Goal: Information Seeking & Learning: Learn about a topic

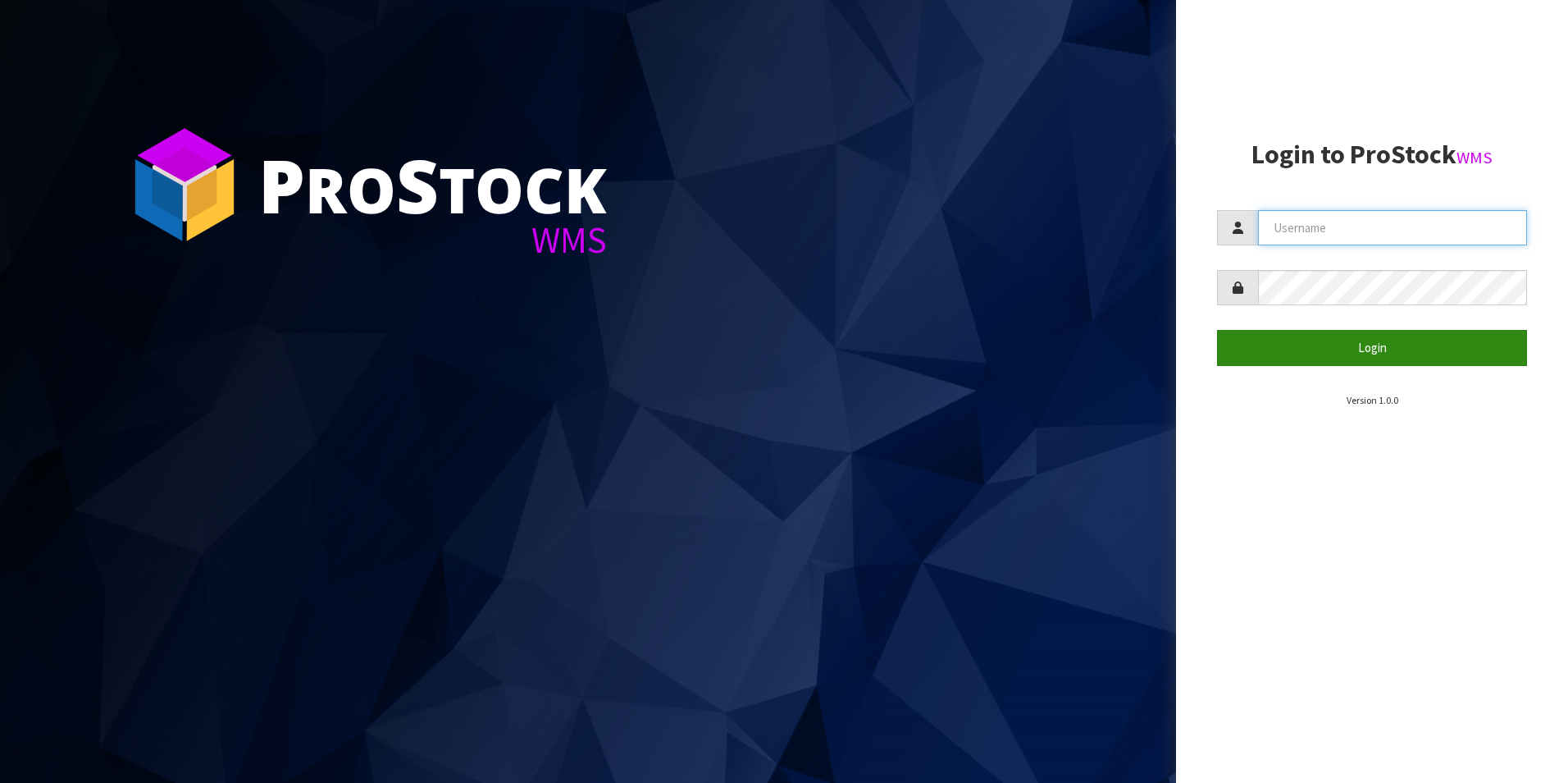
type input "[PERSON_NAME][EMAIL_ADDRESS][DOMAIN_NAME]"
click at [1355, 346] on button "Login" at bounding box center [1372, 348] width 310 height 35
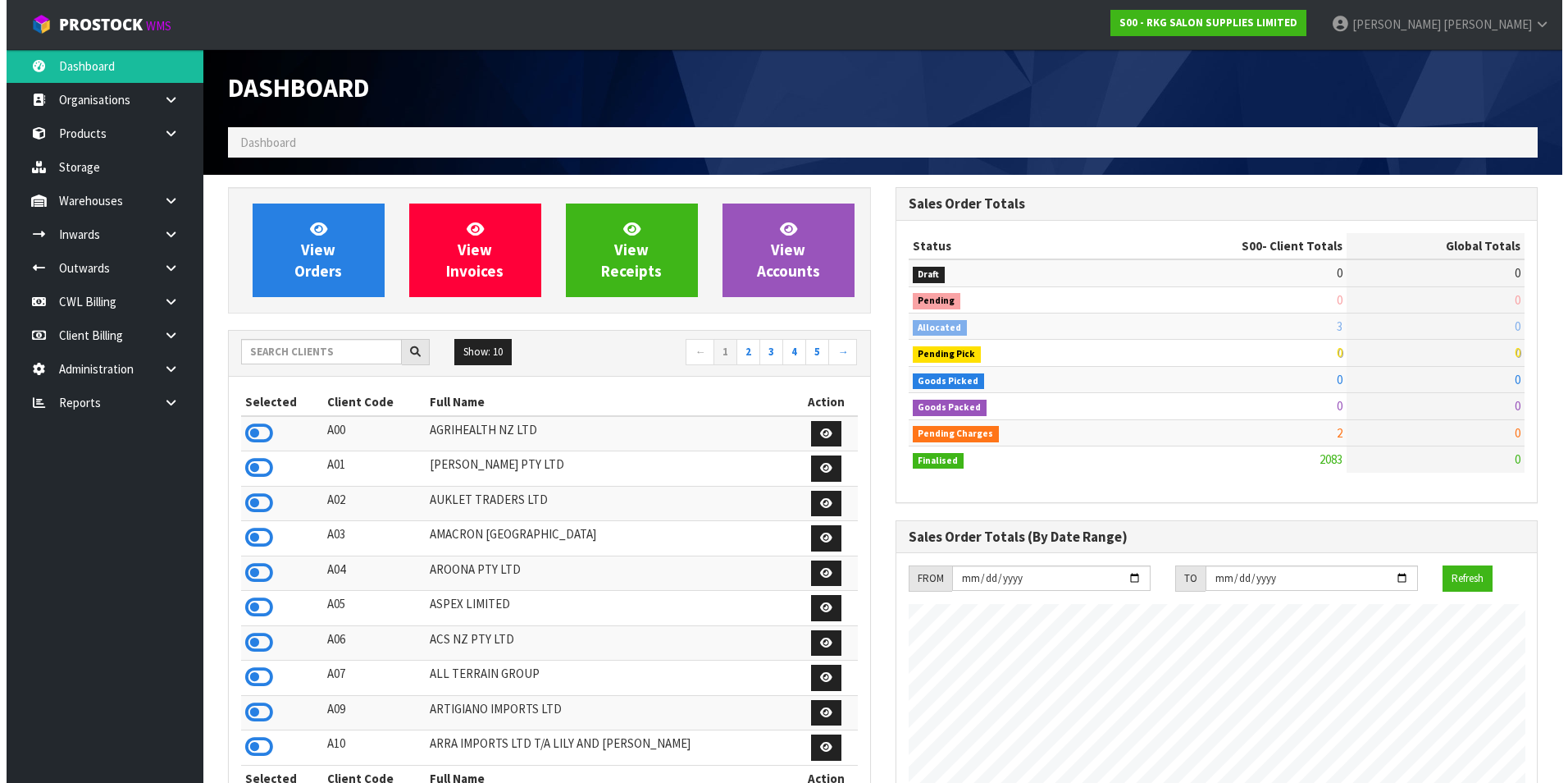
scroll to position [1243, 667]
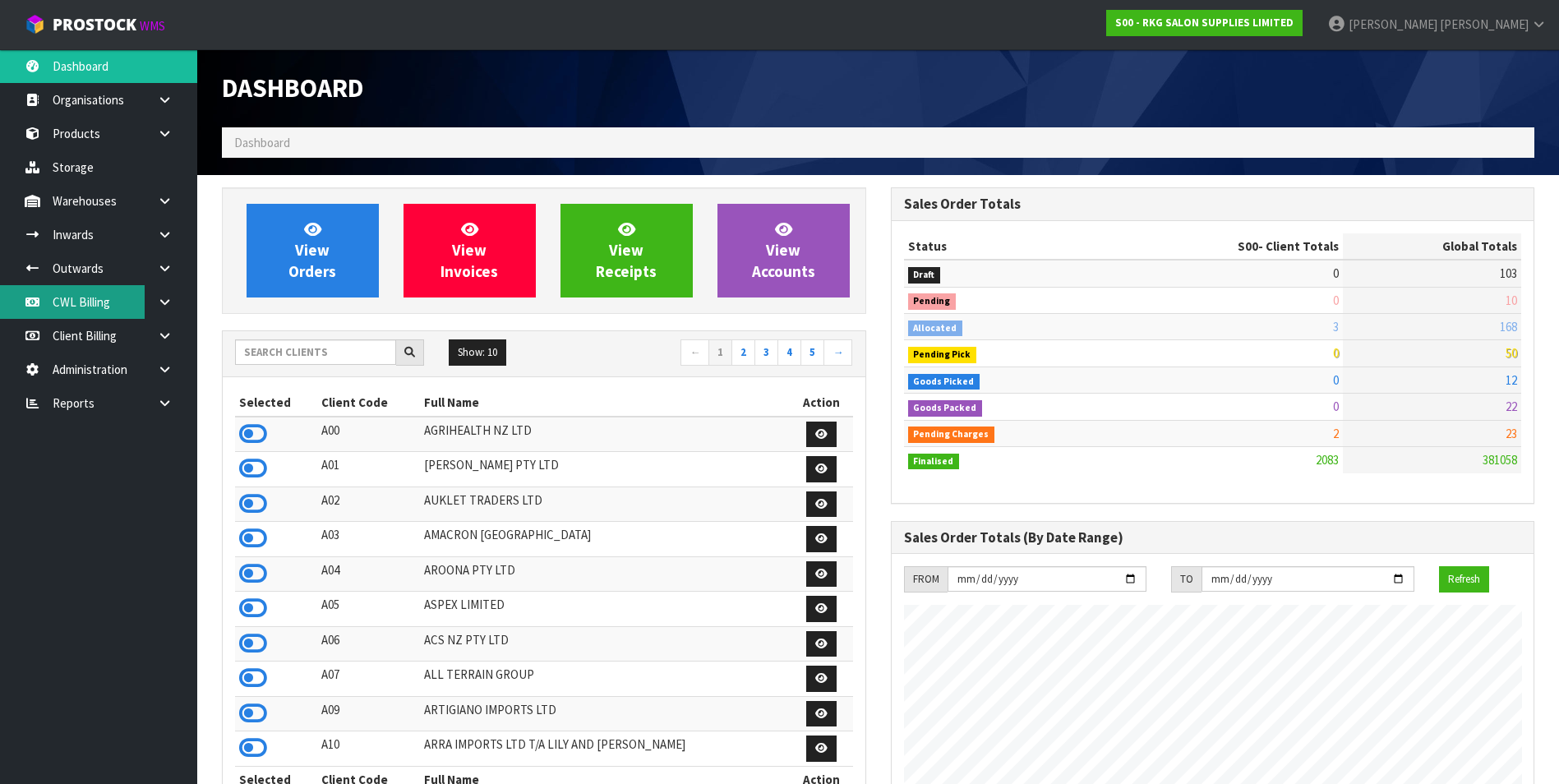
click at [101, 297] on link "CWL Billing" at bounding box center [99, 302] width 197 height 34
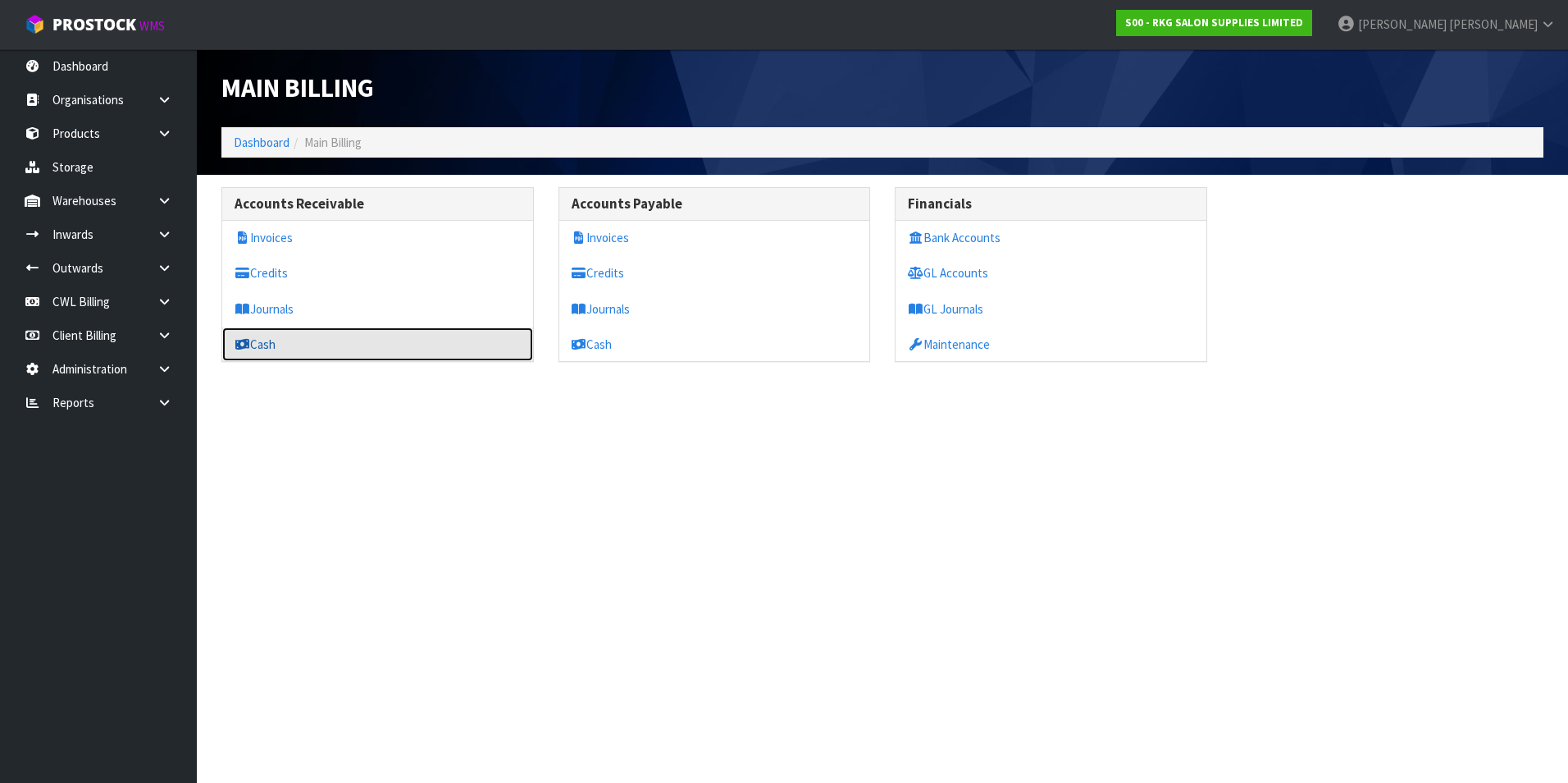
click at [303, 342] on link "Cash" at bounding box center [378, 344] width 311 height 33
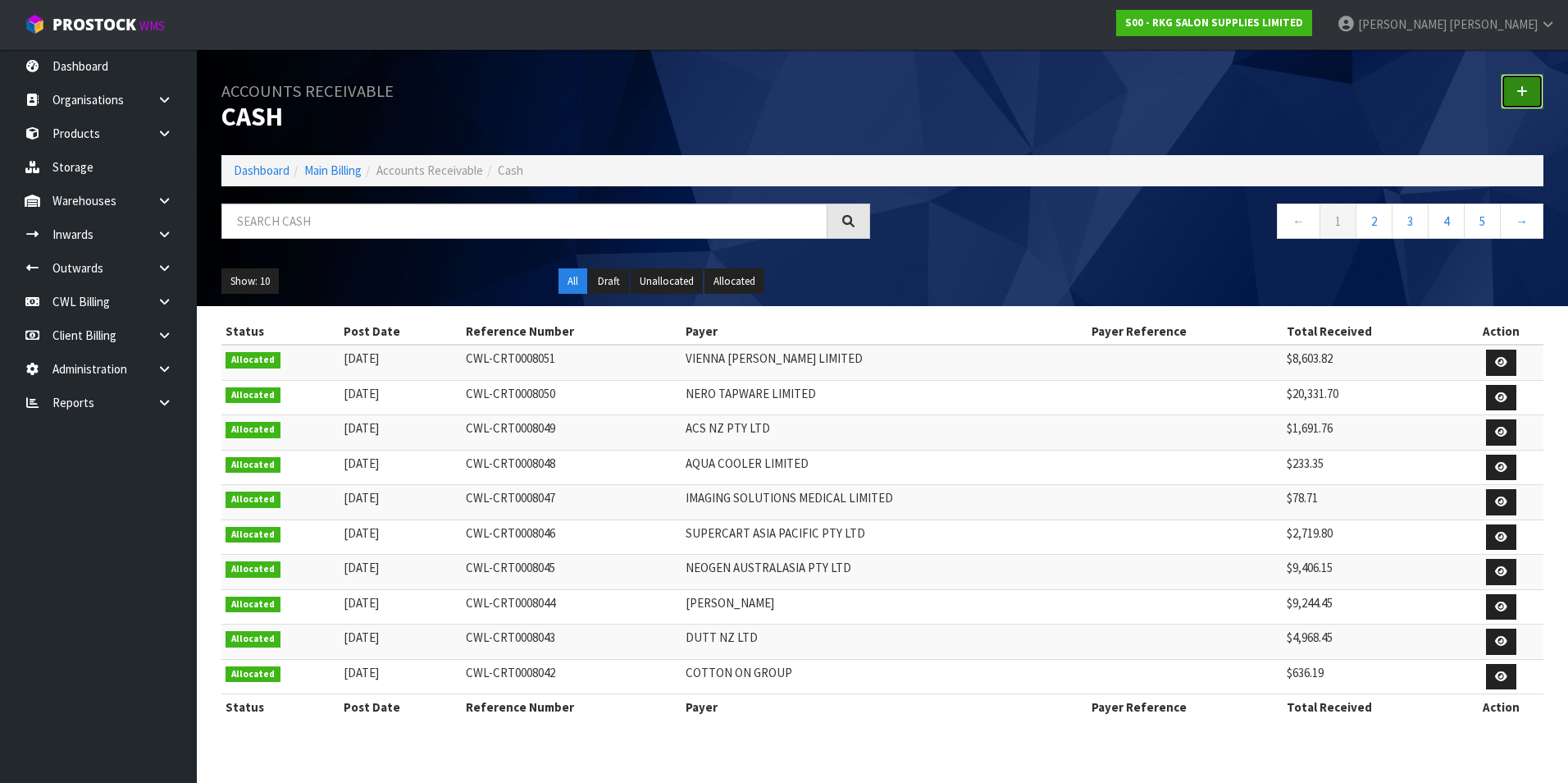
click at [1523, 88] on icon at bounding box center [1523, 92] width 12 height 12
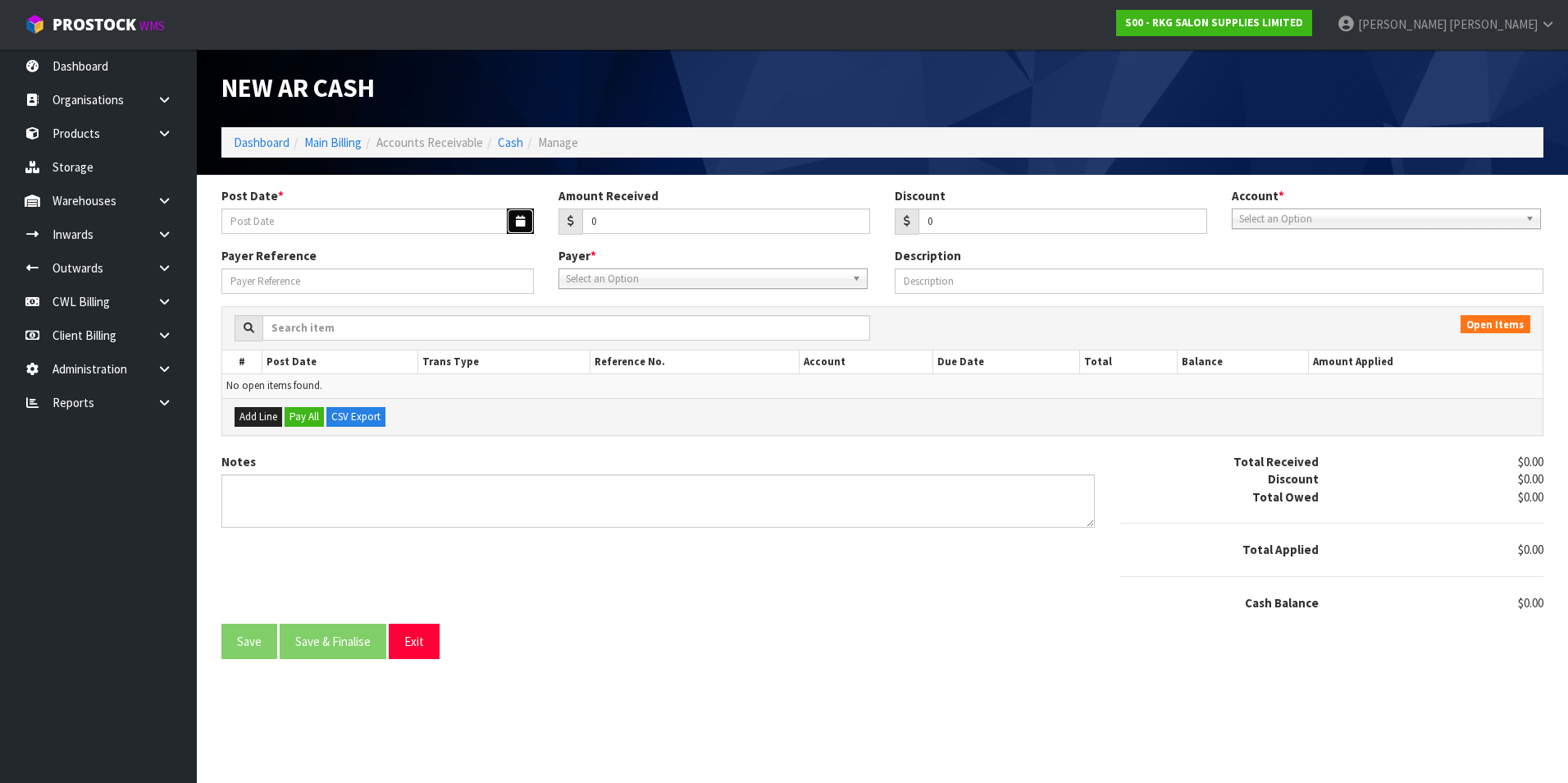
click at [524, 219] on icon "button" at bounding box center [520, 221] width 9 height 11
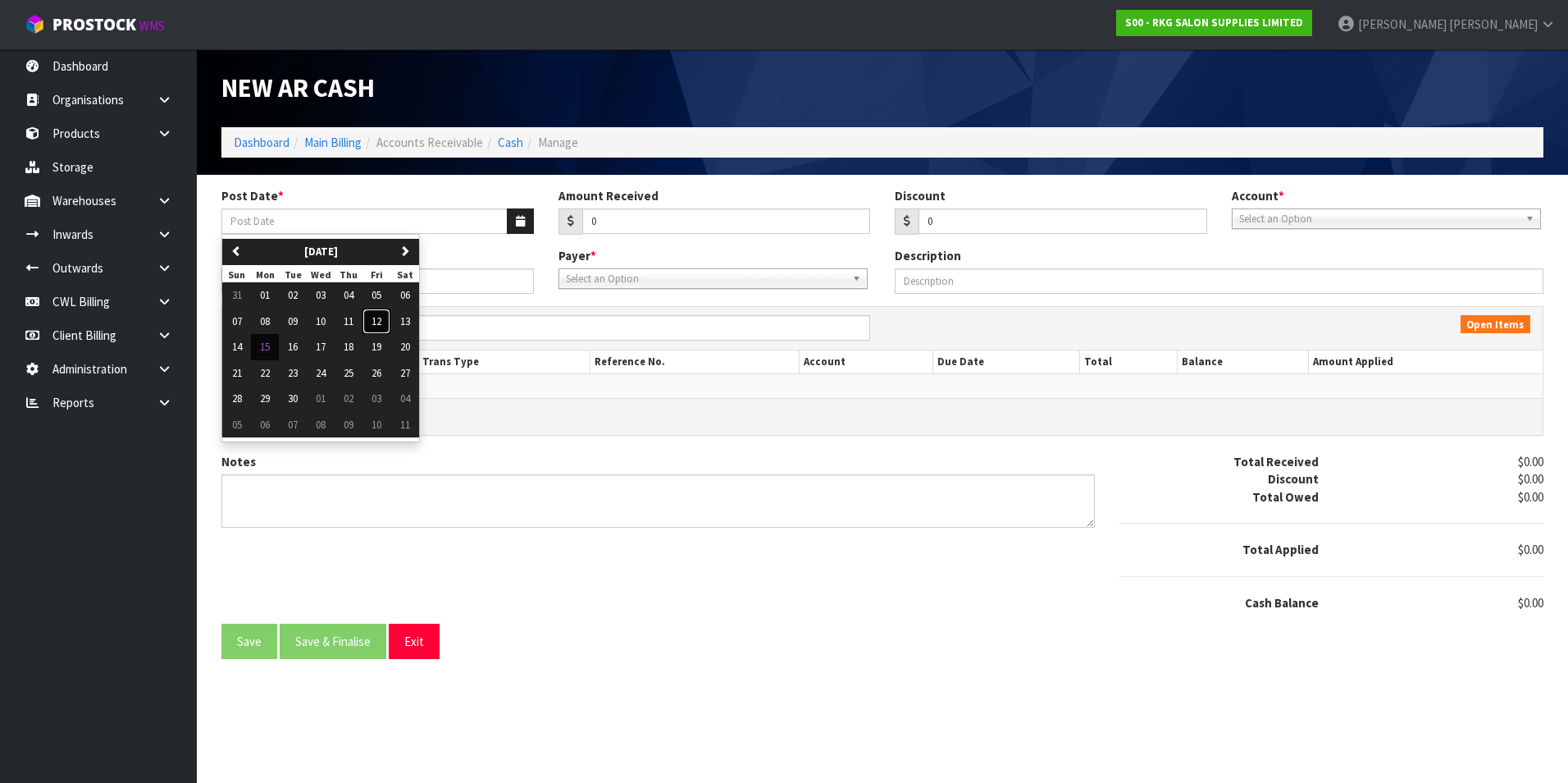
click at [380, 322] on span "12" at bounding box center [376, 321] width 10 height 14
type input "[DATE]"
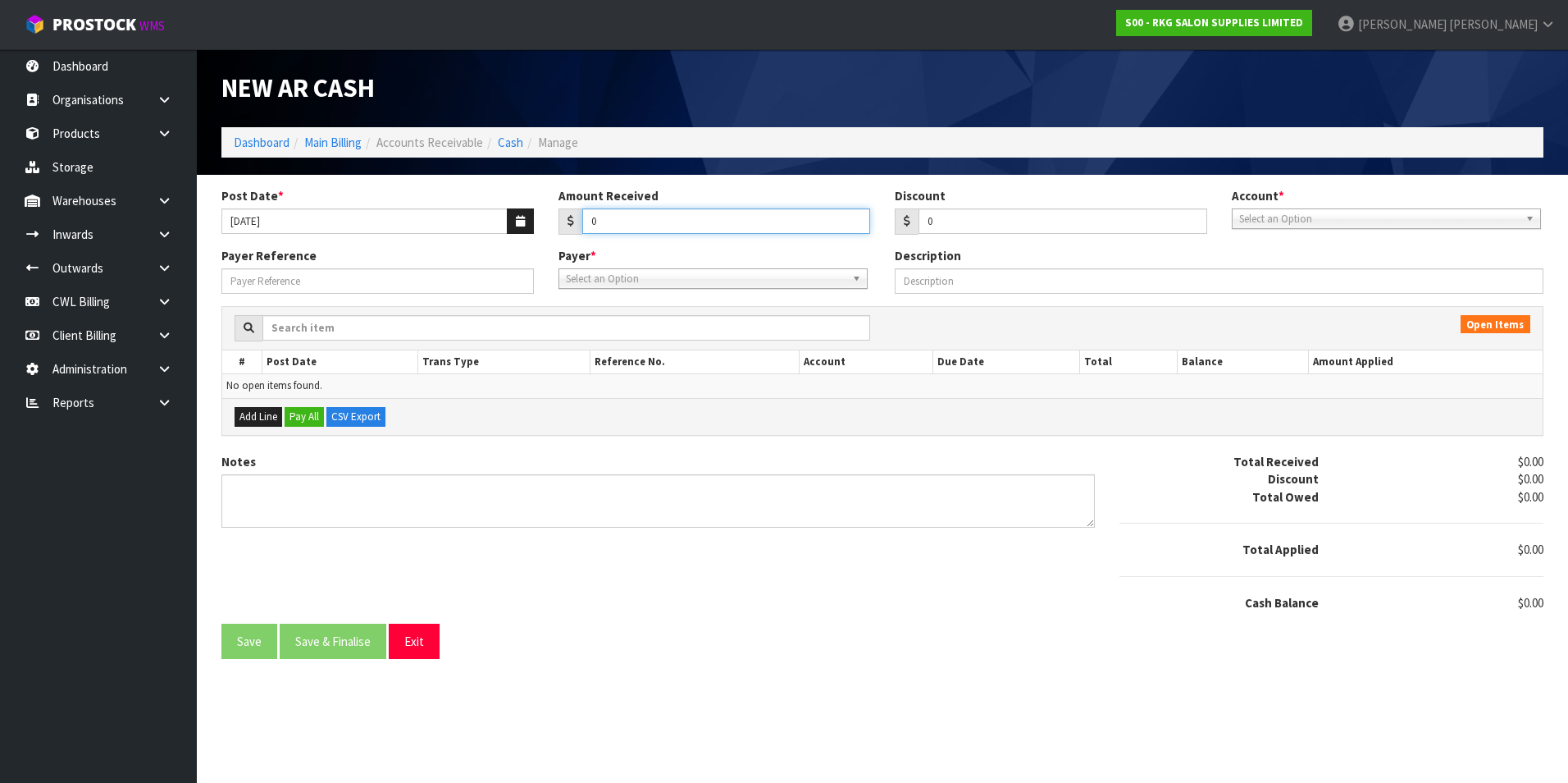
click at [630, 222] on input "0" at bounding box center [726, 222] width 289 height 26
type input "3696.86"
click at [1338, 216] on span "Select an Option" at bounding box center [1379, 219] width 280 height 20
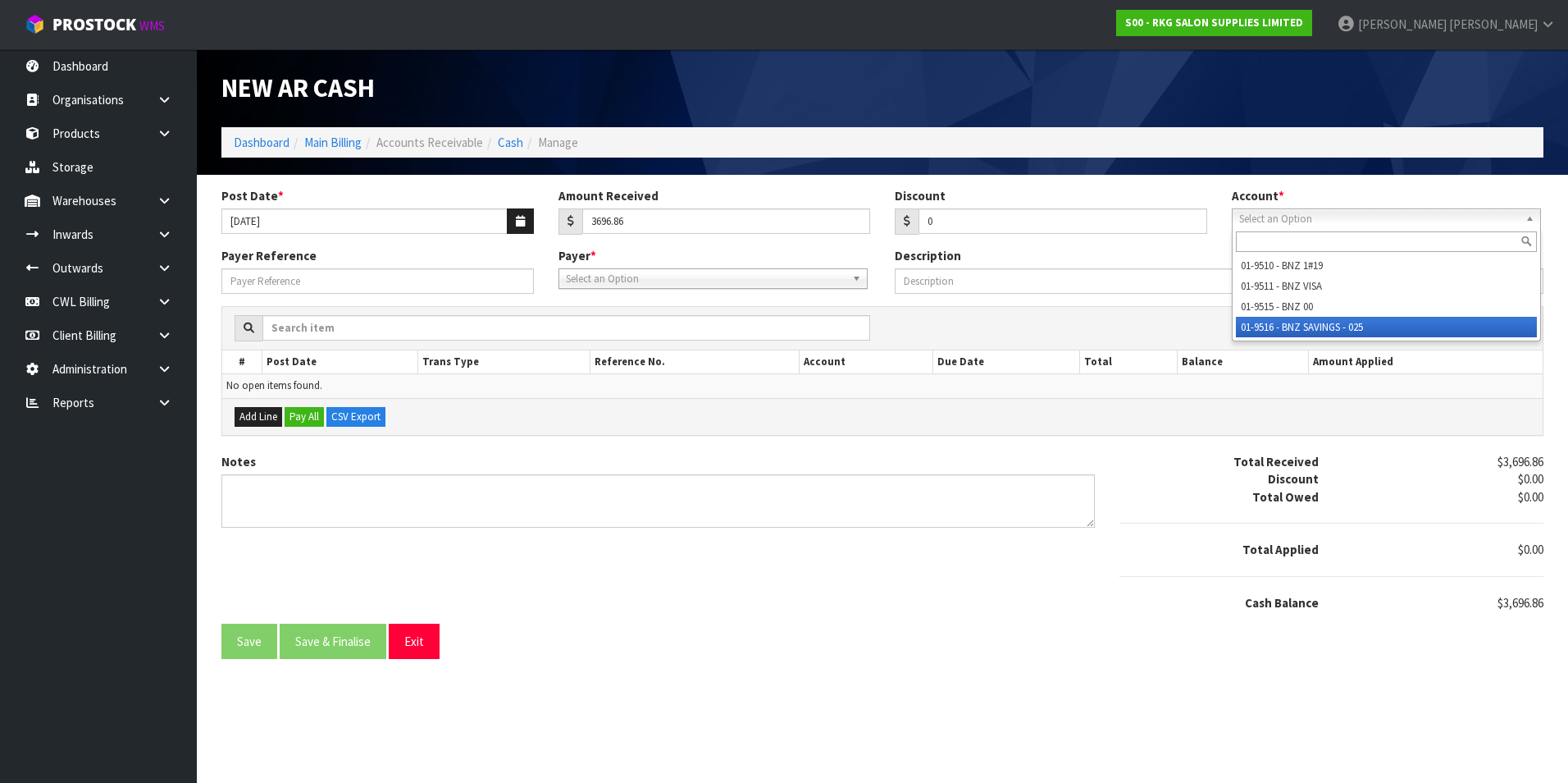
drag, startPoint x: 1316, startPoint y: 329, endPoint x: 1180, endPoint y: 325, distance: 136.1
click at [1315, 328] on li "01-9516 - BNZ SAVINGS - 025" at bounding box center [1387, 326] width 301 height 21
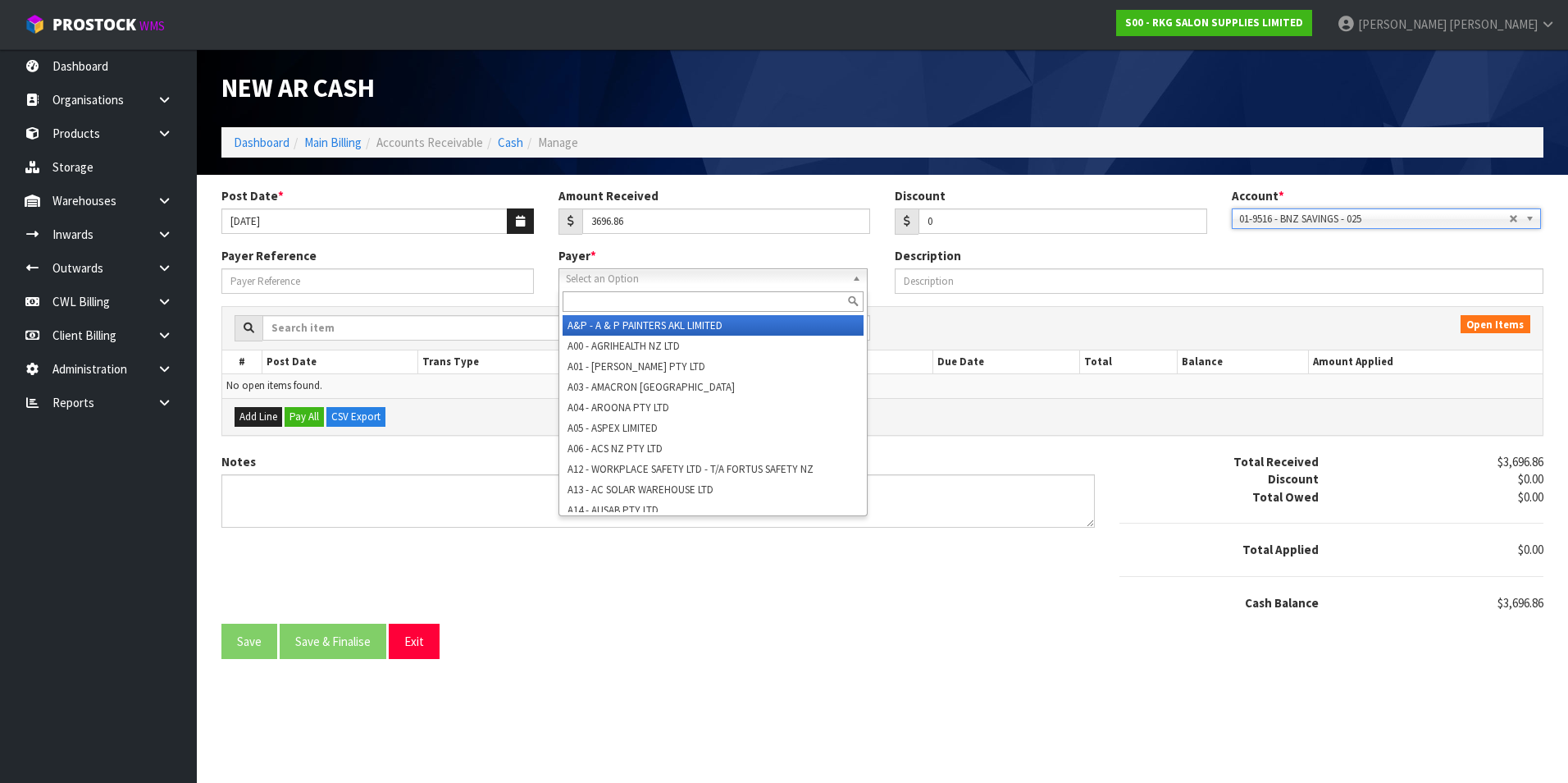
click at [701, 273] on span "Select an Option" at bounding box center [706, 279] width 280 height 20
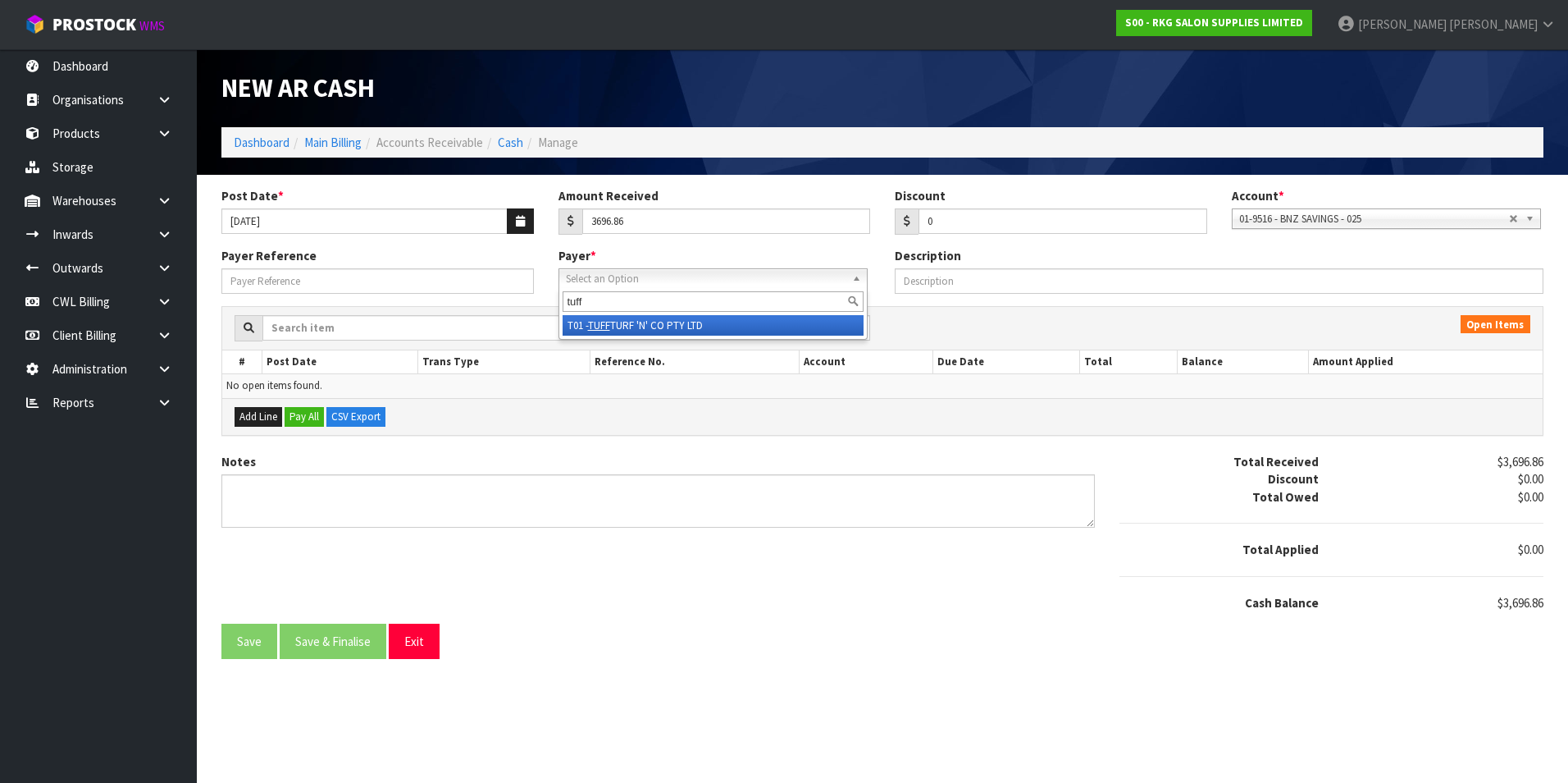
type input "tuff"
click at [691, 326] on li "T01 - TUFF TURF 'N' CO PTY LTD" at bounding box center [713, 325] width 301 height 21
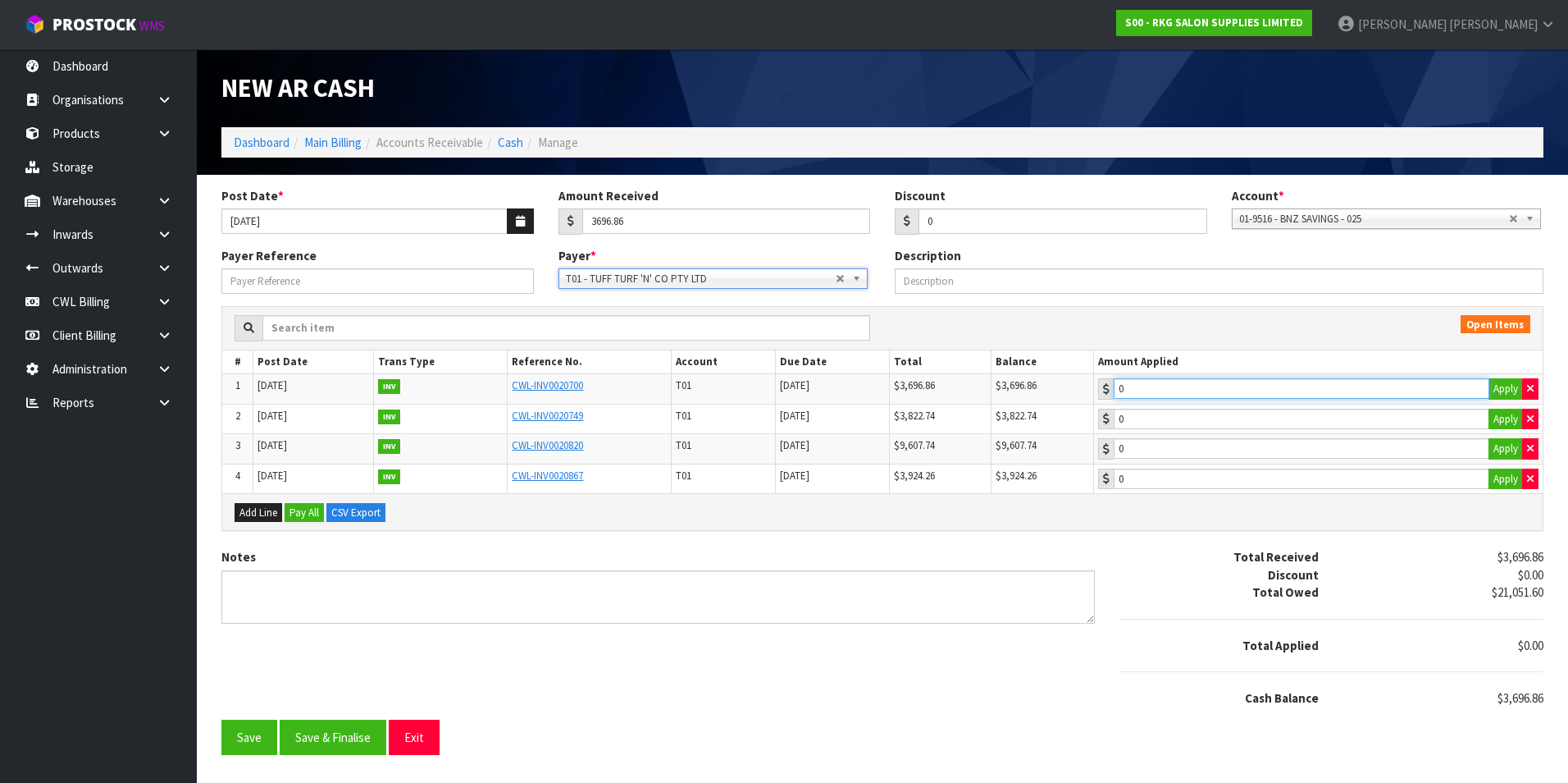
type input "3696.86"
click at [1223, 391] on input "3696.86" at bounding box center [1301, 388] width 375 height 21
click at [346, 742] on button "Save & Finalise" at bounding box center [333, 737] width 106 height 35
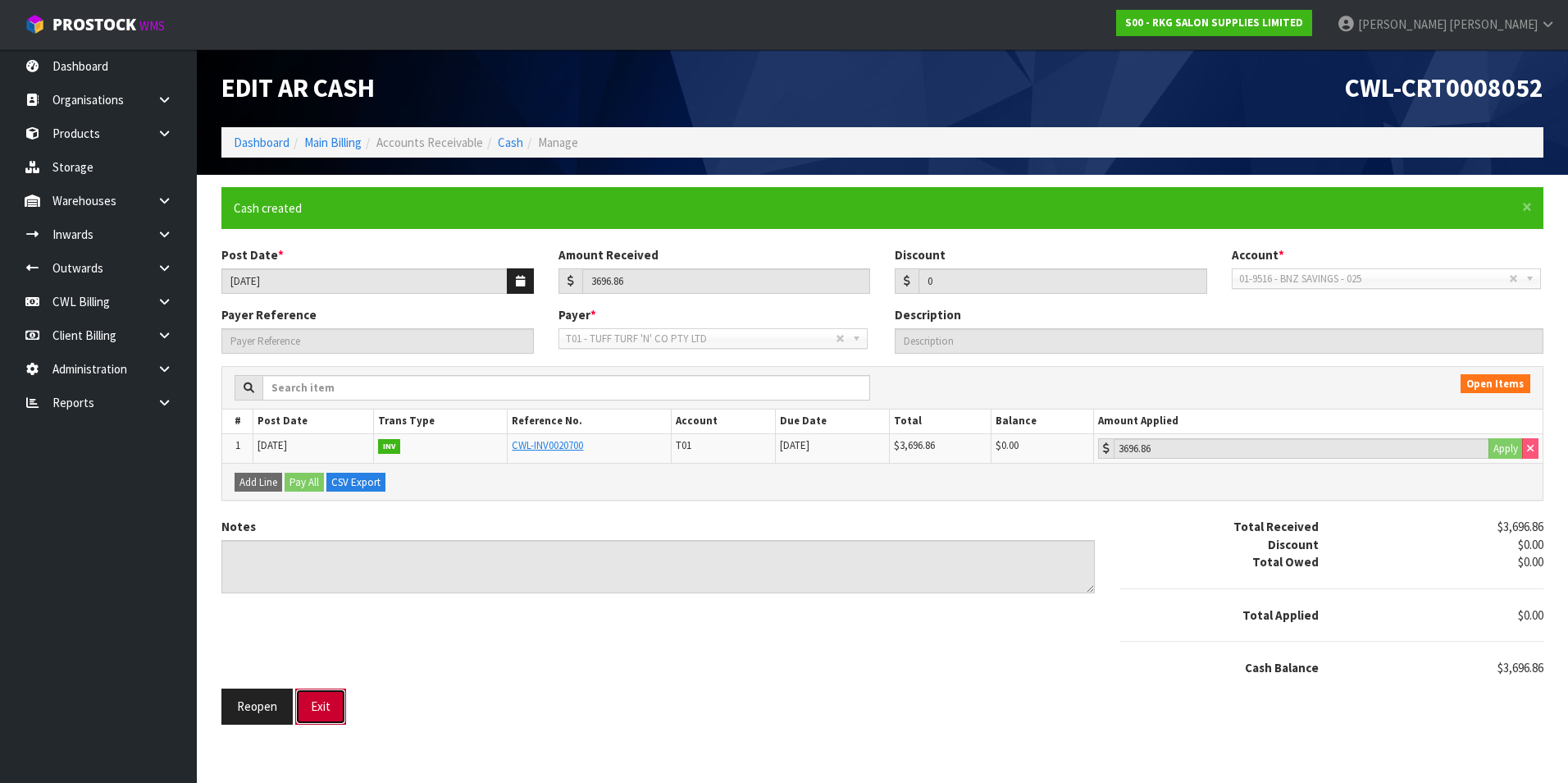
click at [326, 707] on button "Exit" at bounding box center [321, 706] width 51 height 35
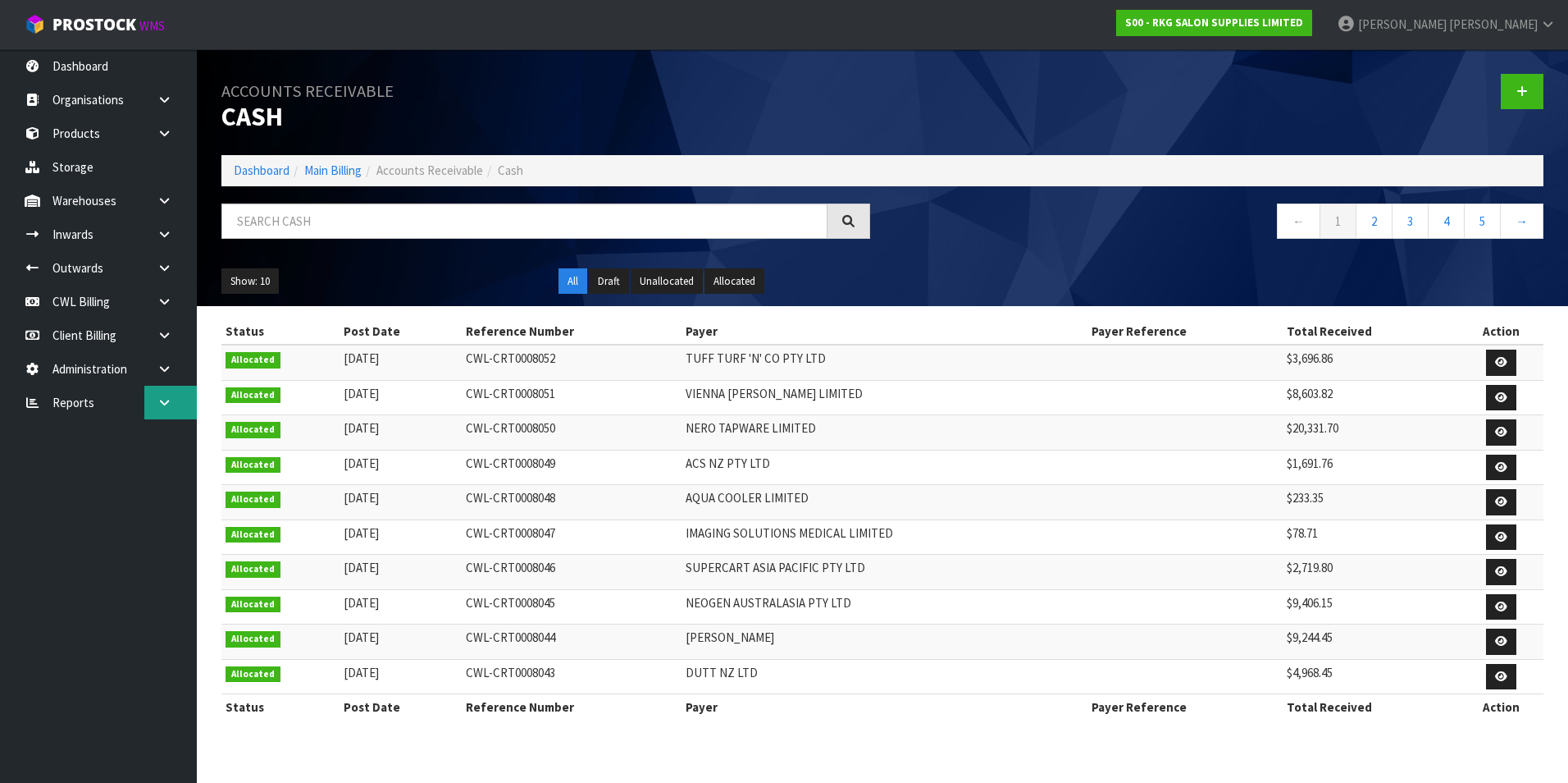
click at [164, 405] on icon at bounding box center [164, 402] width 16 height 12
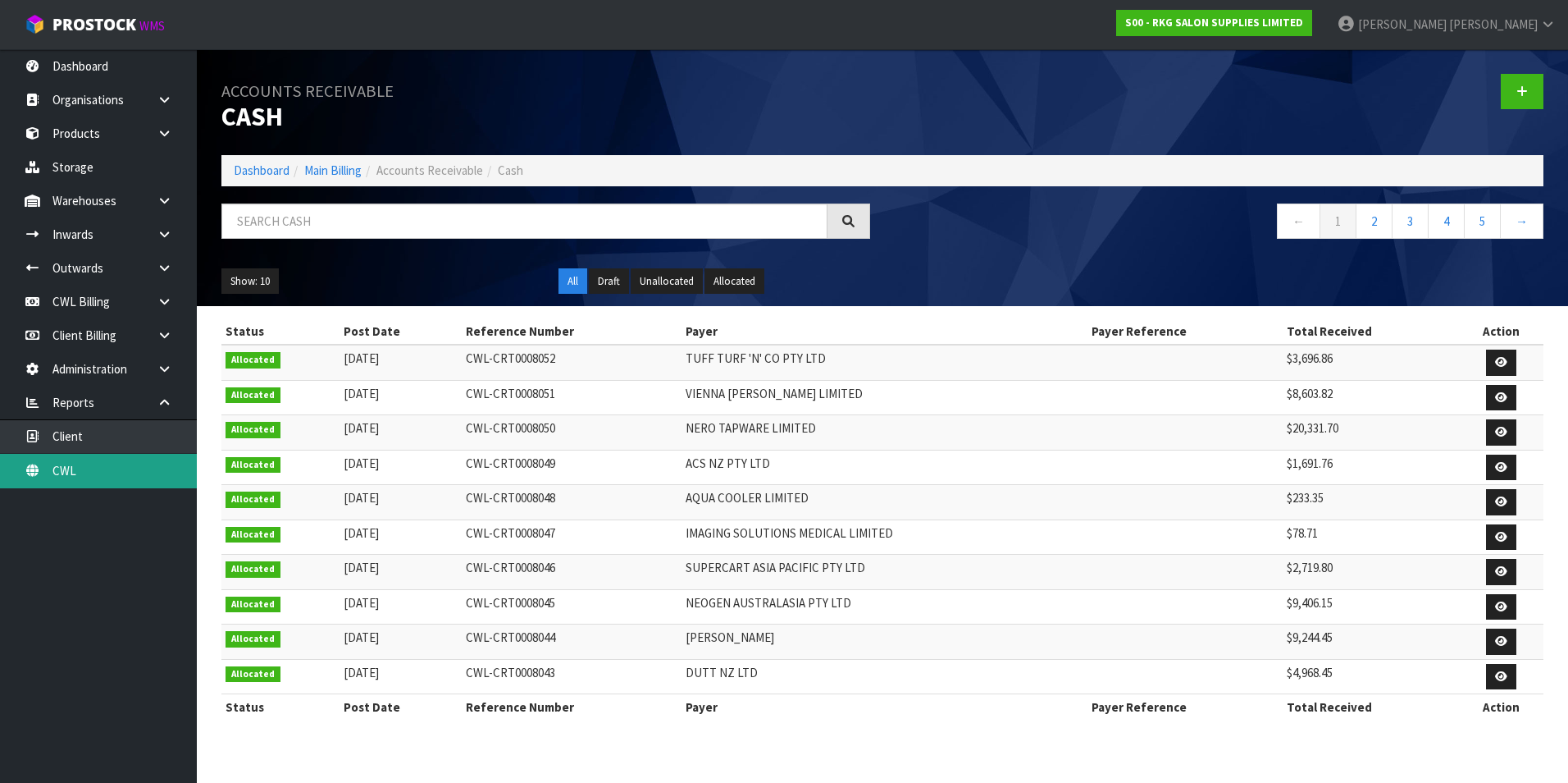
click at [138, 471] on link "CWL" at bounding box center [98, 471] width 197 height 33
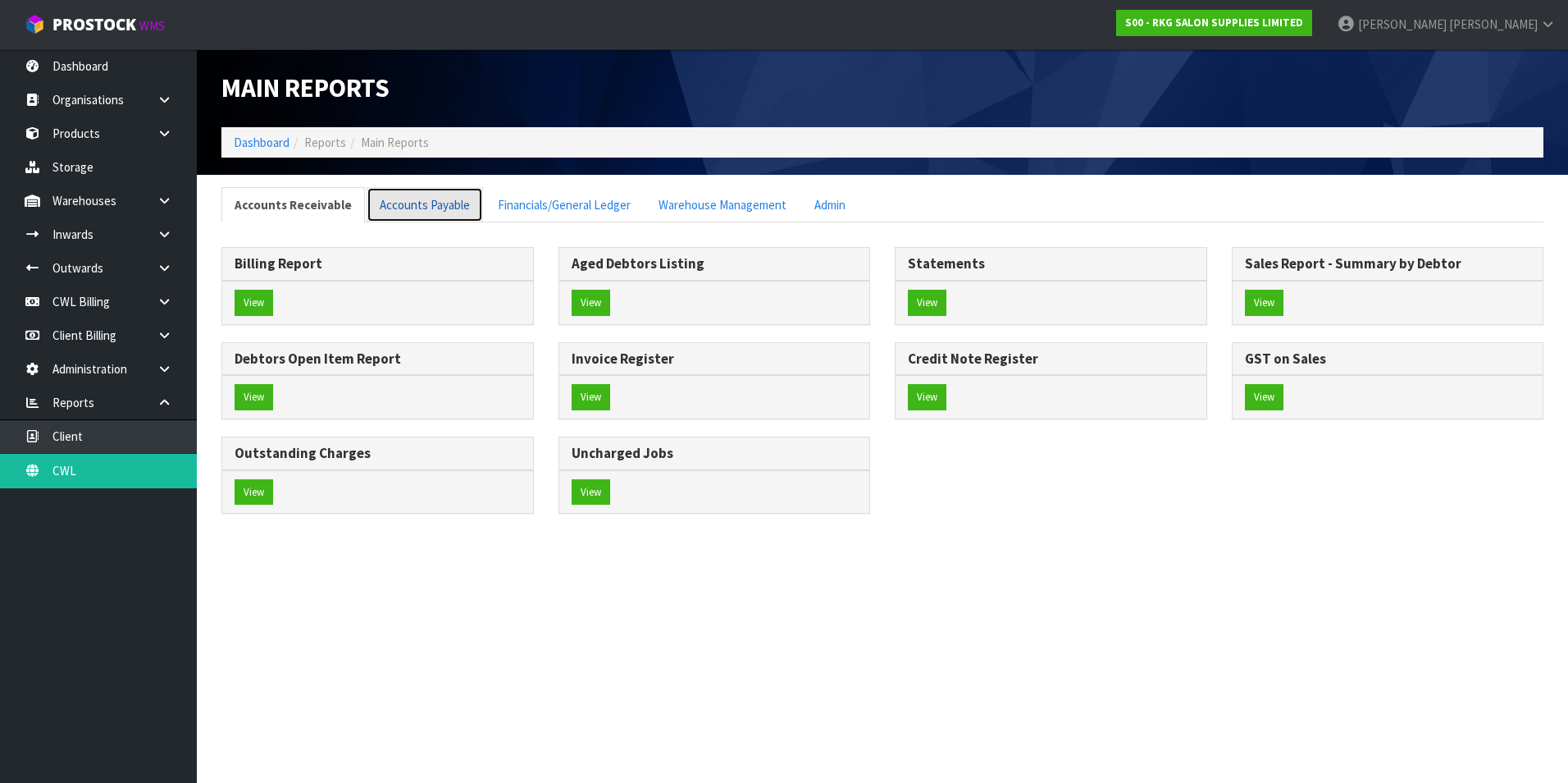
click at [422, 204] on link "Accounts Payable" at bounding box center [425, 205] width 116 height 35
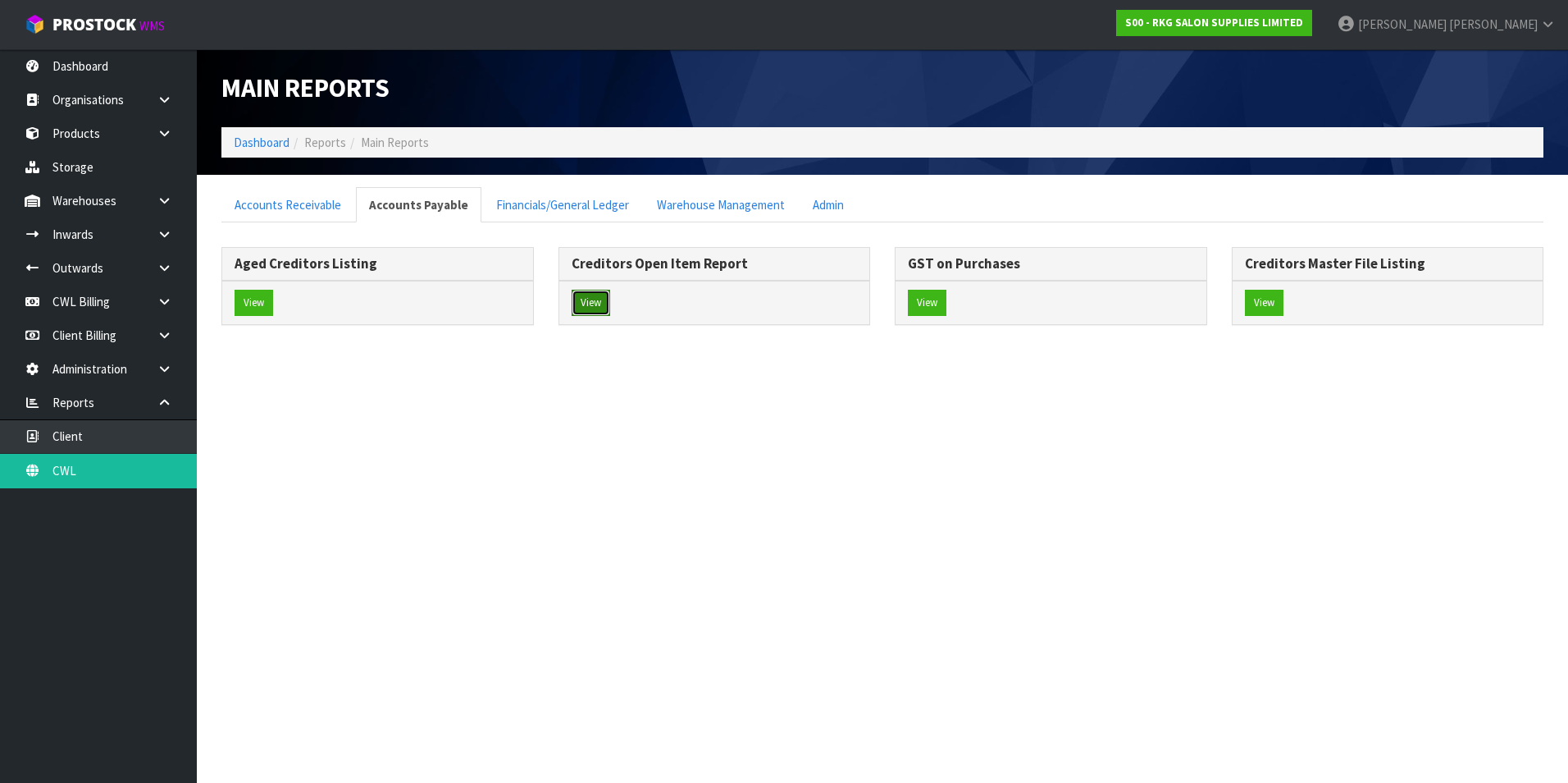
click at [596, 299] on button "View" at bounding box center [591, 302] width 38 height 27
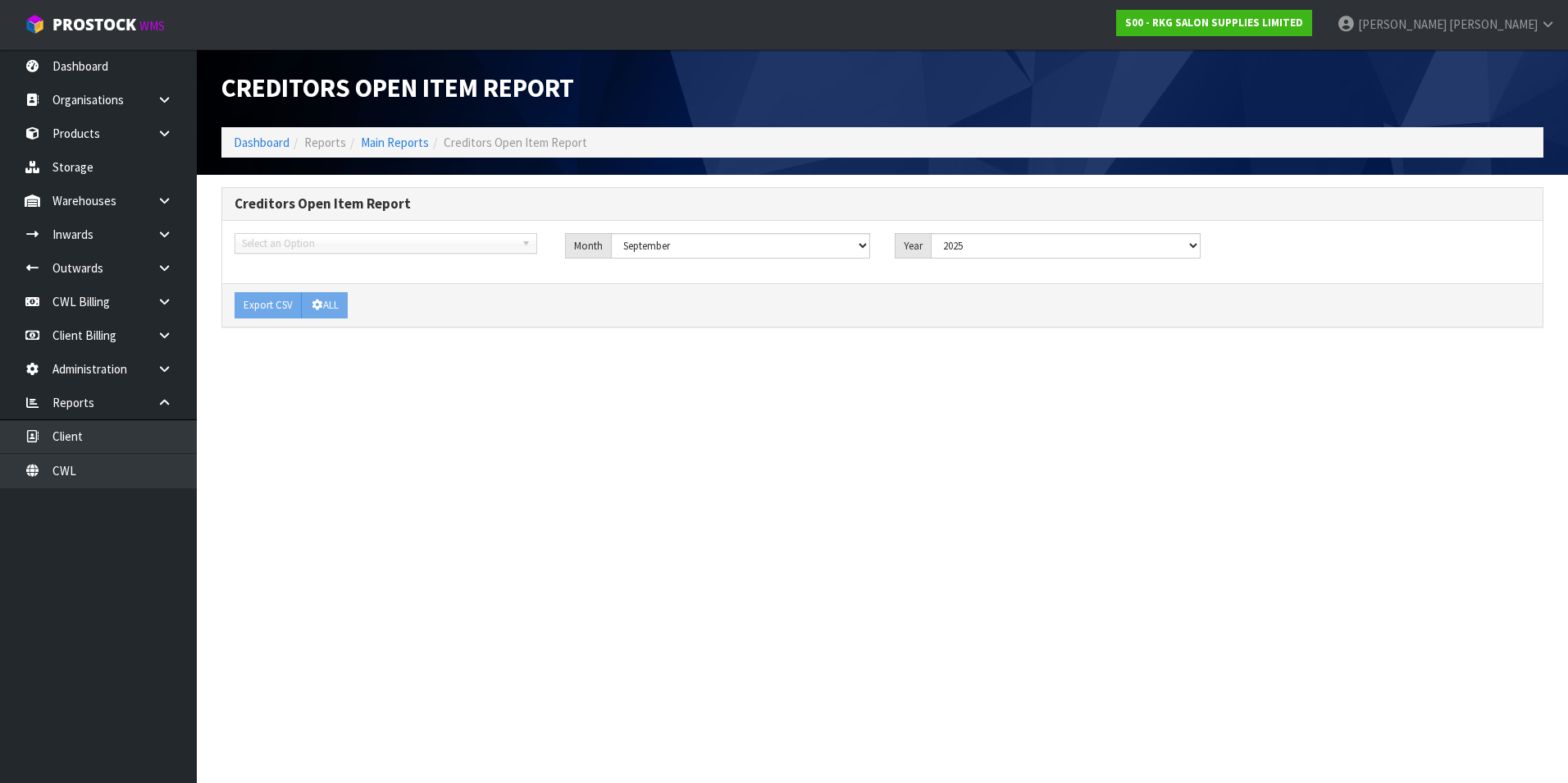
click at [302, 242] on span "Select an Option" at bounding box center [378, 243] width 273 height 20
click at [312, 248] on span "Select an Option" at bounding box center [378, 243] width 273 height 20
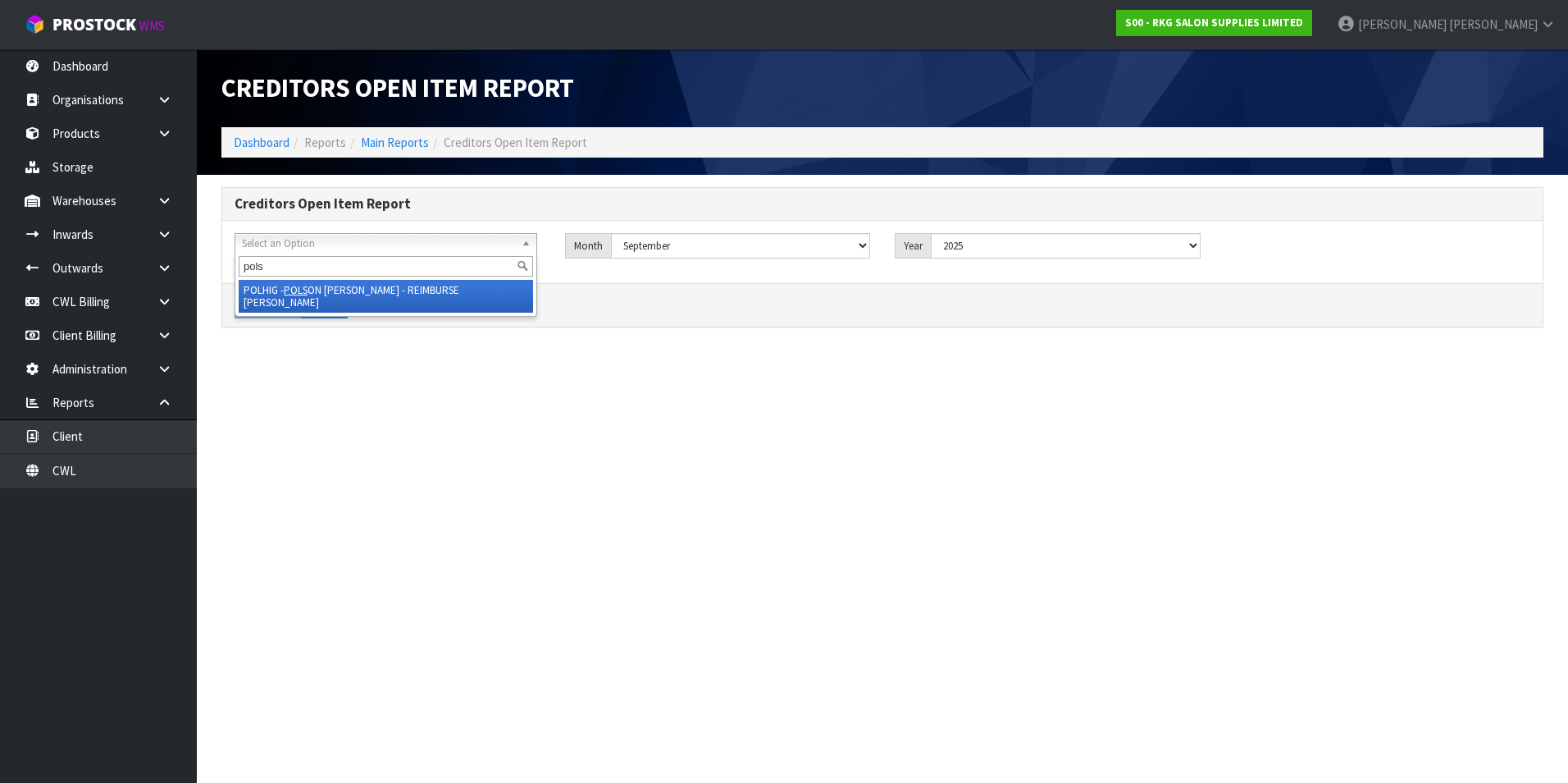
type input "pols"
click at [322, 292] on li "POLHIG - POLS ON [PERSON_NAME] - REIMBURSE [PERSON_NAME]" at bounding box center [385, 295] width 294 height 33
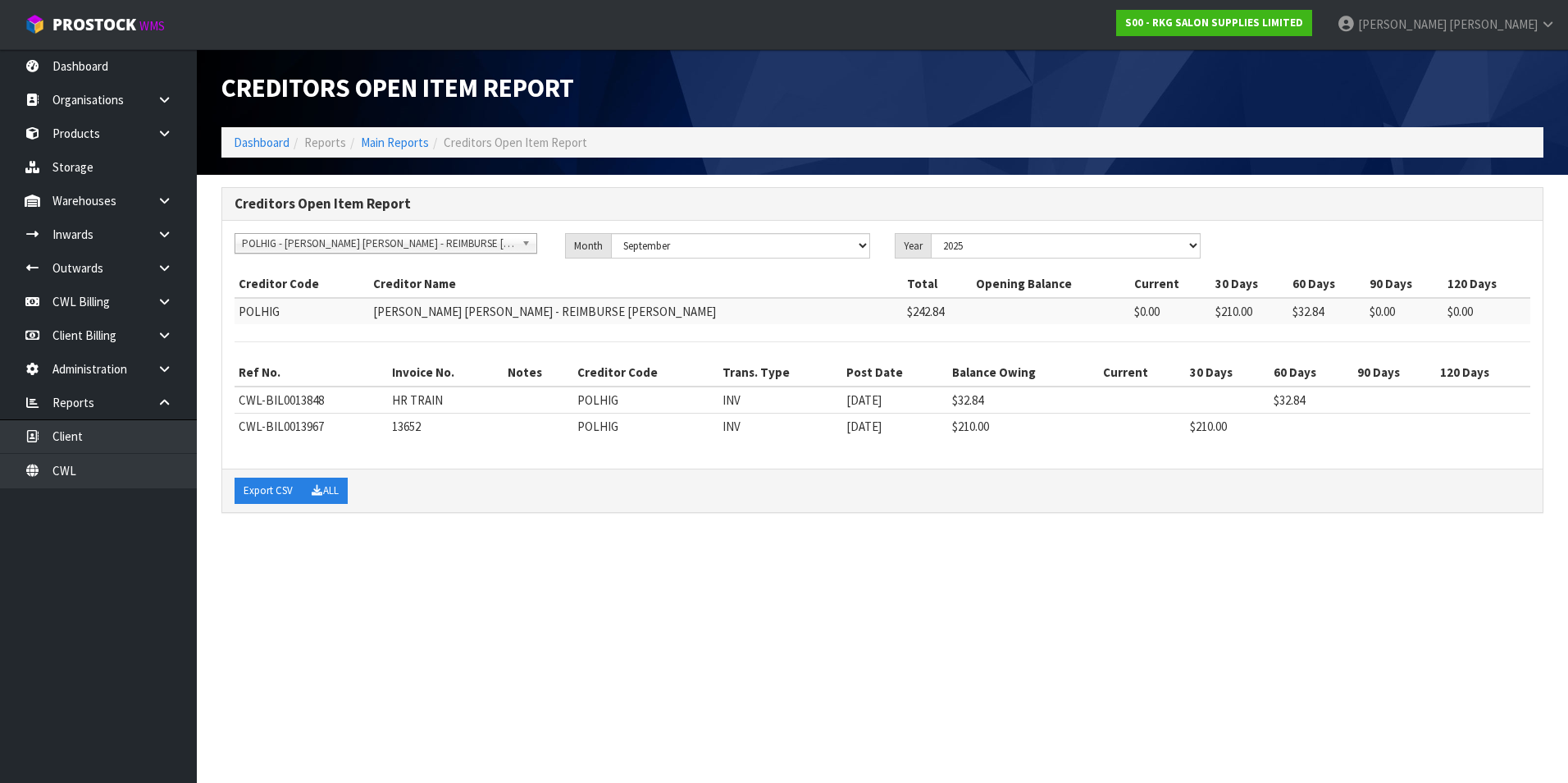
click at [279, 238] on span "POLHIG - [PERSON_NAME] [PERSON_NAME] - REIMBURSE [PERSON_NAME]" at bounding box center [378, 243] width 273 height 20
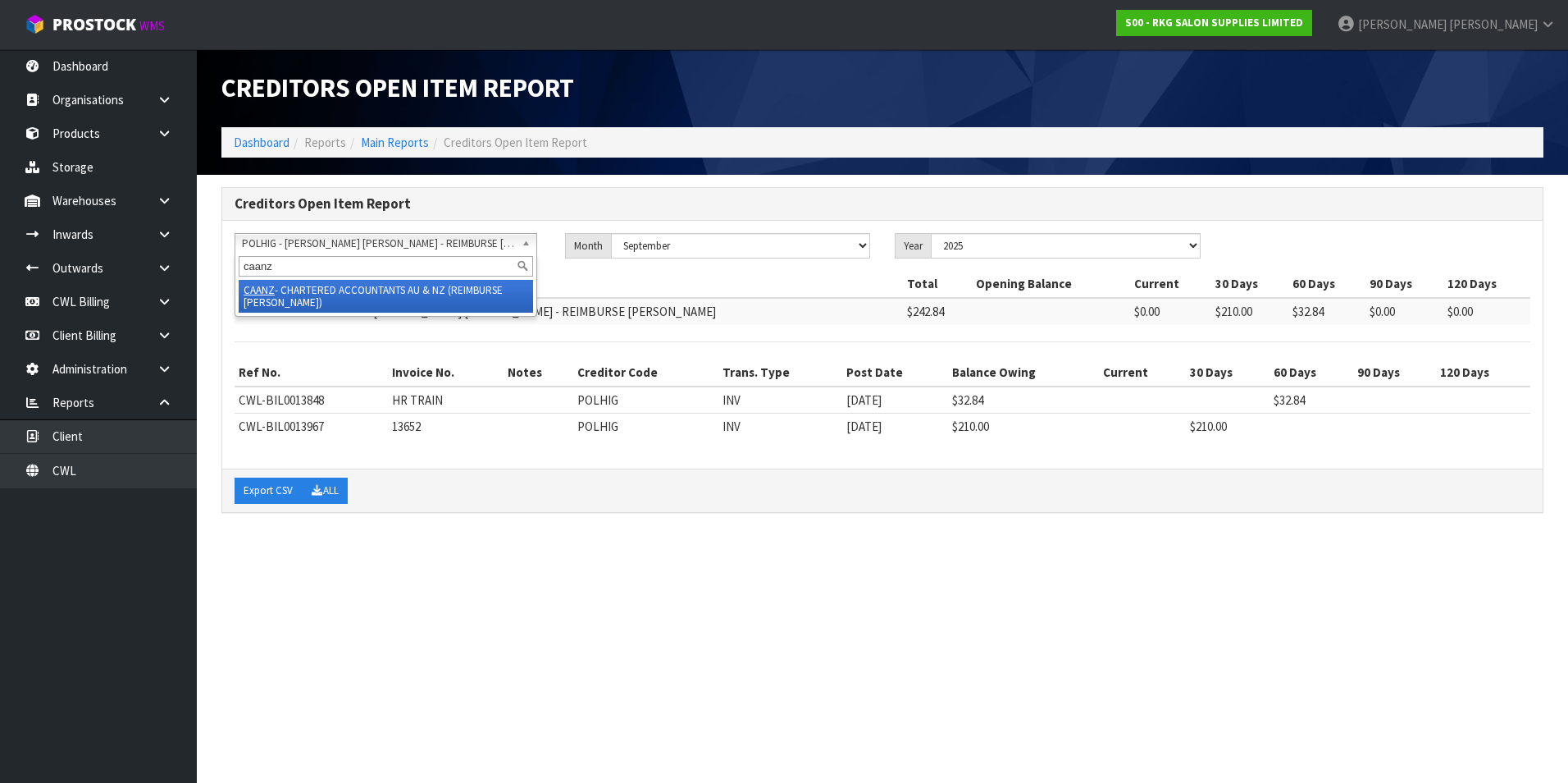
type input "caanz"
click at [344, 290] on li "CAANZ - CHARTERED ACCOUNTANTS AU & NZ (REIMBURSE [PERSON_NAME])" at bounding box center [385, 295] width 294 height 33
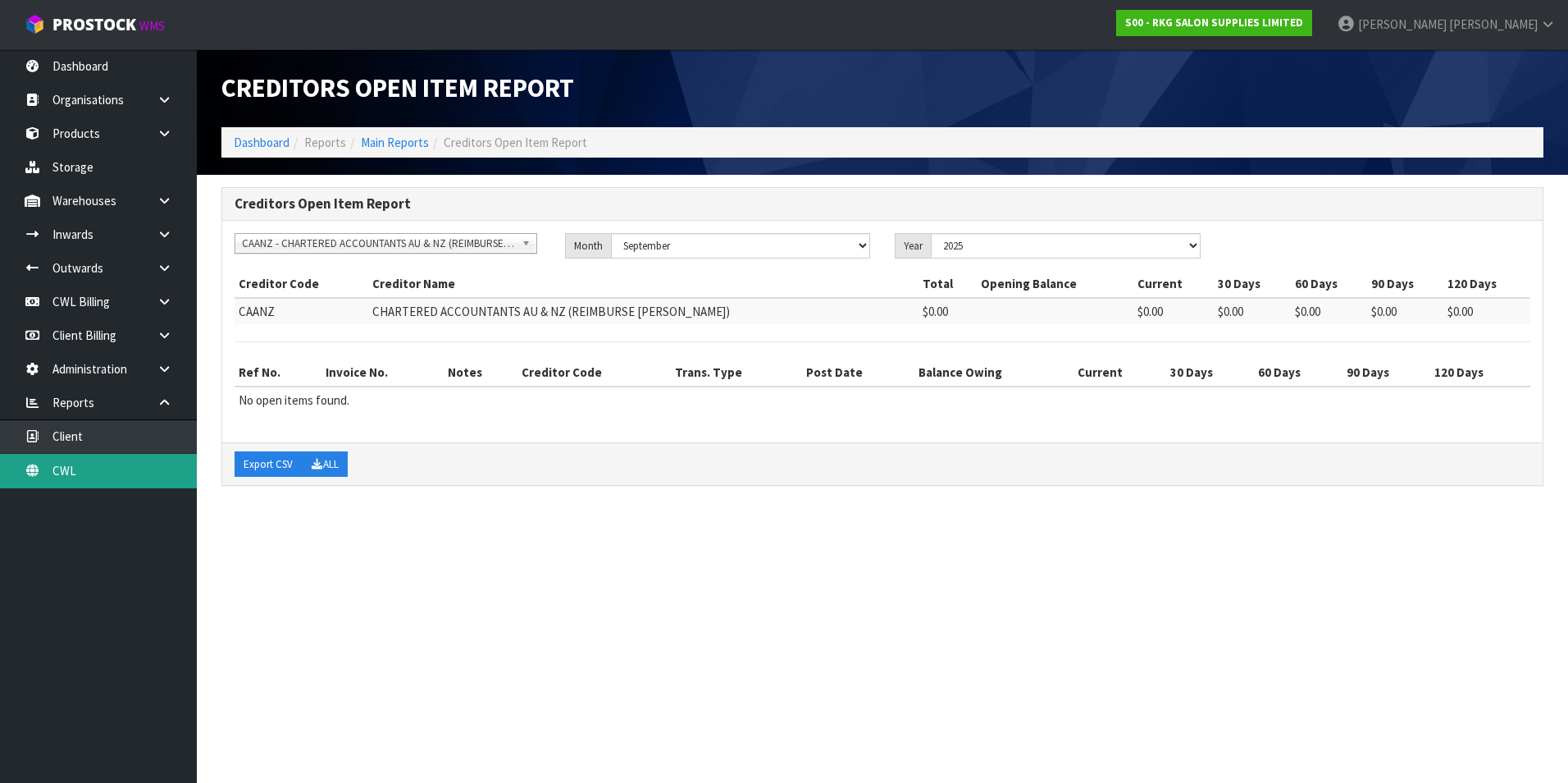
click at [126, 477] on link "CWL" at bounding box center [98, 471] width 197 height 33
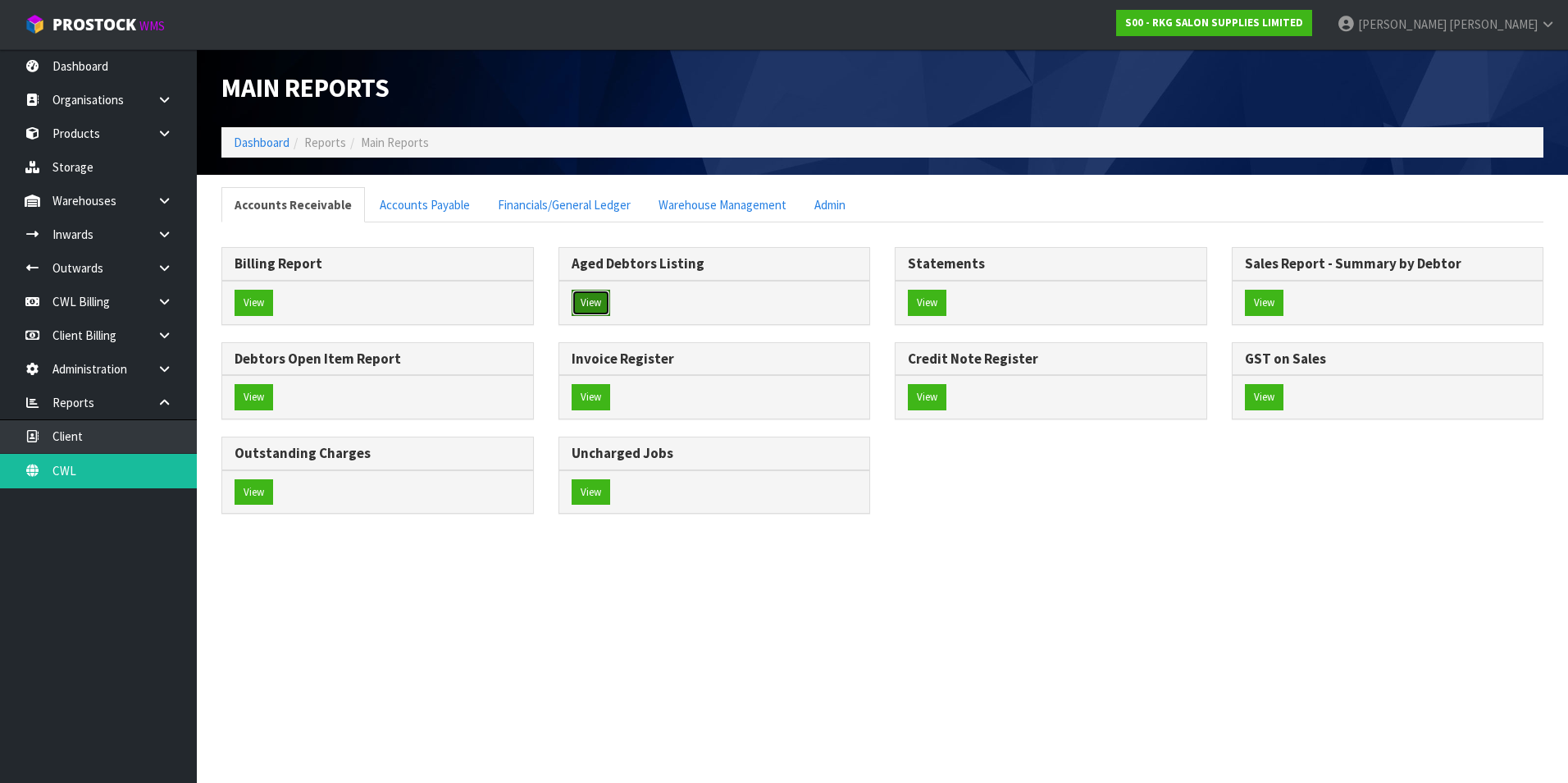
click at [596, 296] on button "View" at bounding box center [591, 302] width 38 height 27
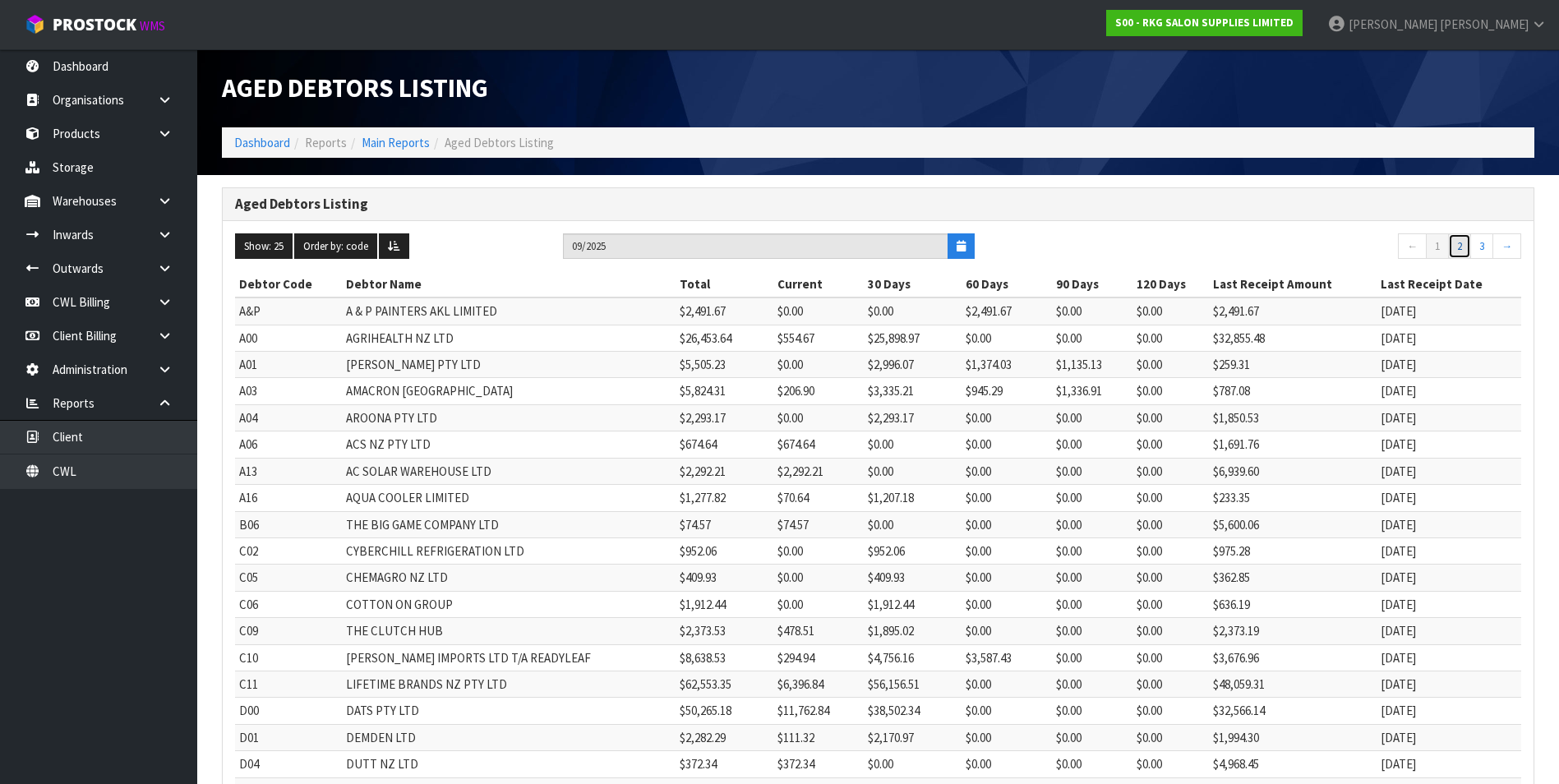
click at [1457, 249] on link "2" at bounding box center [1459, 247] width 23 height 27
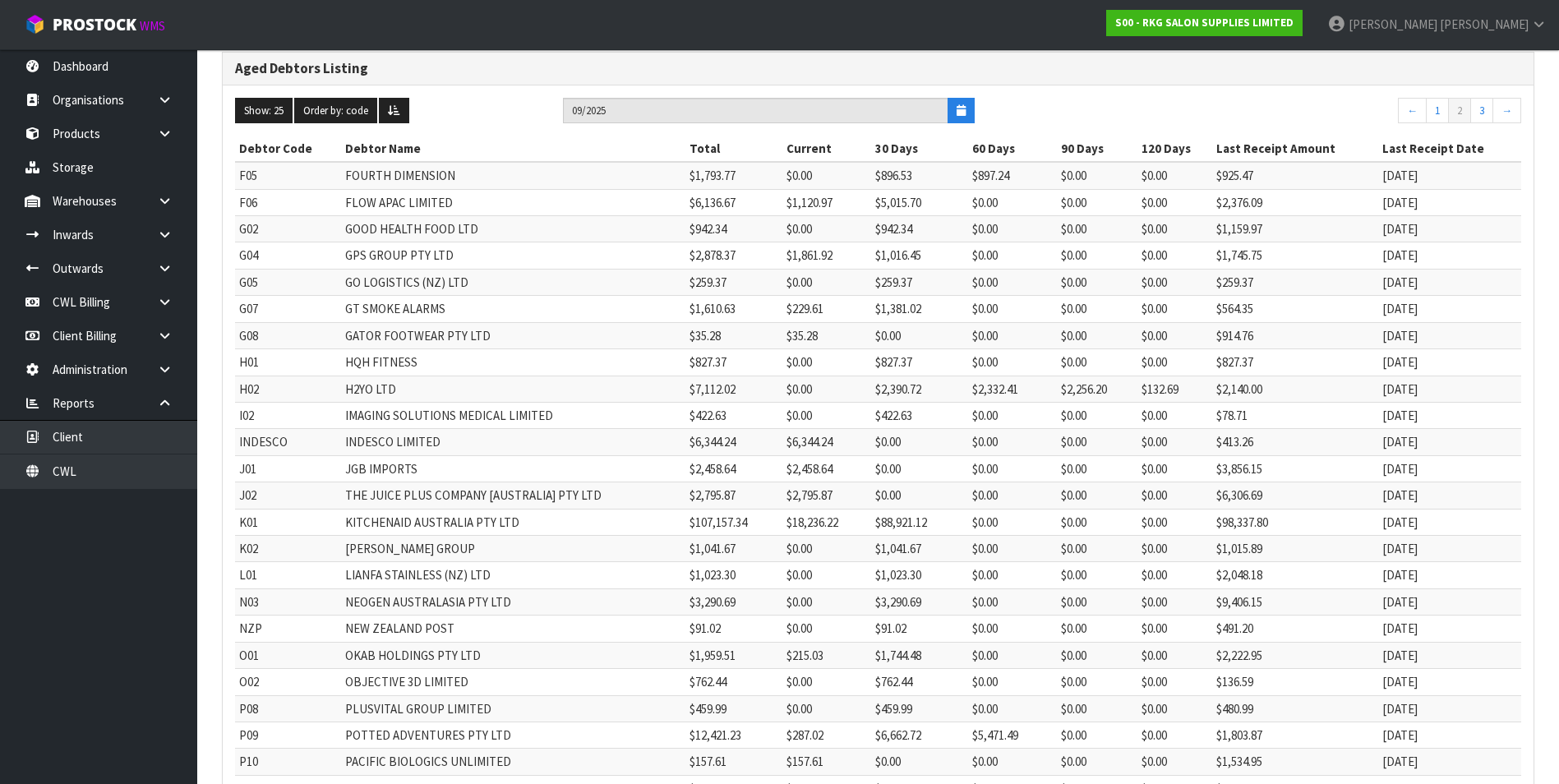
scroll to position [310, 0]
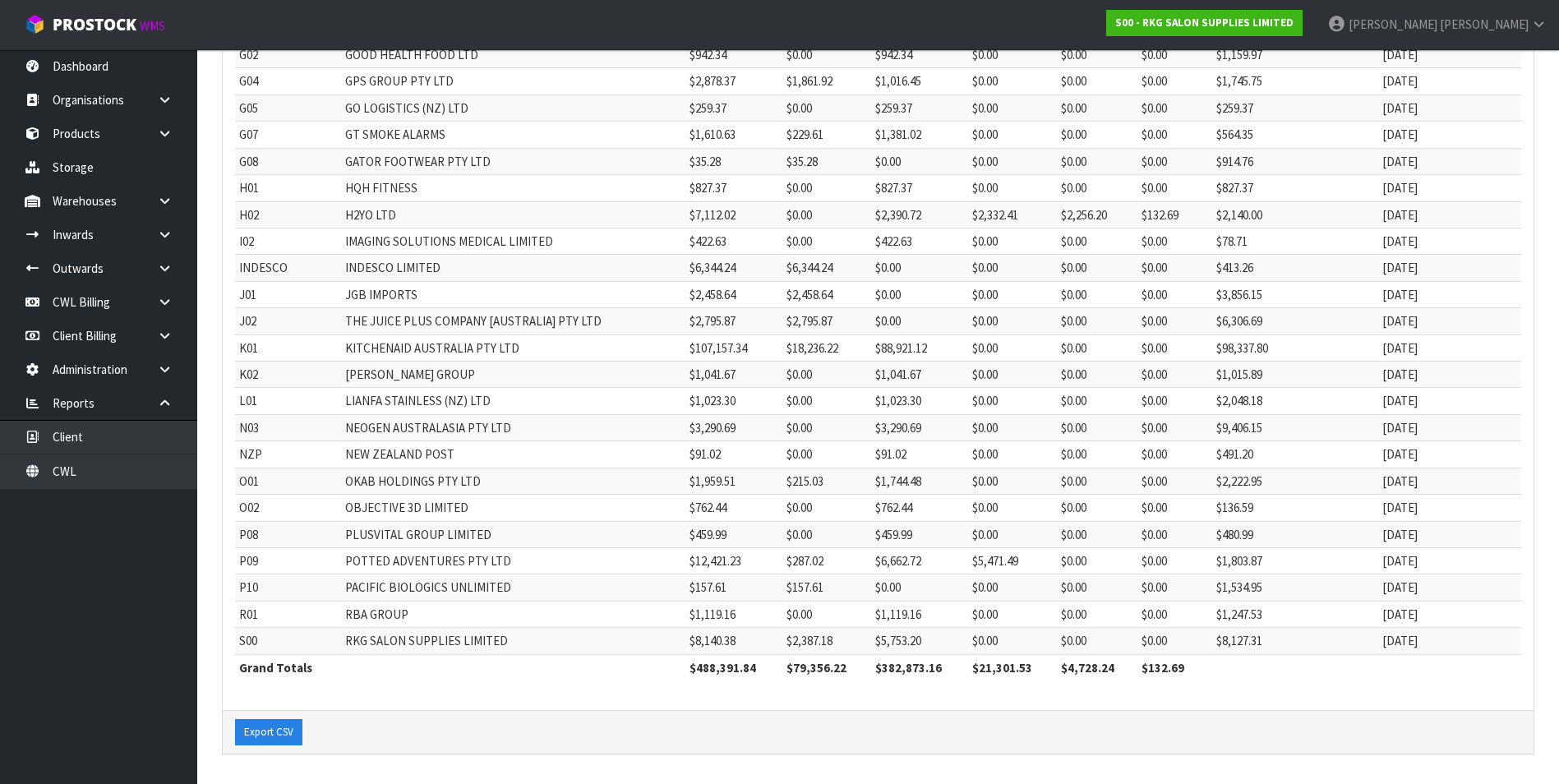
click at [668, 667] on th "Grand Totals" at bounding box center [460, 667] width 450 height 27
click at [145, 464] on link "CWL" at bounding box center [99, 471] width 197 height 34
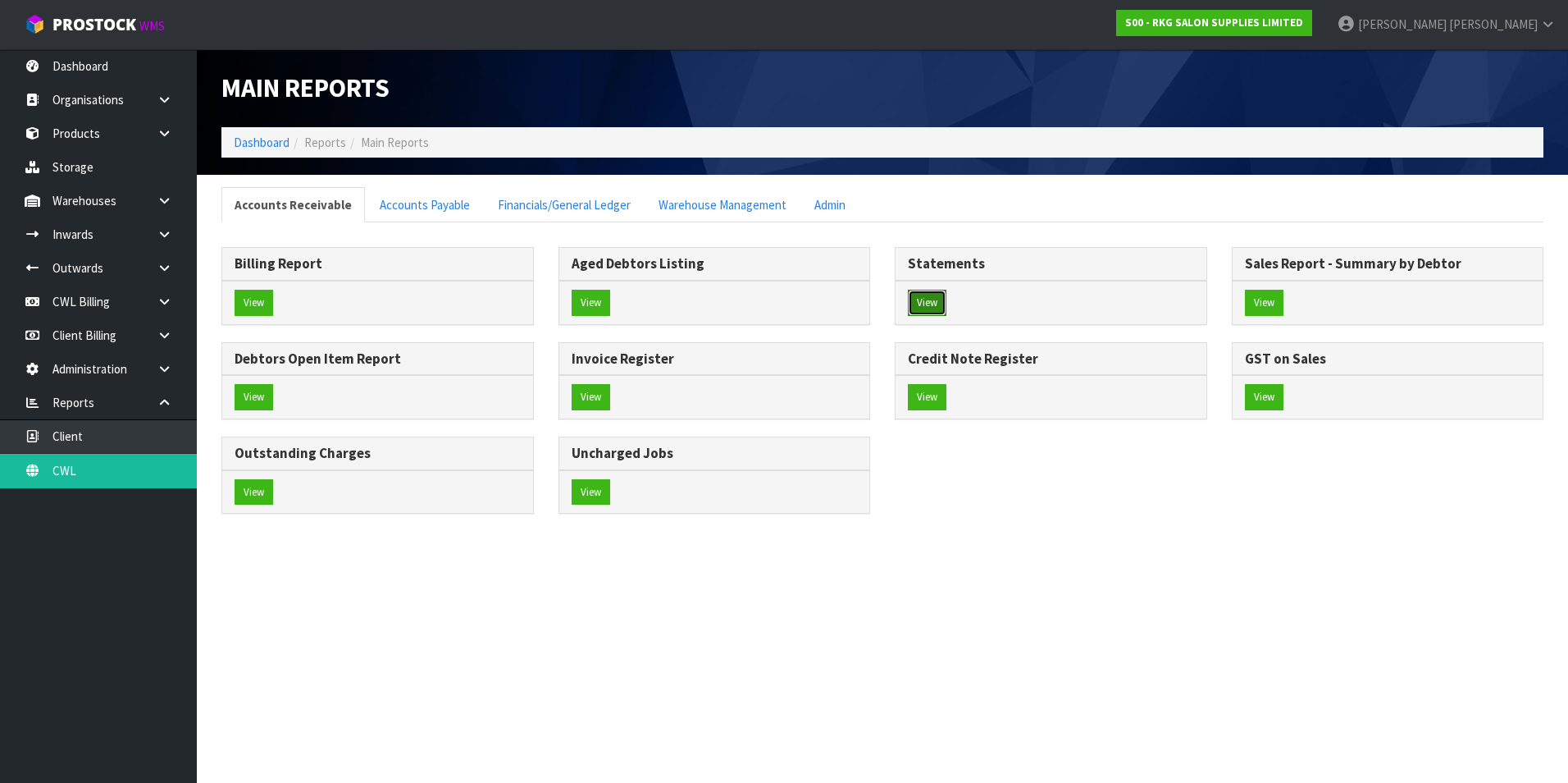
click at [926, 311] on button "View" at bounding box center [927, 302] width 38 height 27
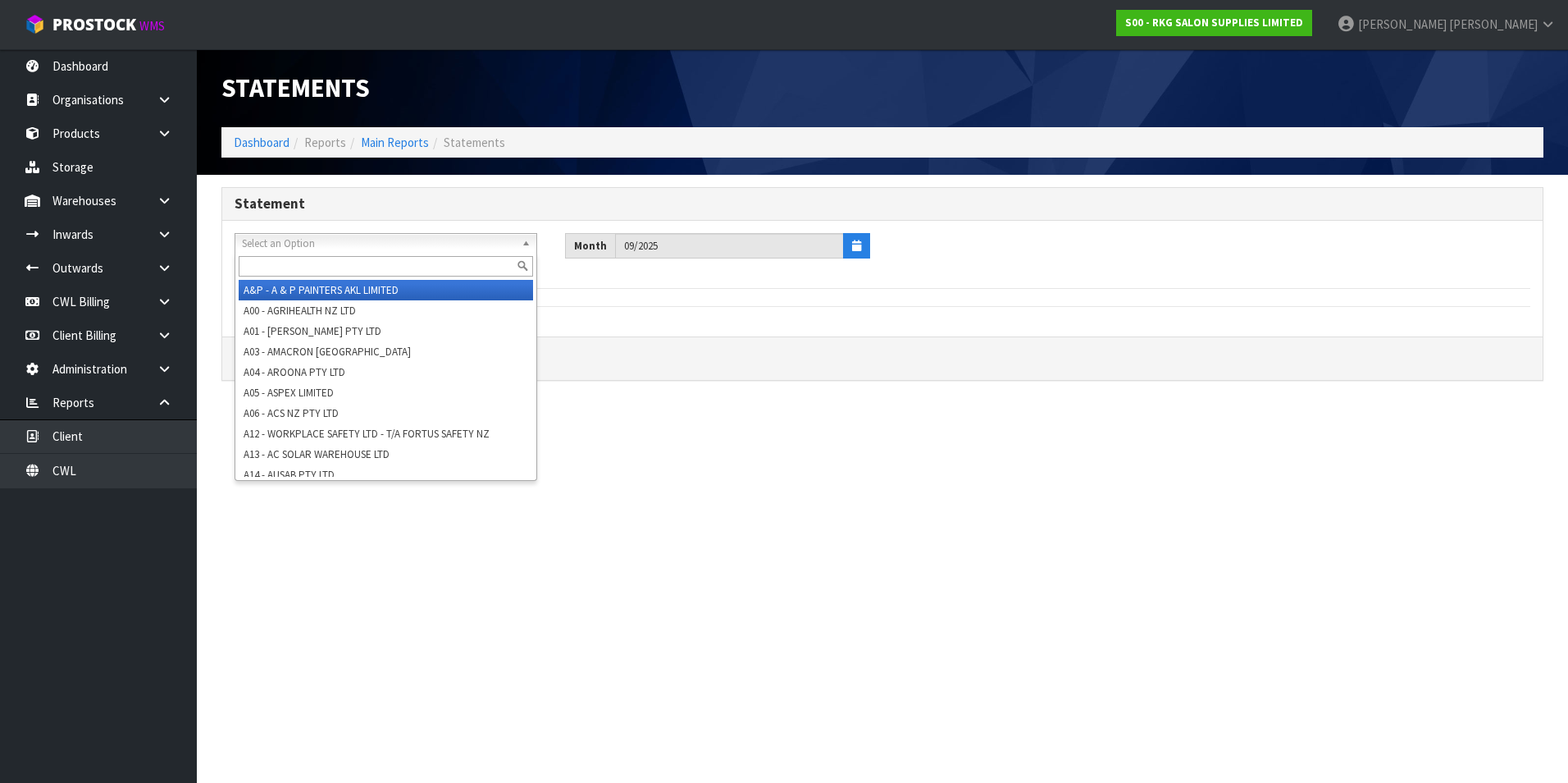
click at [331, 244] on span "Select an Option" at bounding box center [378, 243] width 273 height 20
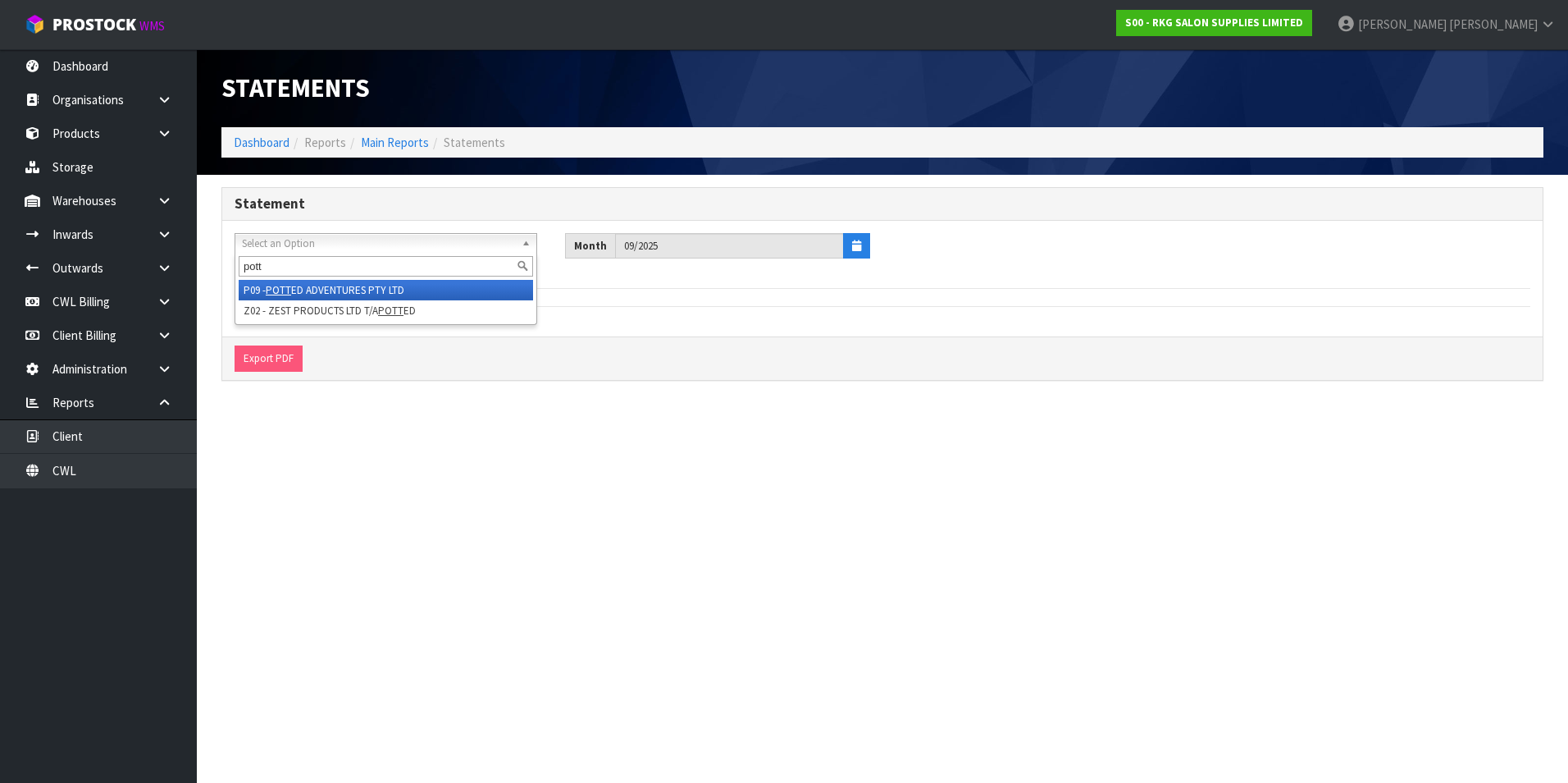
type input "pott"
click at [351, 288] on li "P09 - [PERSON_NAME] ADVENTURES PTY LTD" at bounding box center [385, 290] width 294 height 21
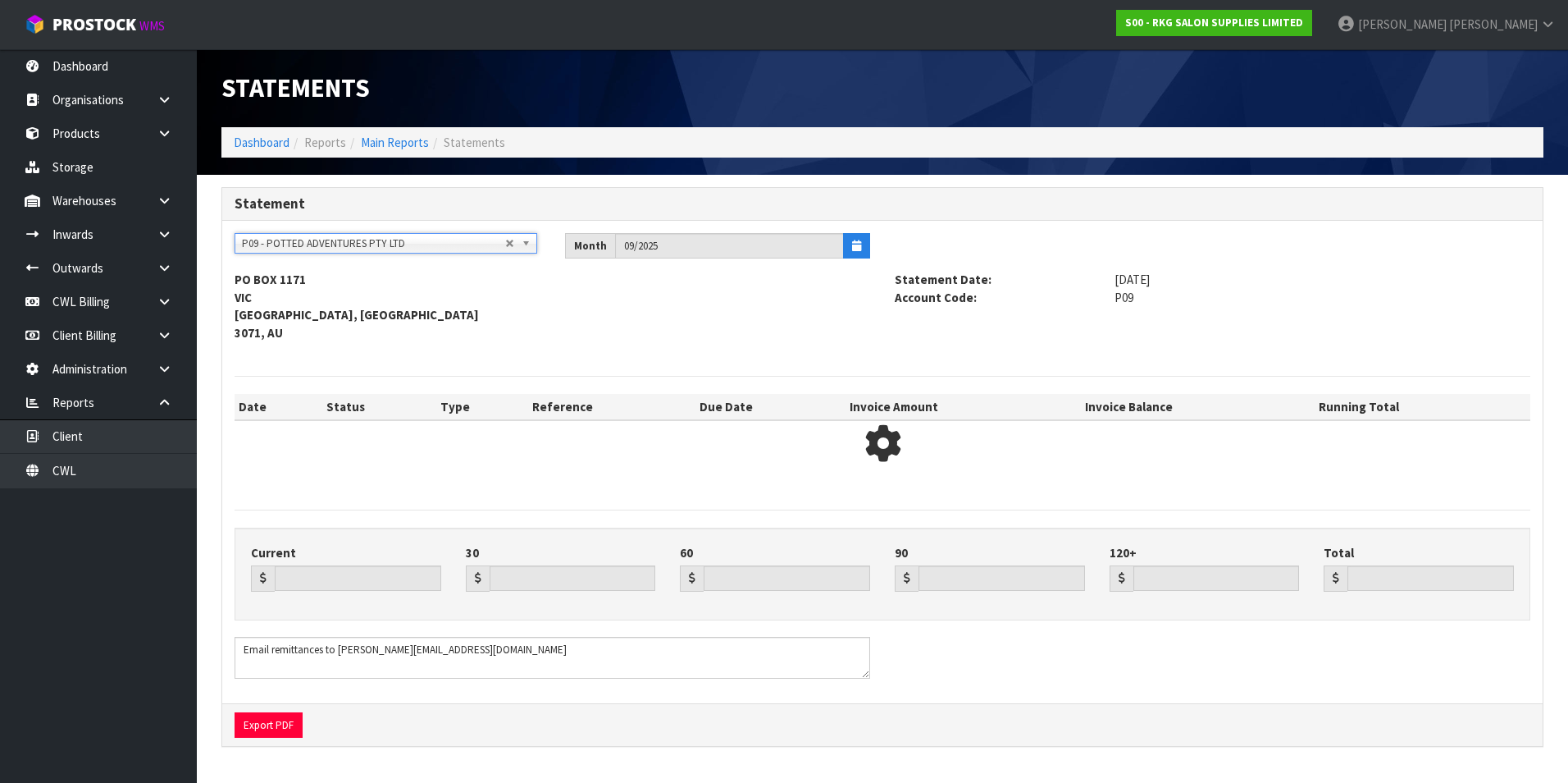
type input "287.02"
type input "6662.72"
type input "5471.49"
type input "0.00"
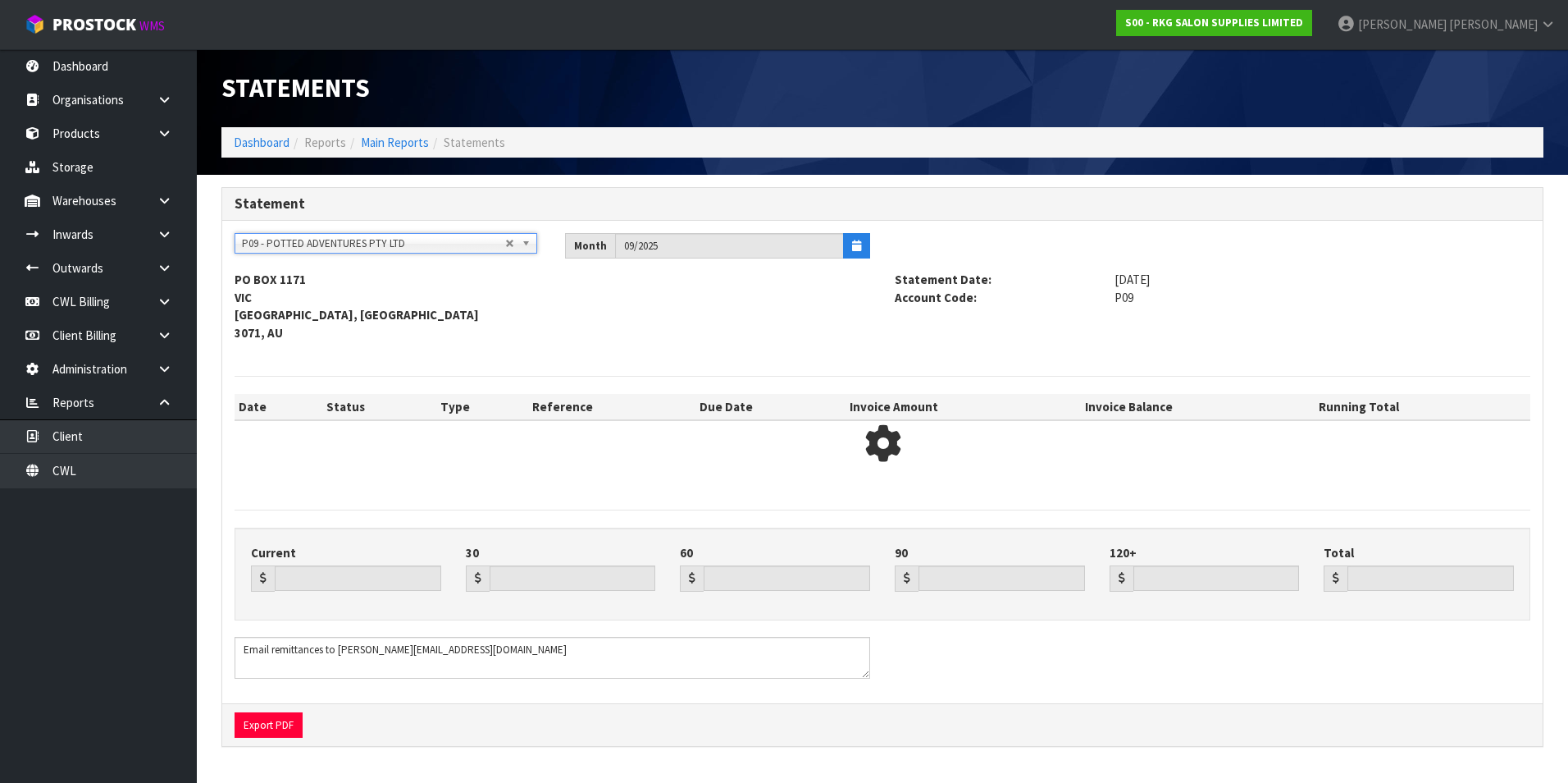
type input "12421.23"
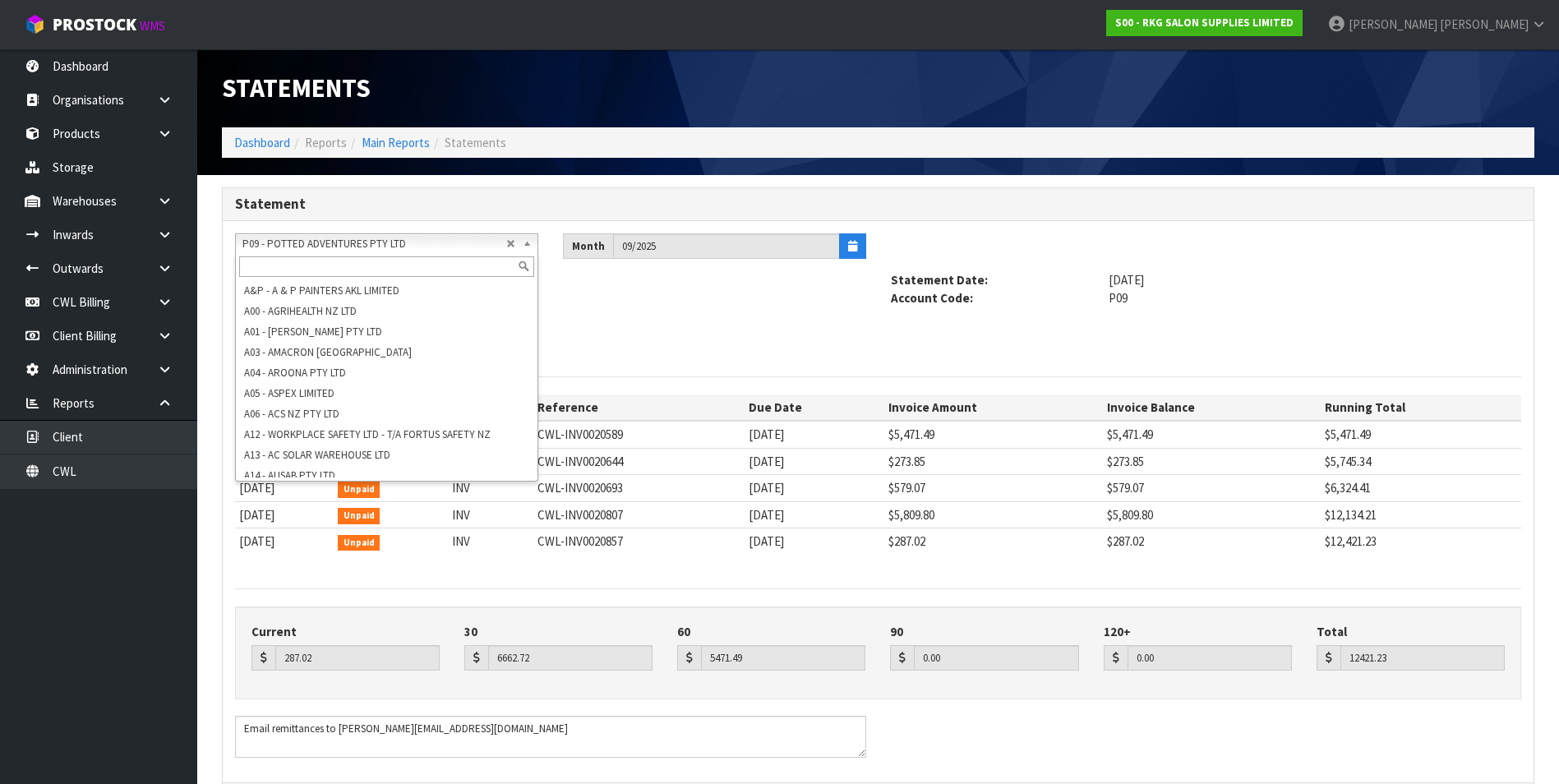
click at [351, 237] on span "P09 - POTTED ADVENTURES PTY LTD" at bounding box center [374, 244] width 263 height 20
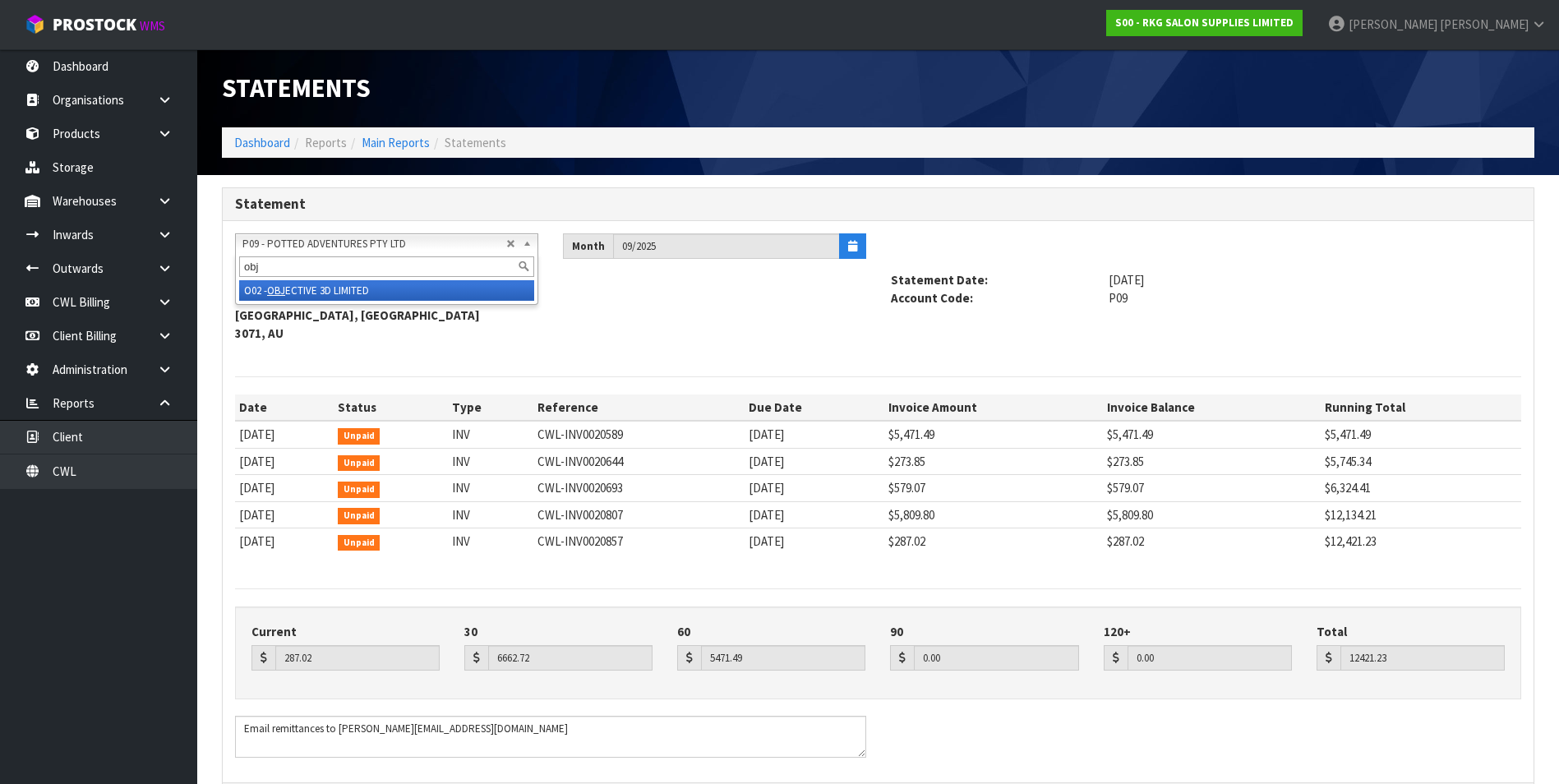
type input "obj"
click at [345, 283] on li "O02 - OBJ ECTIVE 3D LIMITED" at bounding box center [386, 290] width 295 height 21
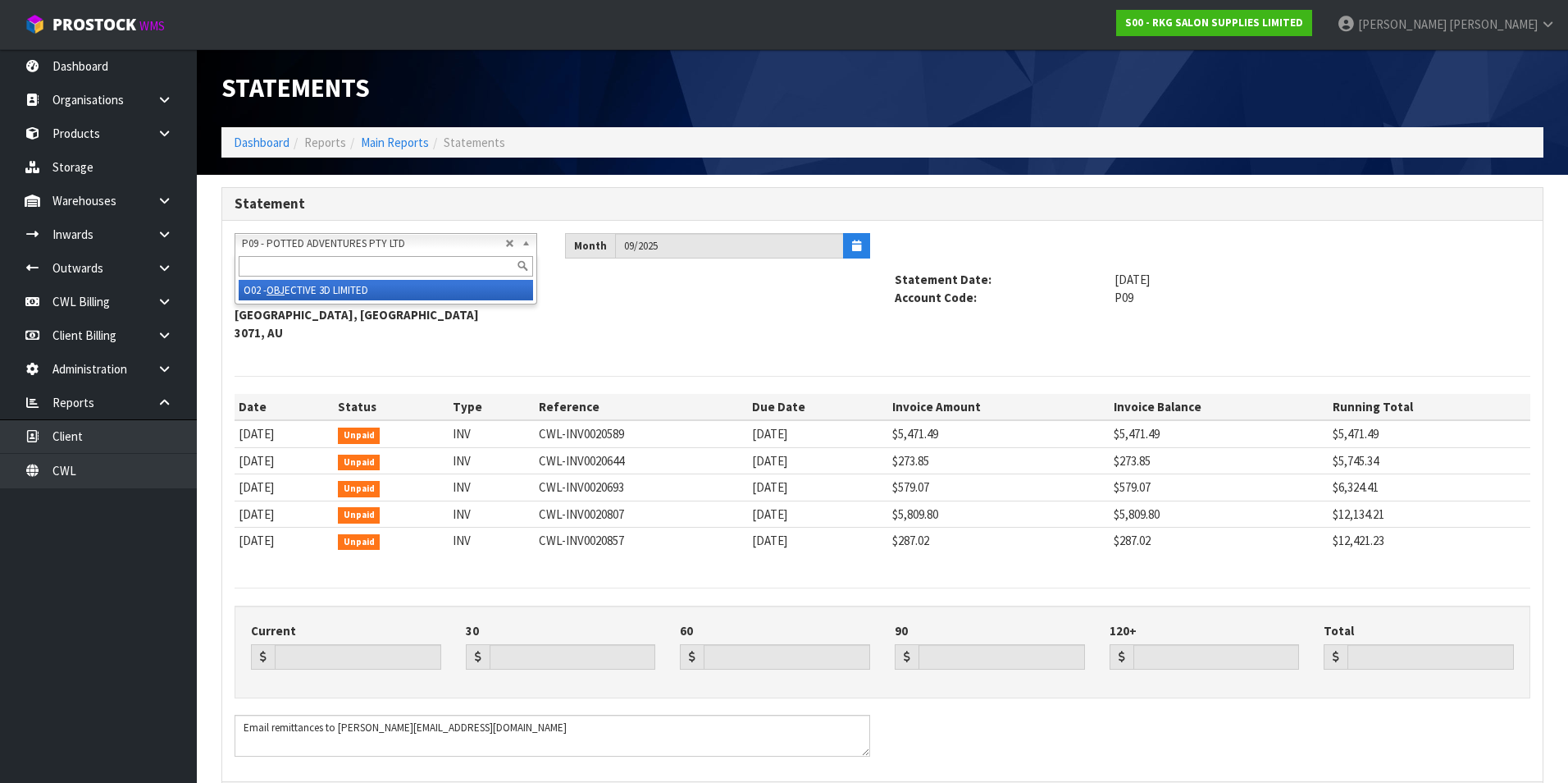
type input "0.00"
type input "762.44"
type input "0.00"
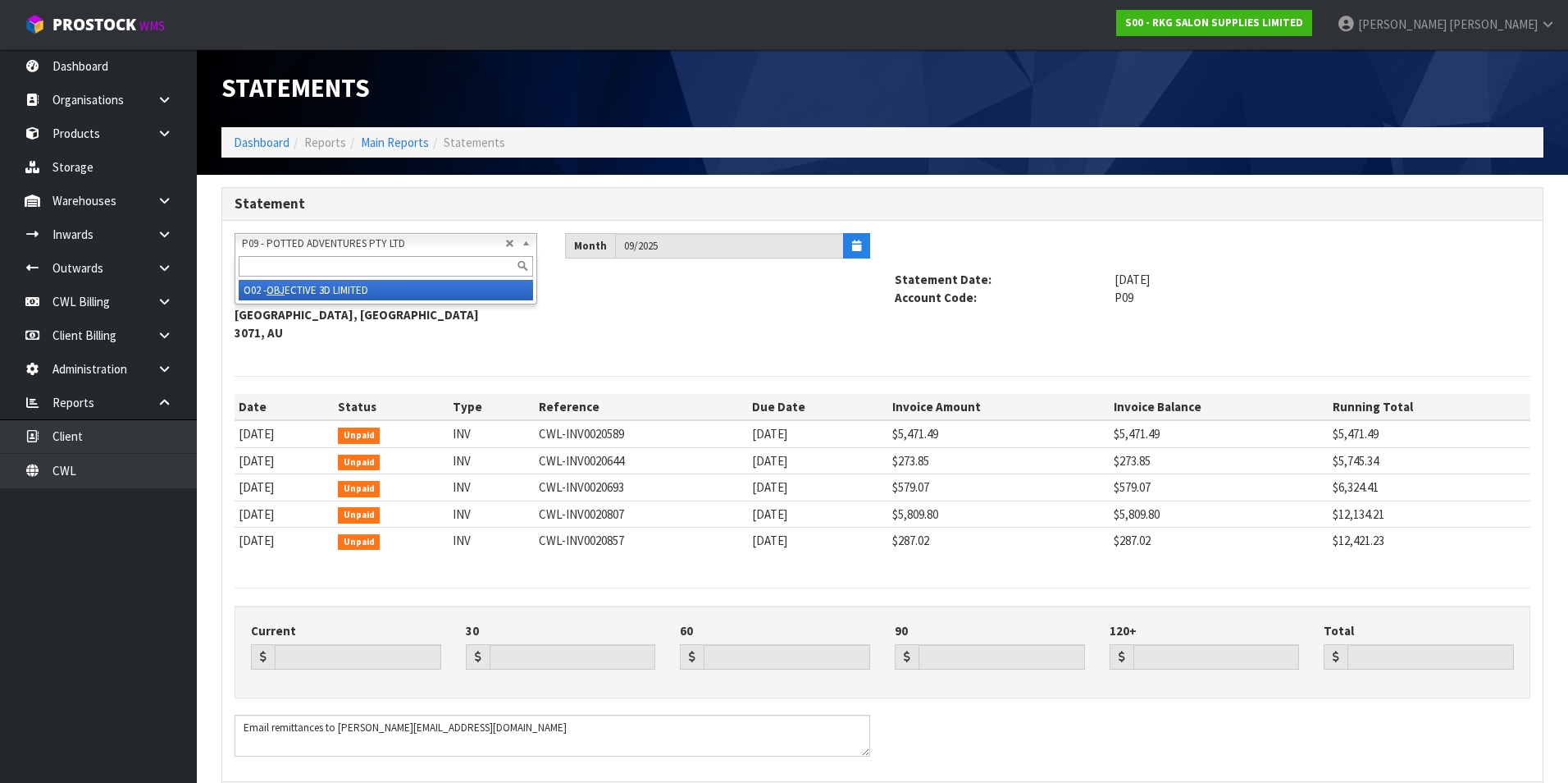
type input "762.44"
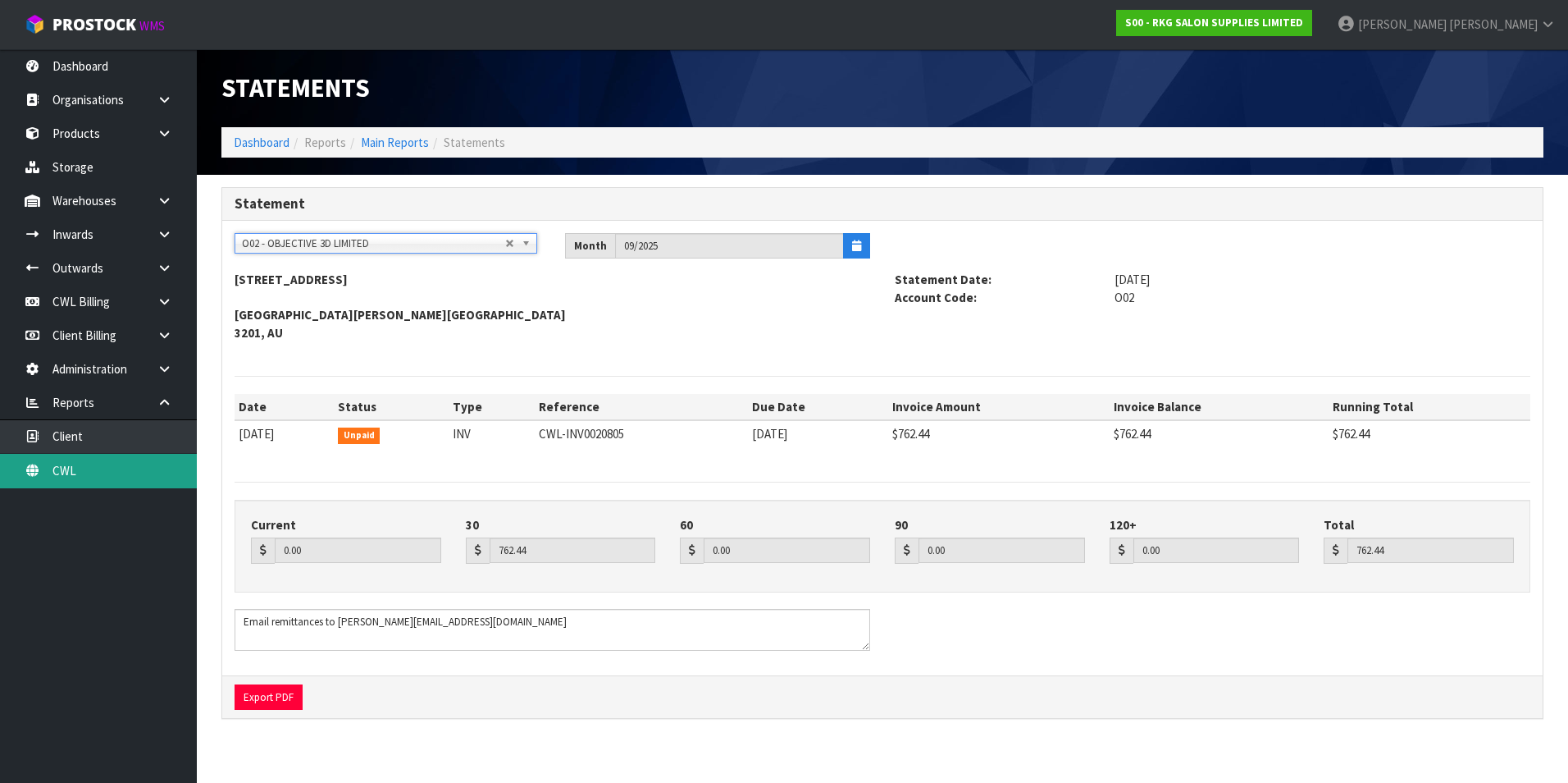
click at [111, 472] on link "CWL" at bounding box center [98, 471] width 197 height 33
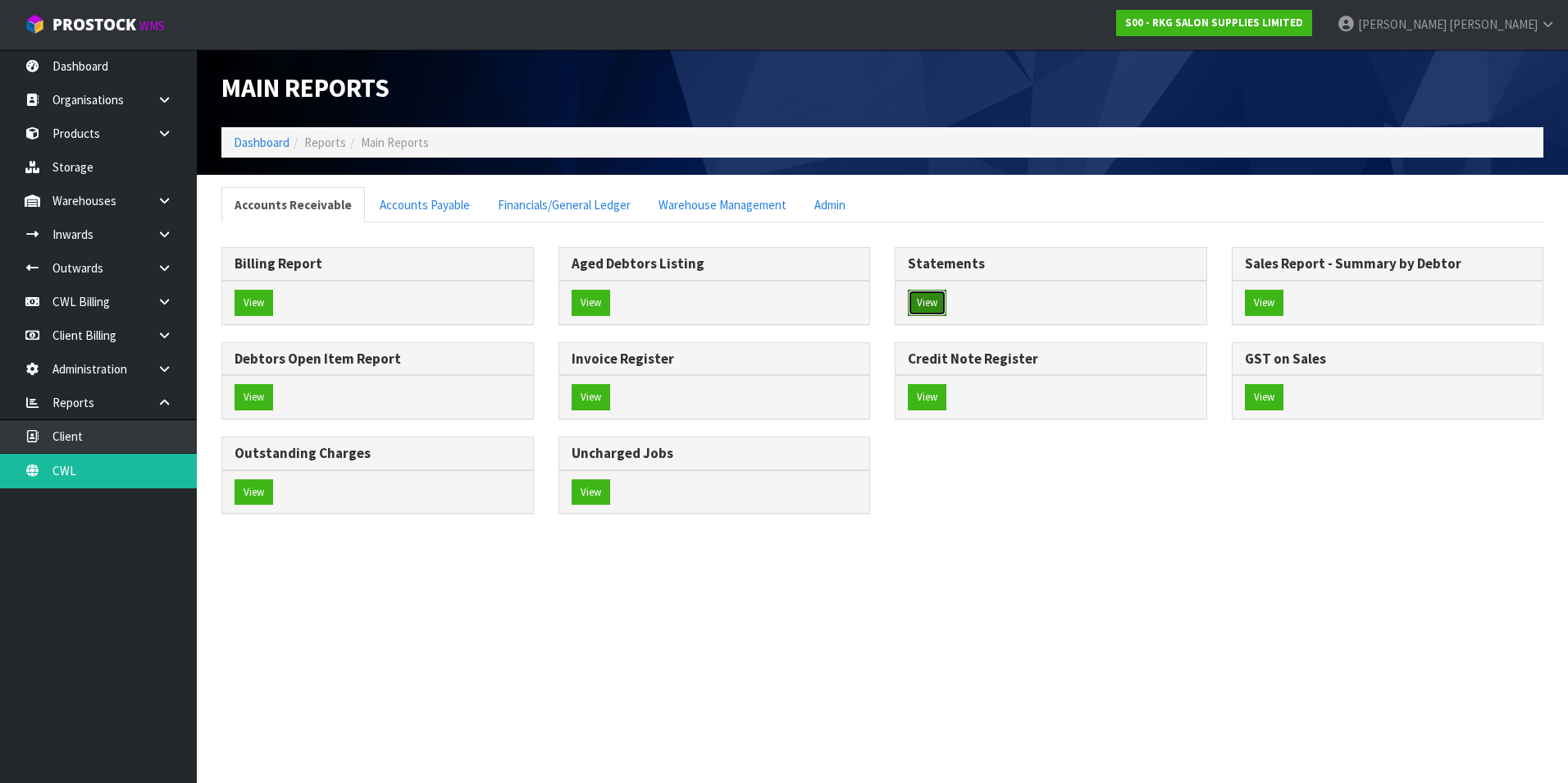
click at [919, 304] on button "View" at bounding box center [927, 302] width 38 height 27
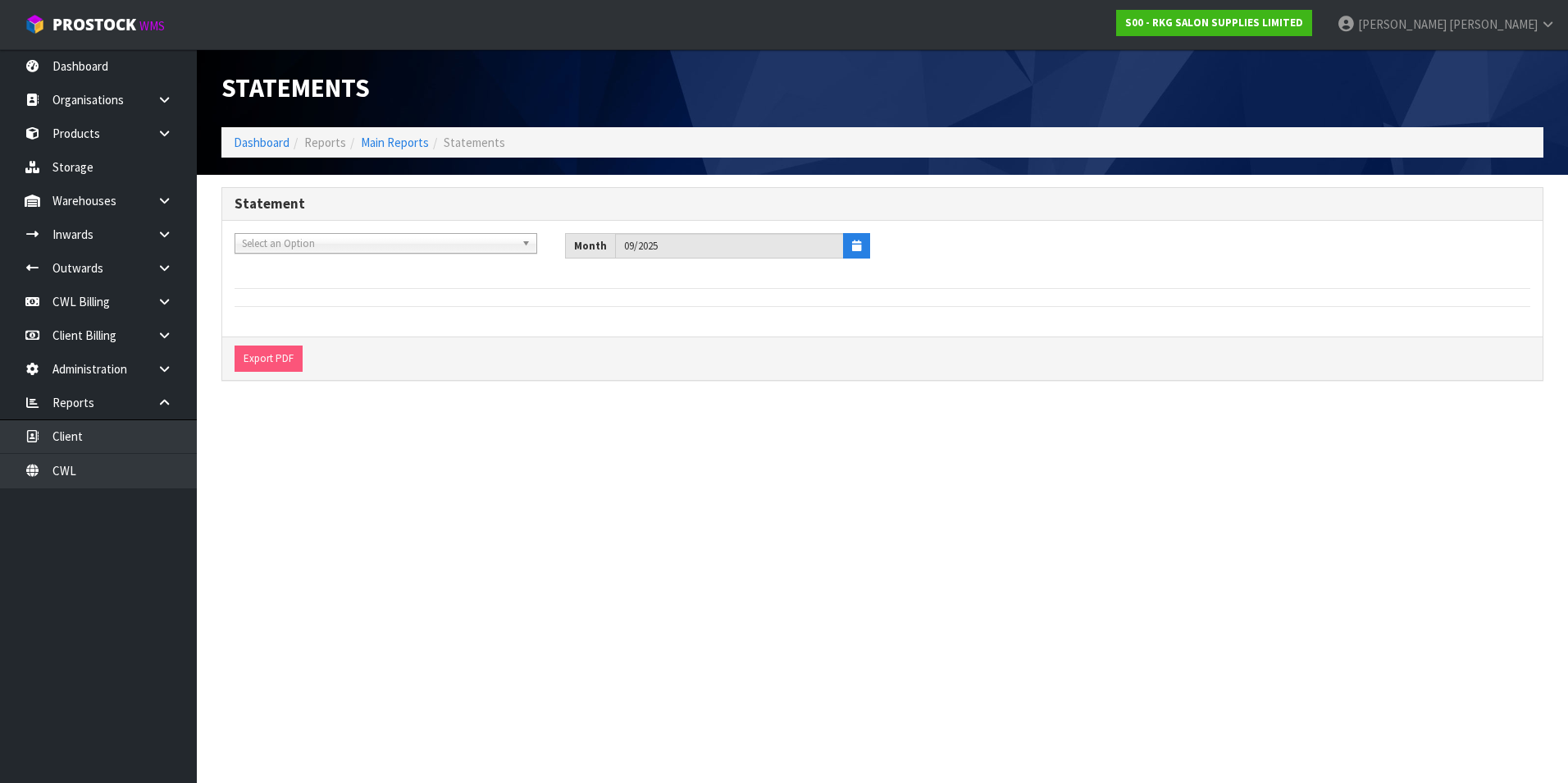
click at [318, 242] on span "Select an Option" at bounding box center [378, 243] width 273 height 20
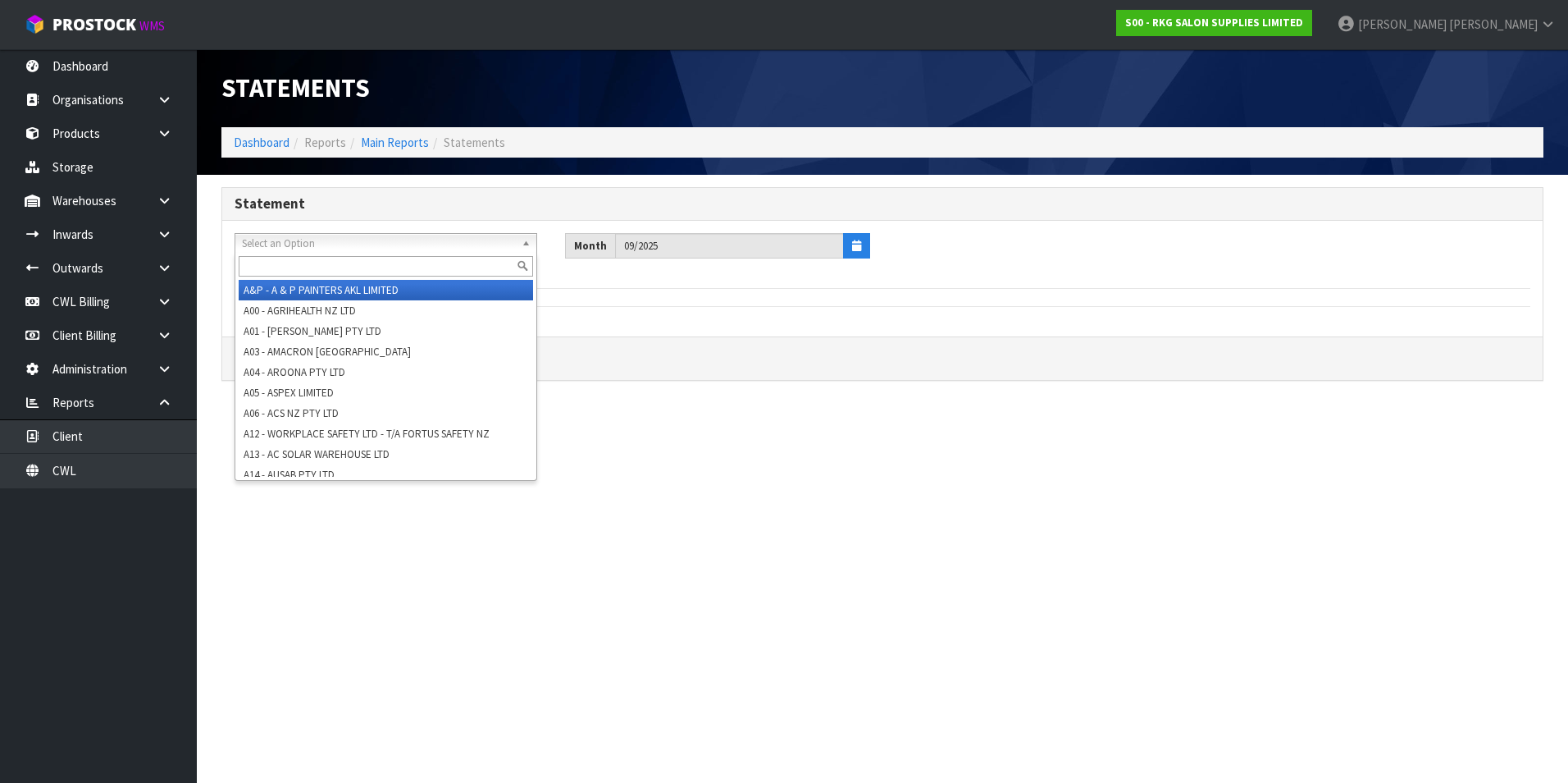
click at [853, 292] on div "A&P - A & P PAINTERS AKL LIMITED A00 - AGRIHEALTH NZ LTD A01 - [PERSON_NAME] PT…" at bounding box center [882, 279] width 1321 height 116
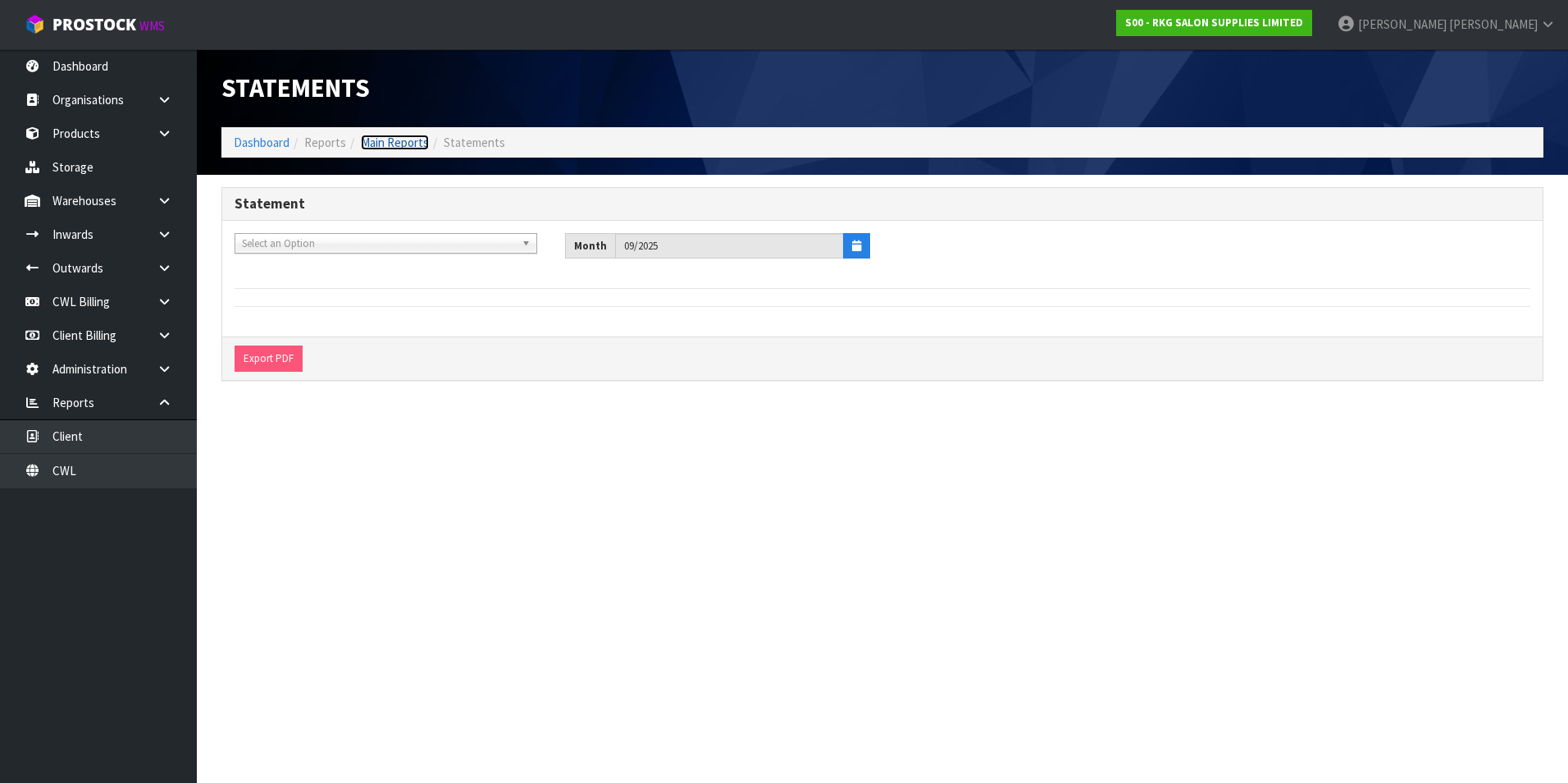
click at [410, 145] on link "Main Reports" at bounding box center [394, 143] width 68 height 16
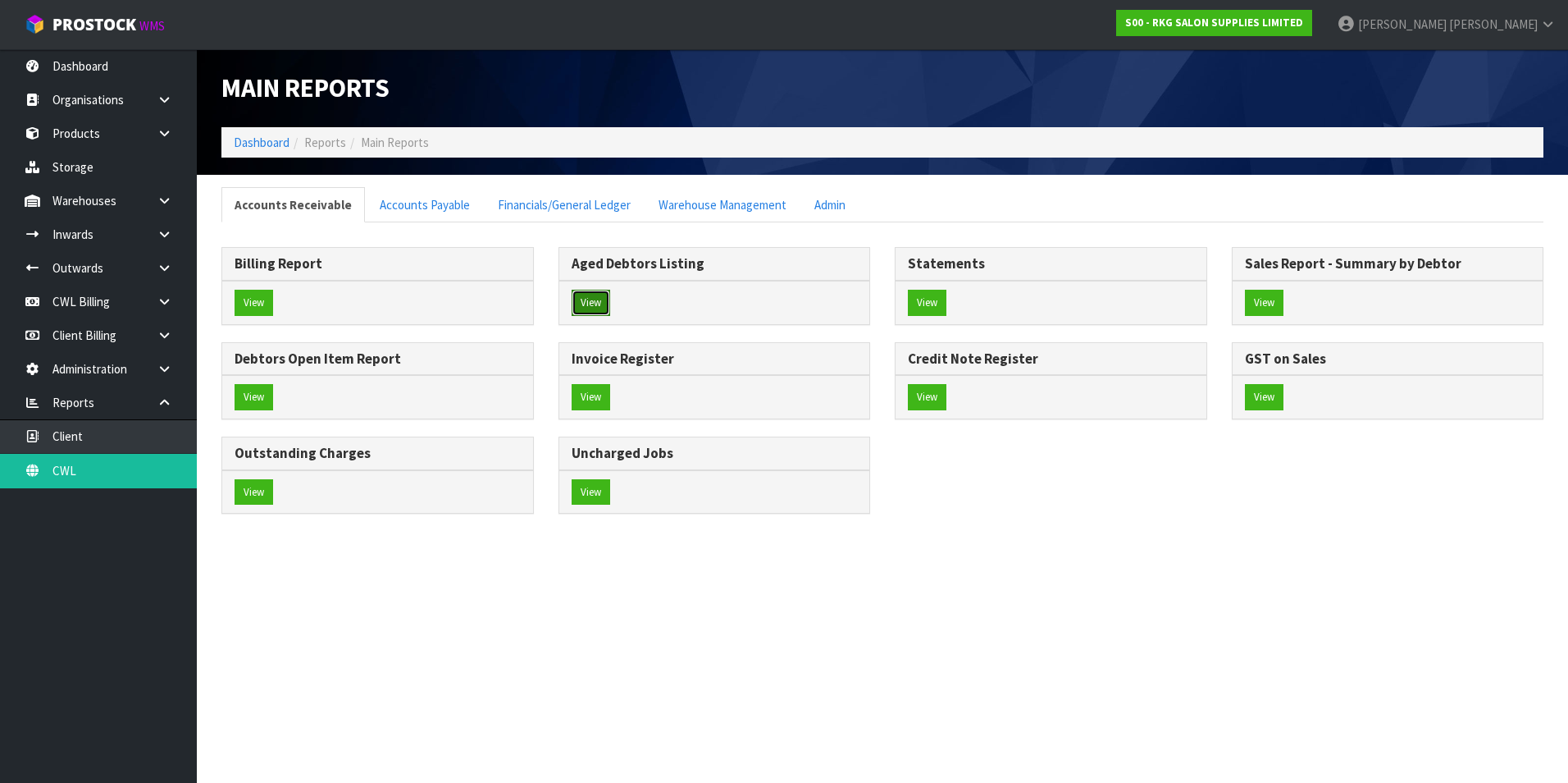
click at [598, 304] on button "View" at bounding box center [591, 302] width 38 height 27
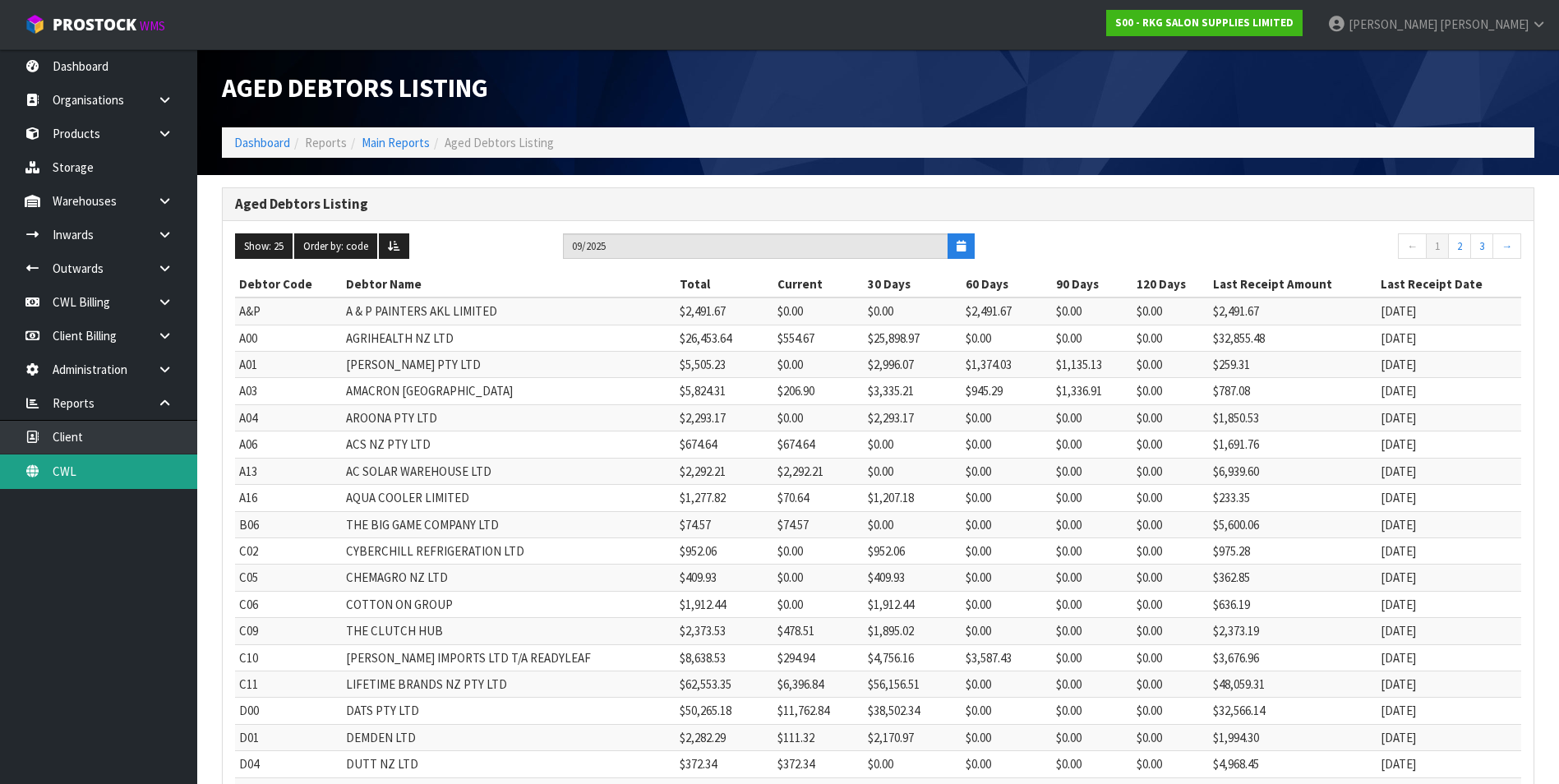
click at [99, 474] on link "CWL" at bounding box center [99, 471] width 197 height 34
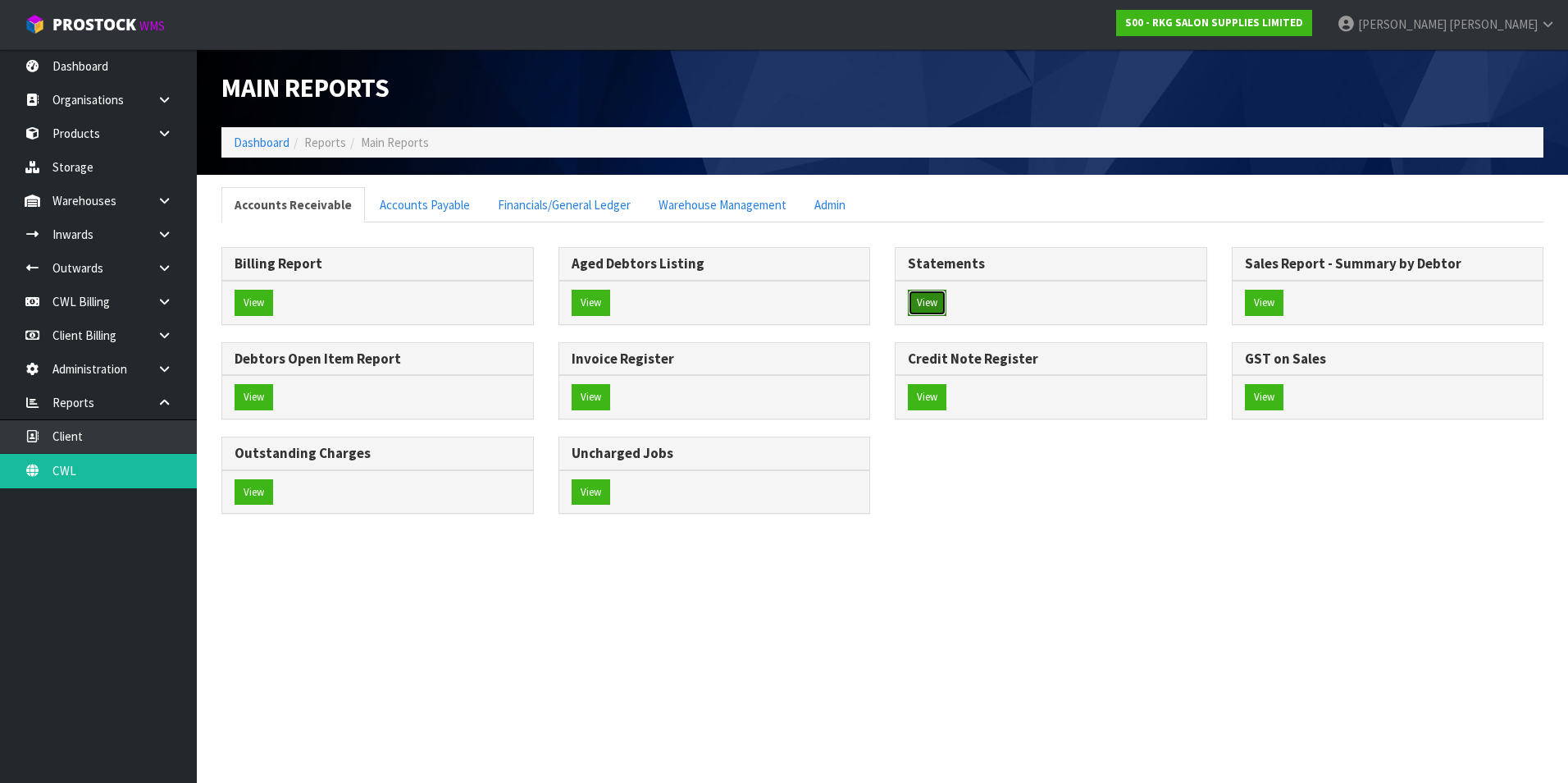
click at [945, 301] on button "View" at bounding box center [927, 302] width 38 height 27
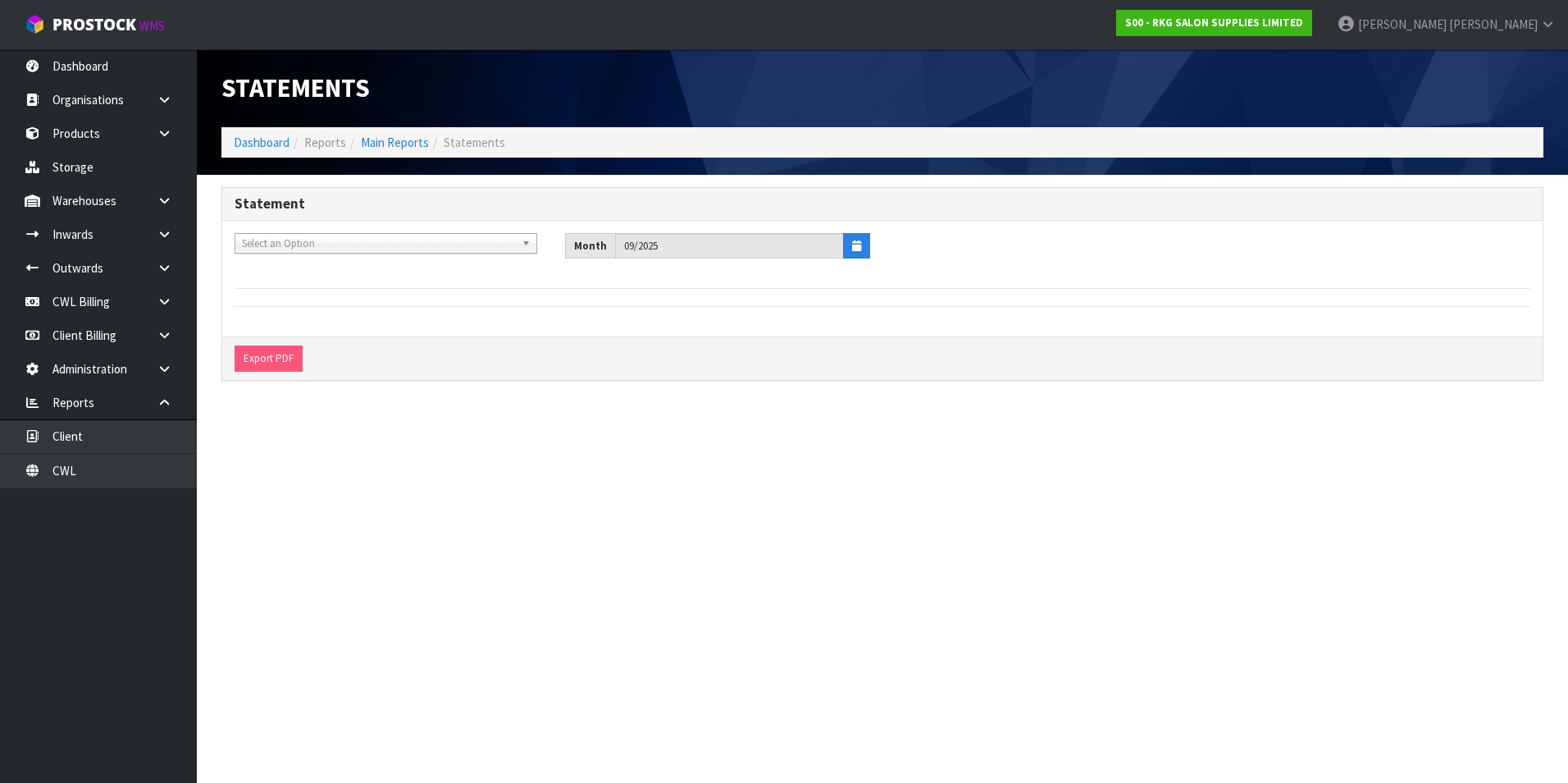
click at [279, 244] on span "Select an Option" at bounding box center [378, 243] width 273 height 20
type input "again"
click at [314, 285] on li "A01 - [PERSON_NAME] PTY LTD" at bounding box center [385, 290] width 294 height 21
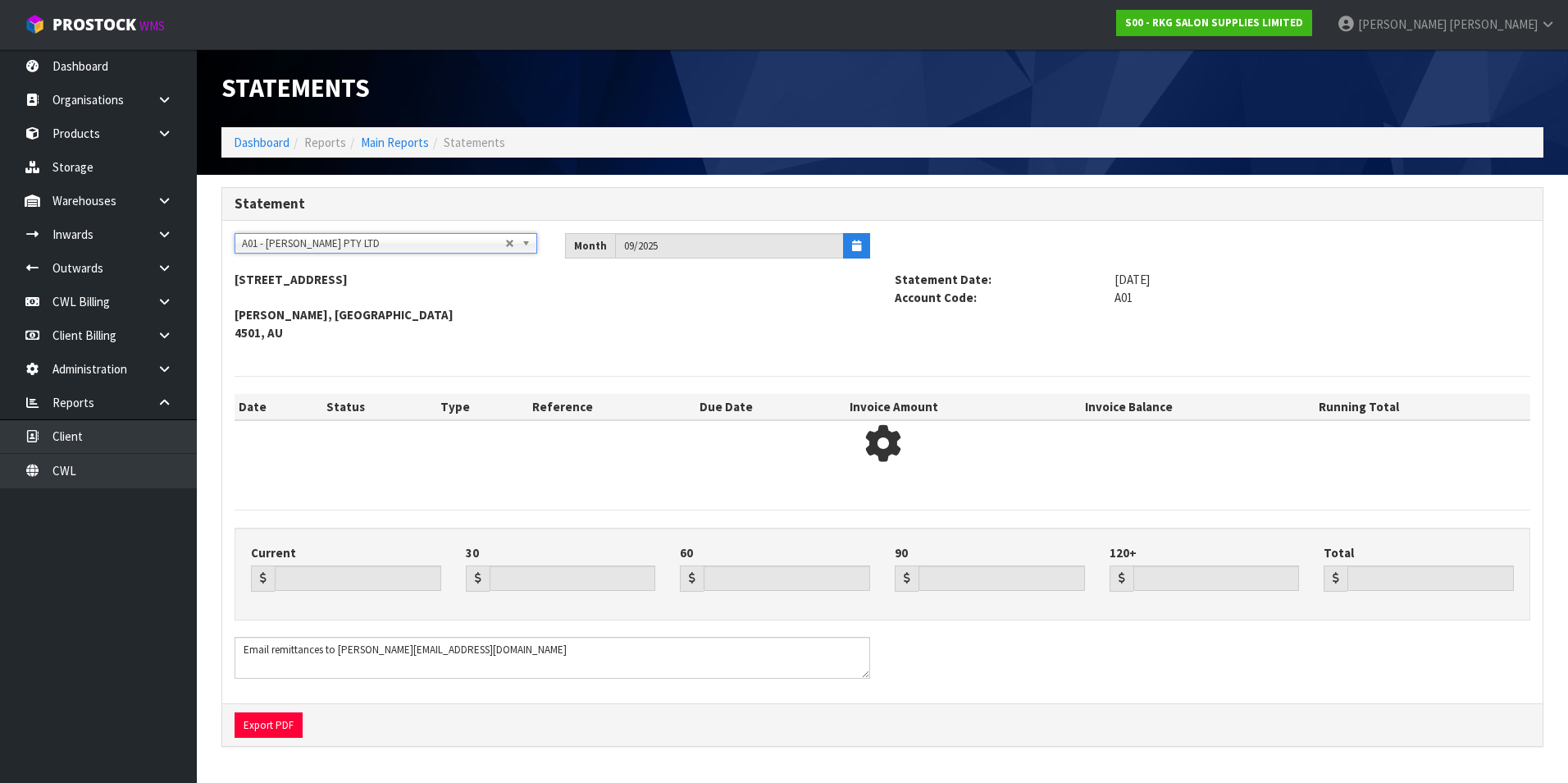
type input "0.00"
type input "2996.07"
type input "1374.03"
type input "1135.13"
type input "0.00"
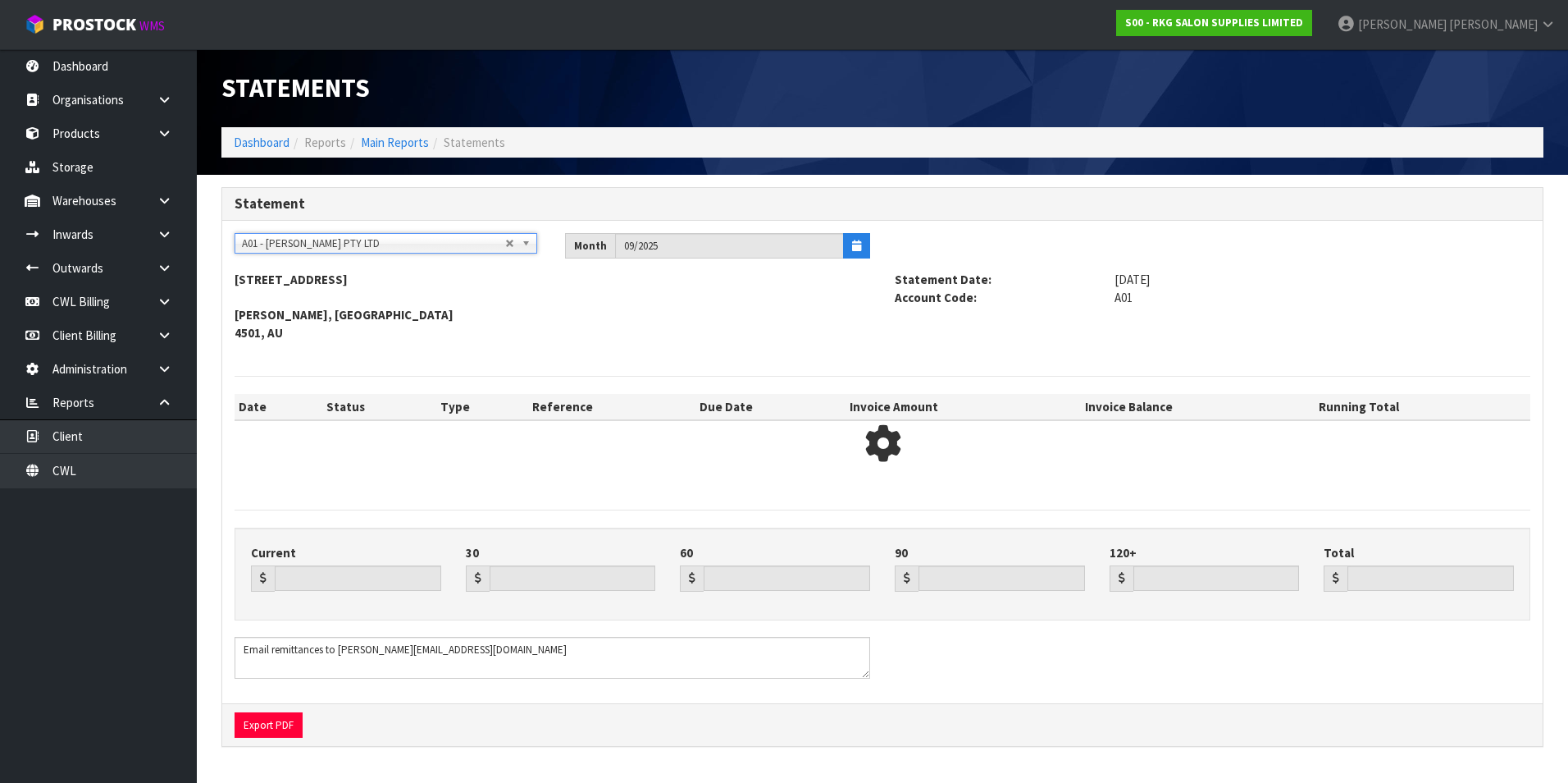
type input "5505.23"
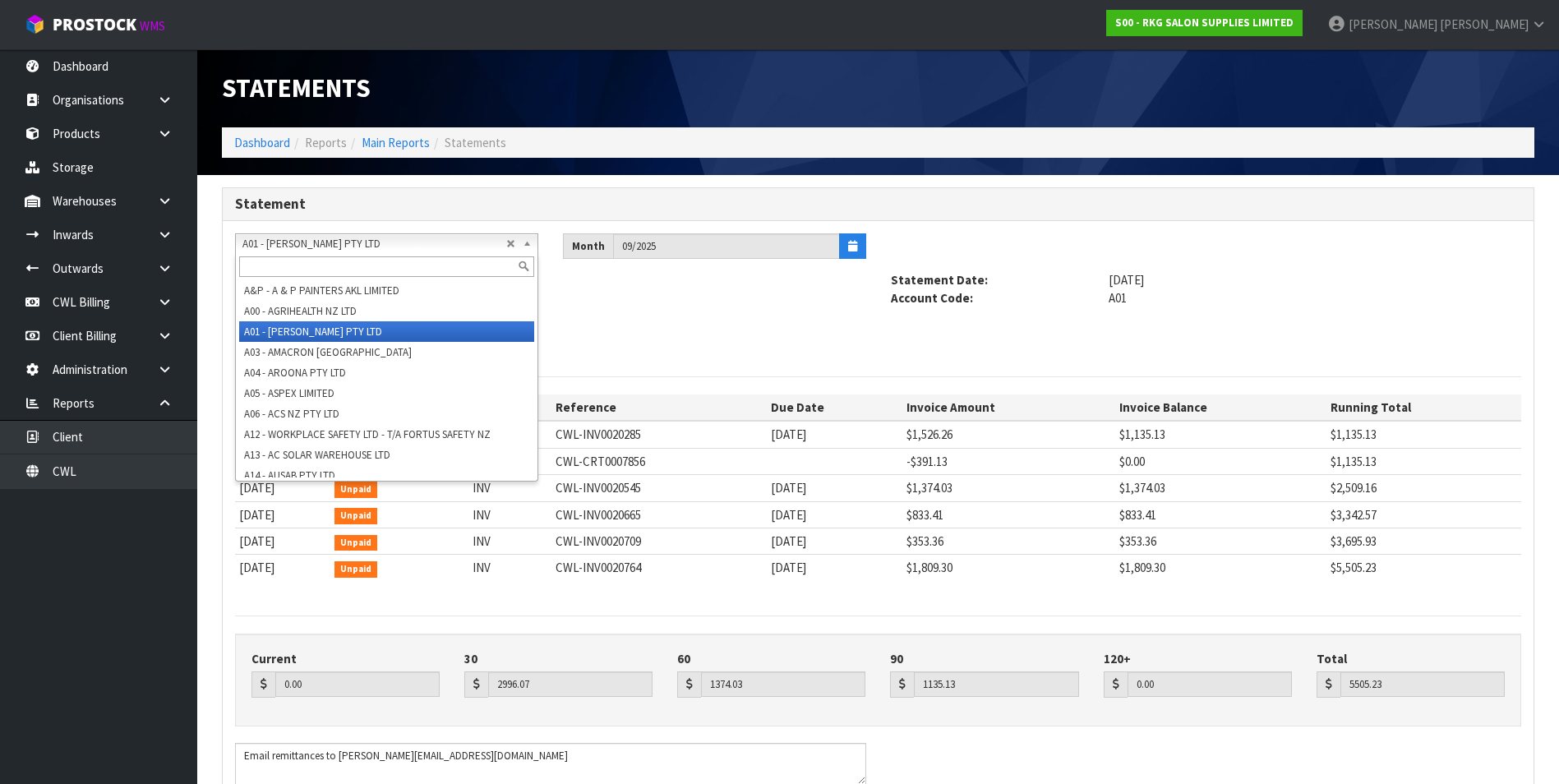
click at [287, 237] on span "A01 - [PERSON_NAME] PTY LTD" at bounding box center [374, 244] width 263 height 20
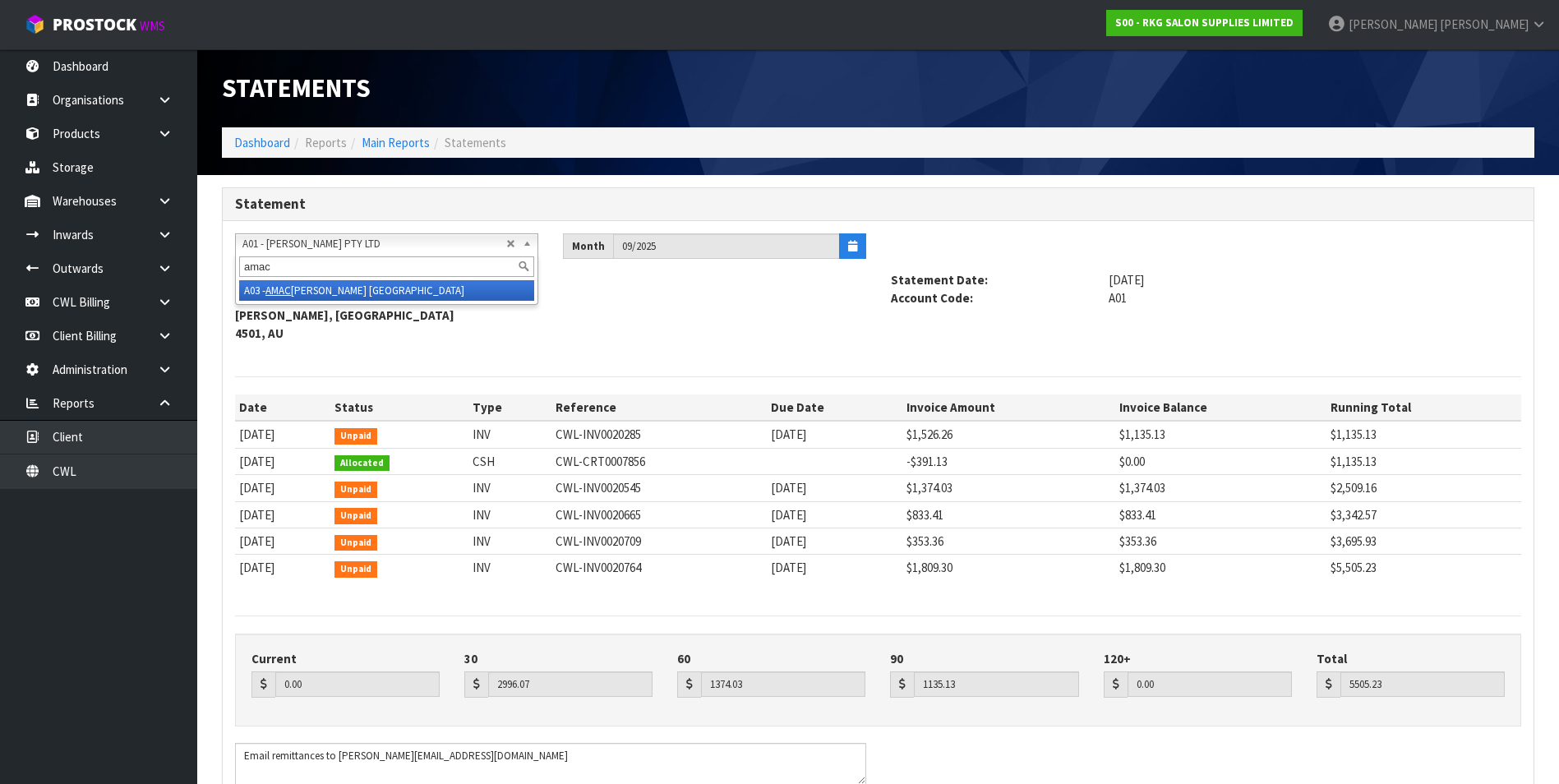
type input "amac"
click at [322, 292] on li "A03 - AMAC [PERSON_NAME] [GEOGRAPHIC_DATA]" at bounding box center [386, 290] width 295 height 21
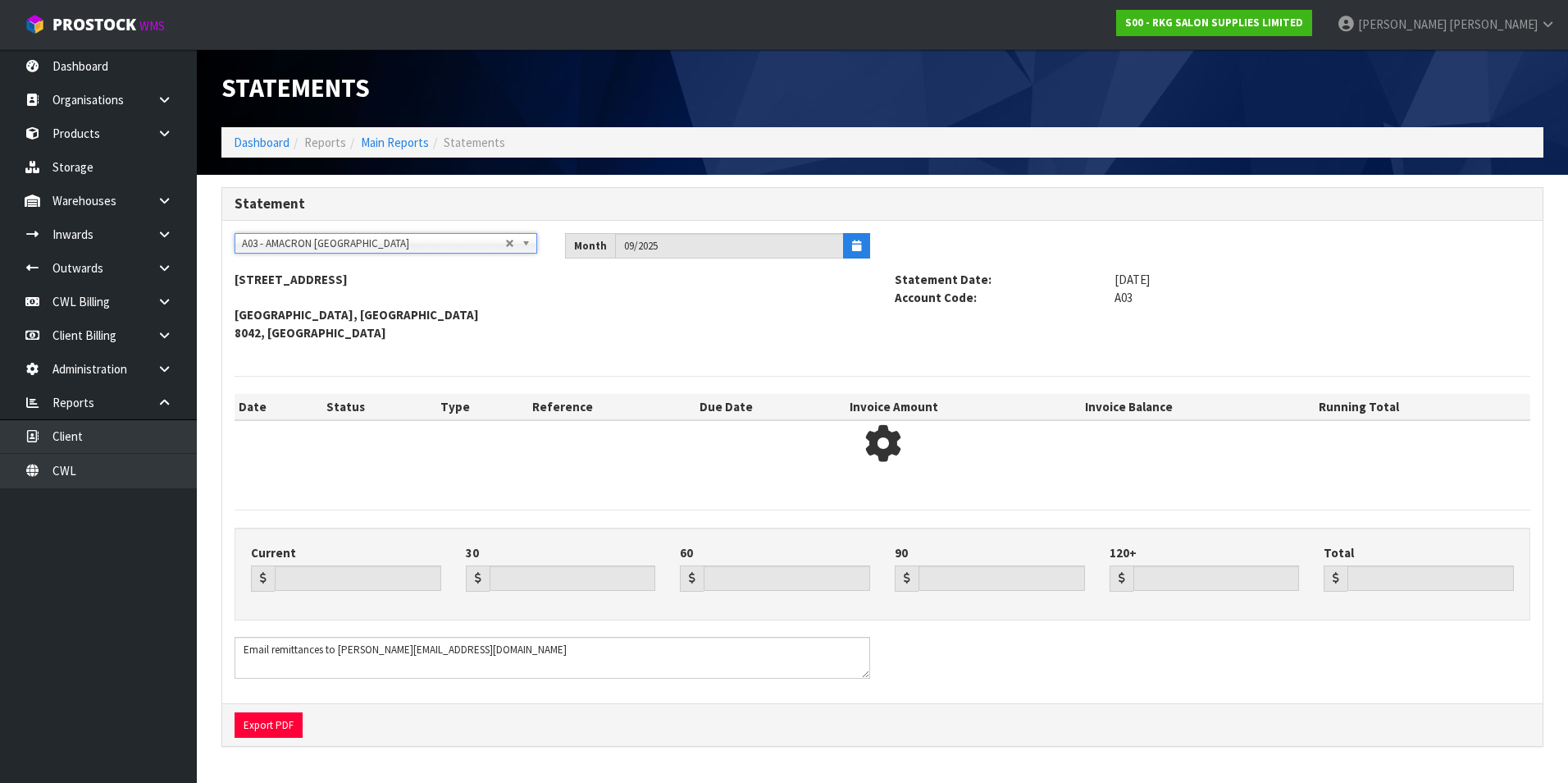
type input "206.90"
type input "3335.21"
type input "945.29"
type input "1336.91"
type input "0.00"
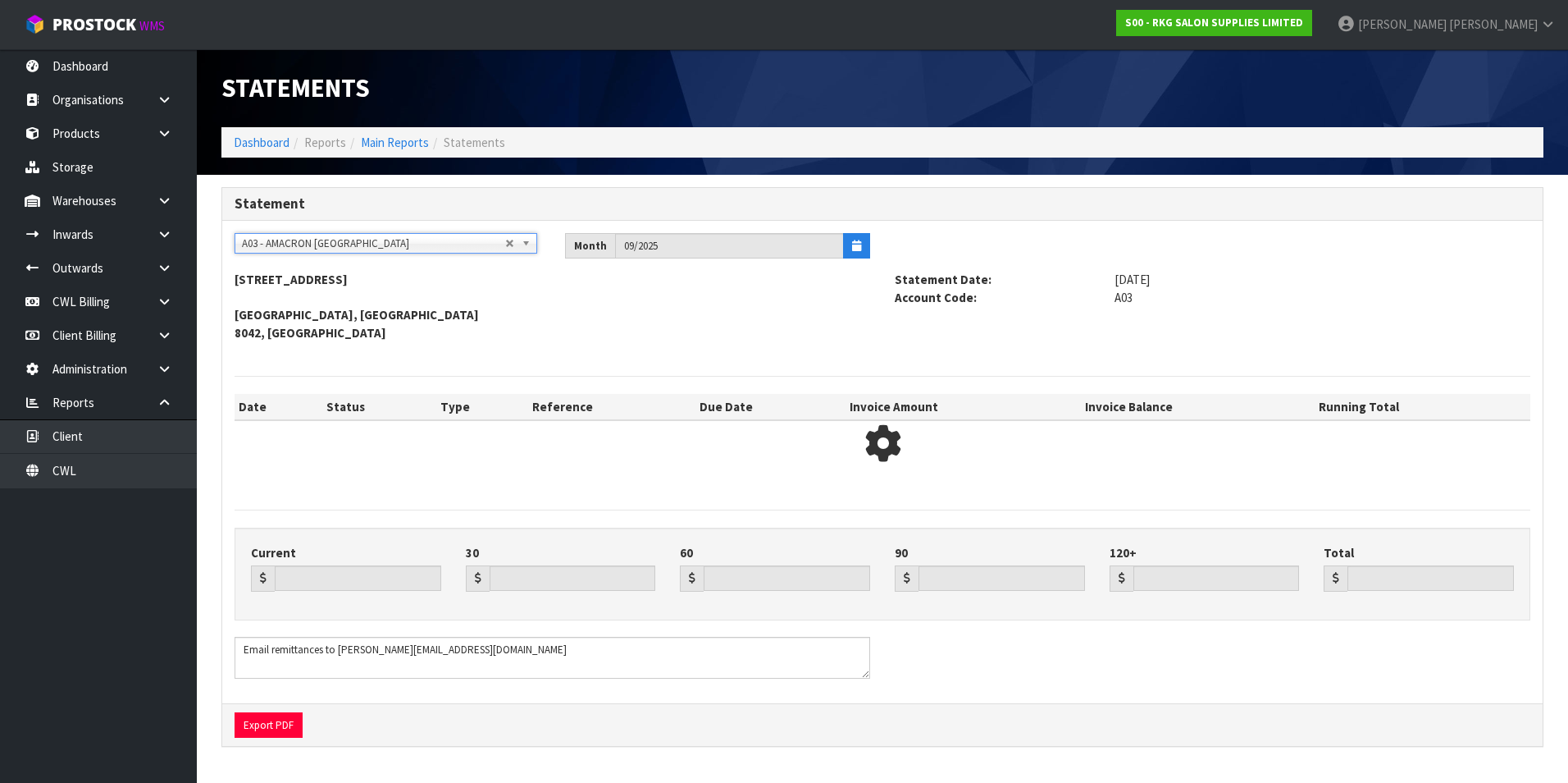
type input "5824.31"
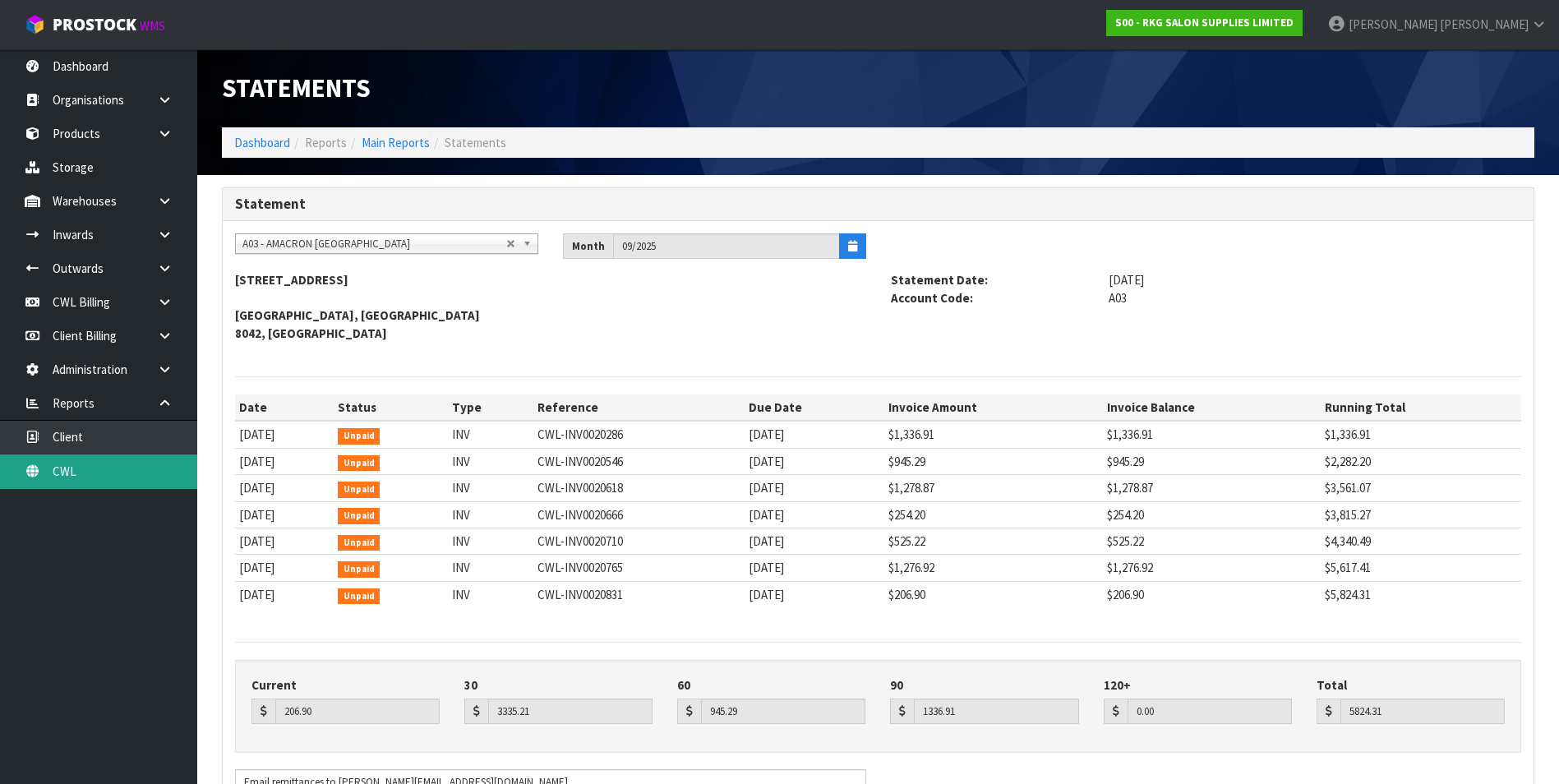
click at [85, 473] on link "CWL" at bounding box center [99, 471] width 197 height 34
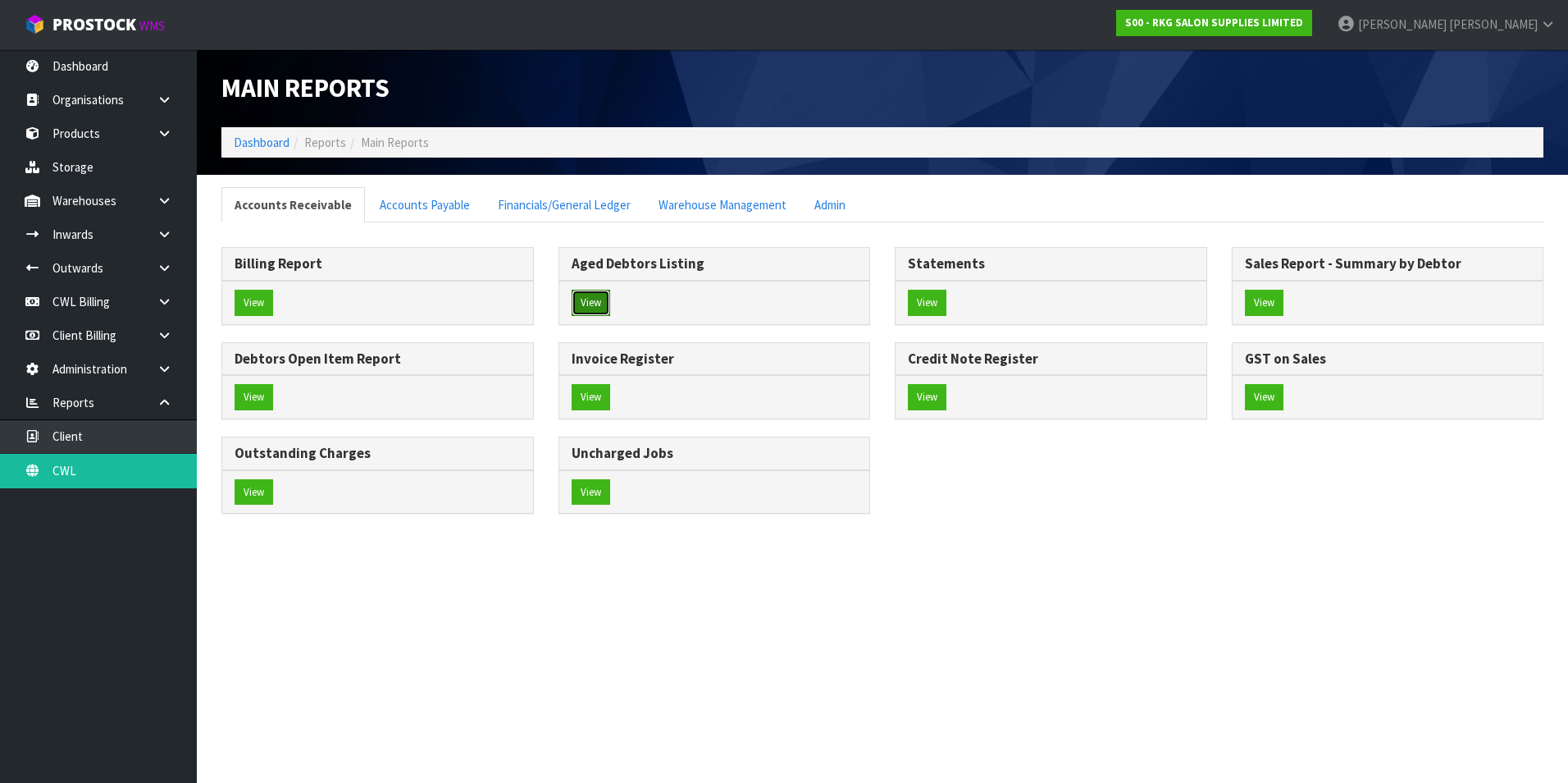
click at [581, 305] on button "View" at bounding box center [591, 302] width 38 height 27
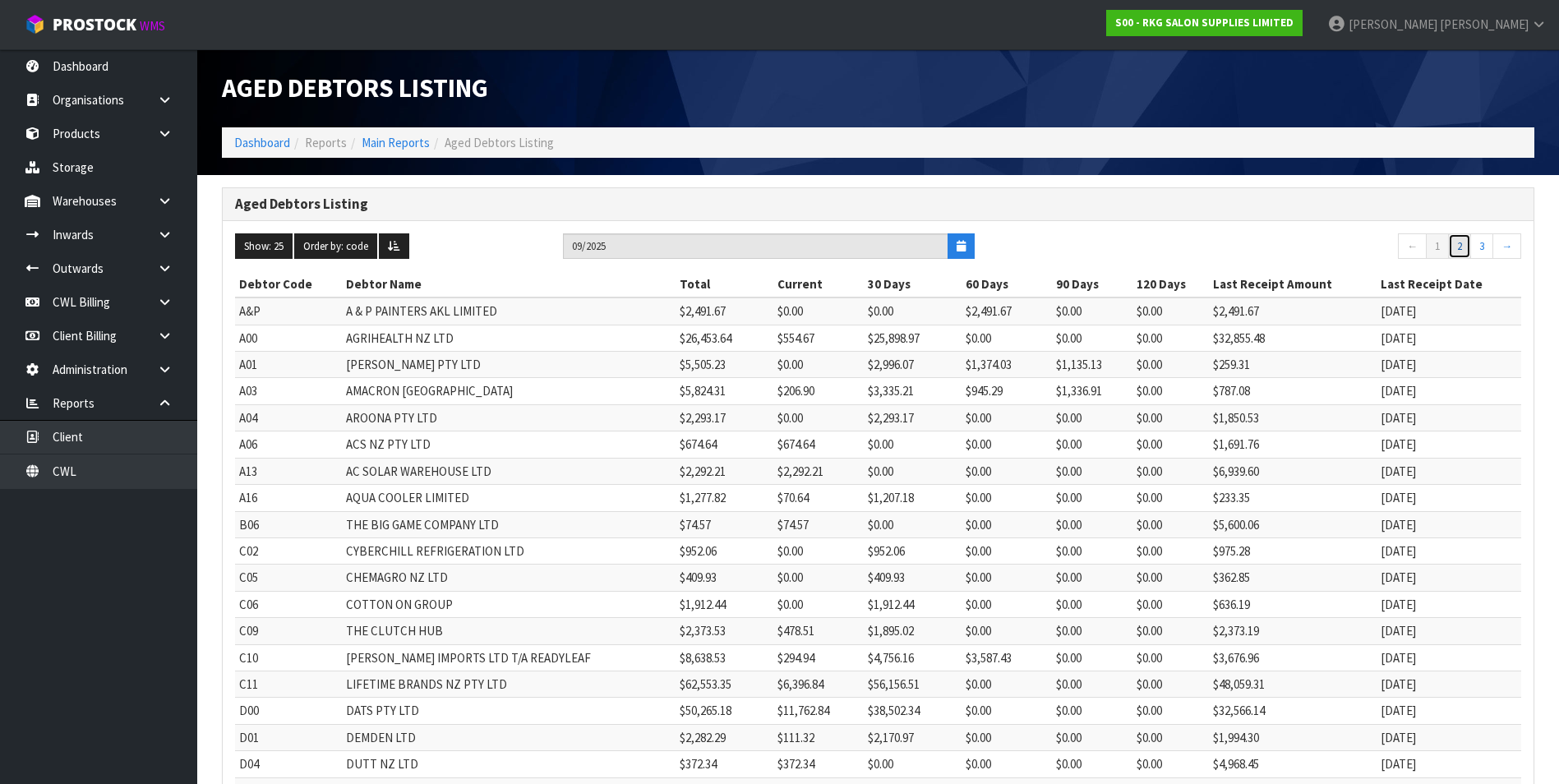
click at [1462, 244] on link "2" at bounding box center [1459, 247] width 23 height 27
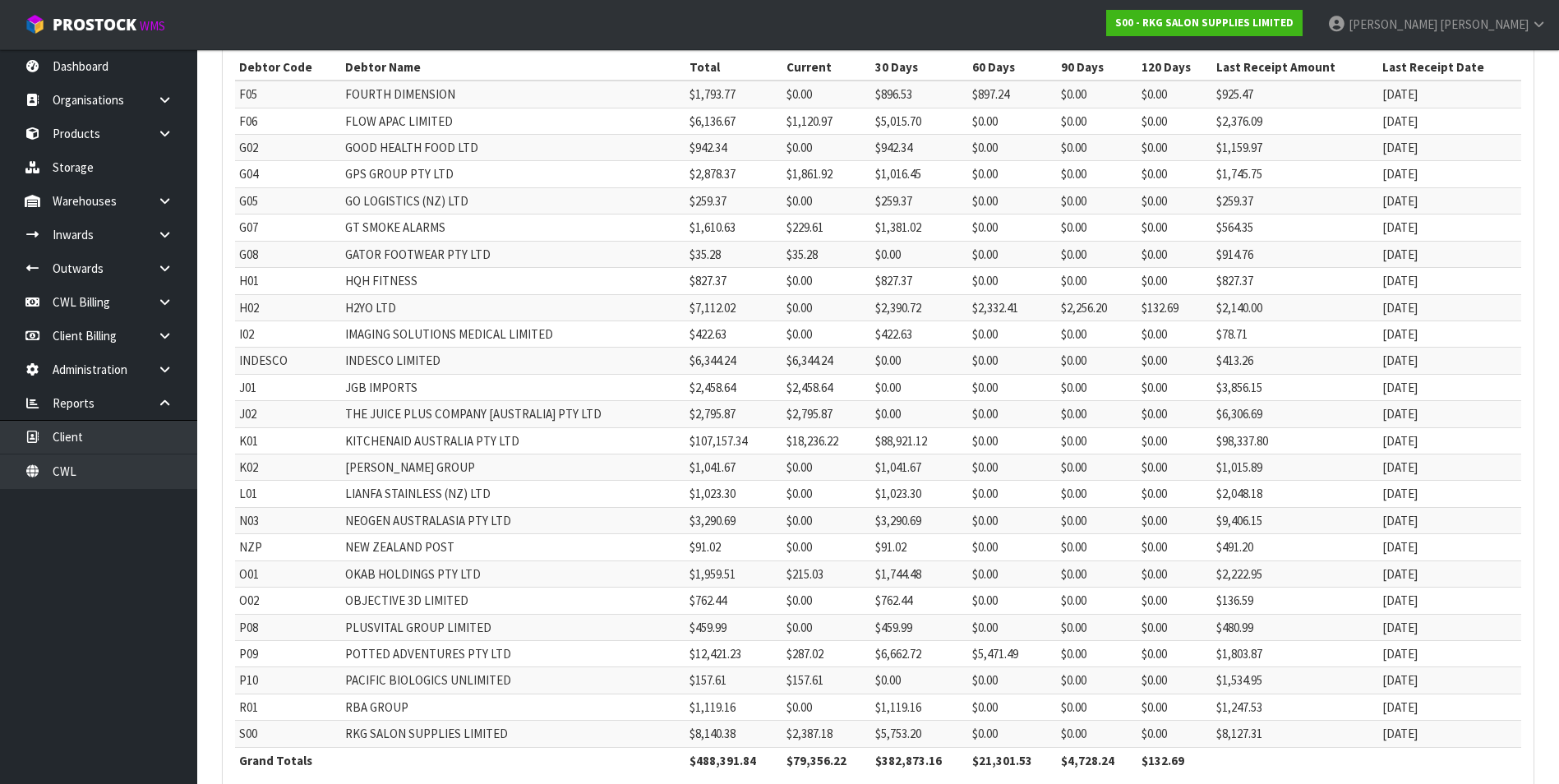
scroll to position [247, 0]
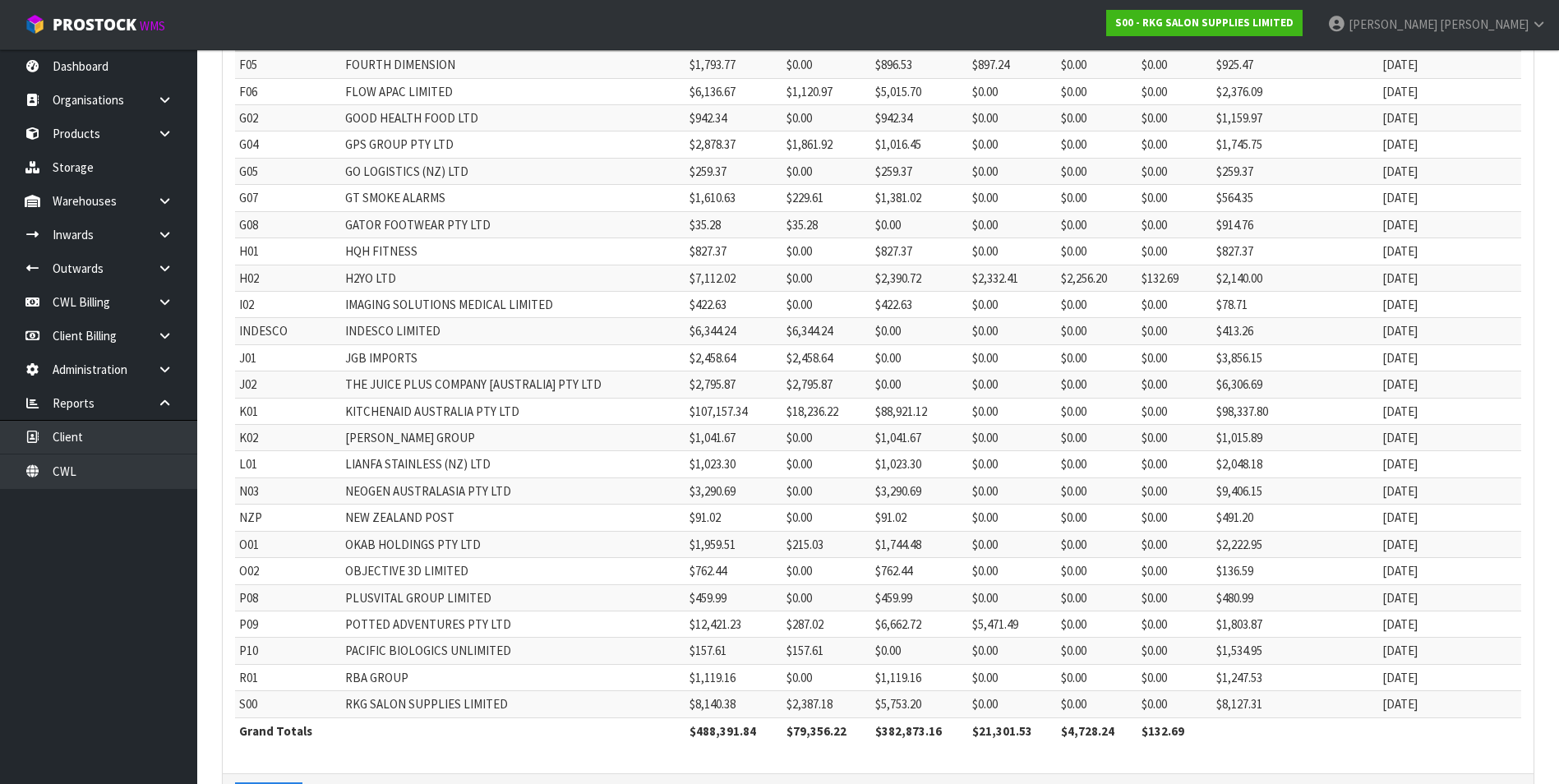
click at [616, 395] on td "THE JUICE PLUS COMPANY [AUSTRALIA] PTY LTD" at bounding box center [513, 384] width 344 height 27
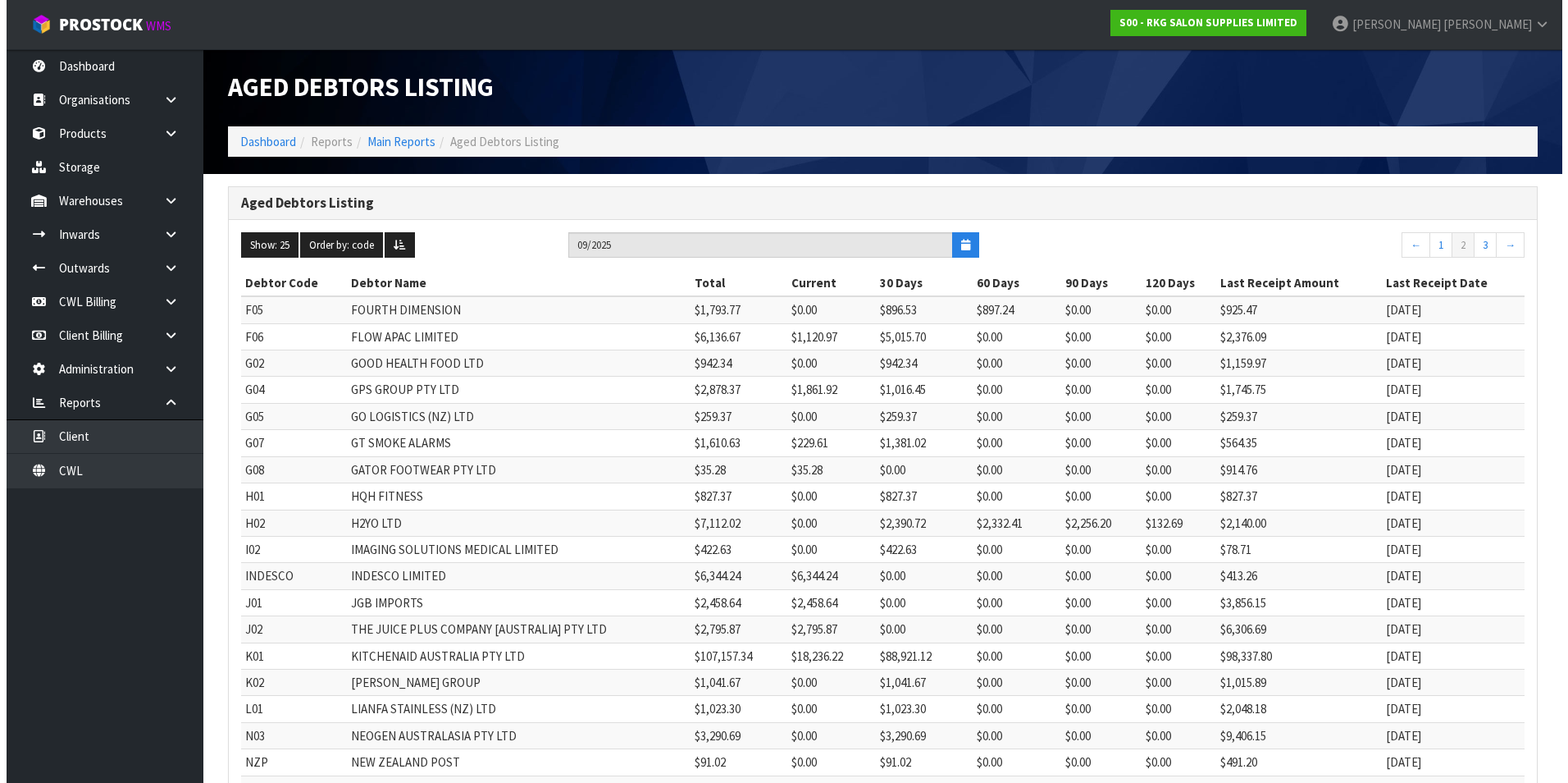
scroll to position [0, 0]
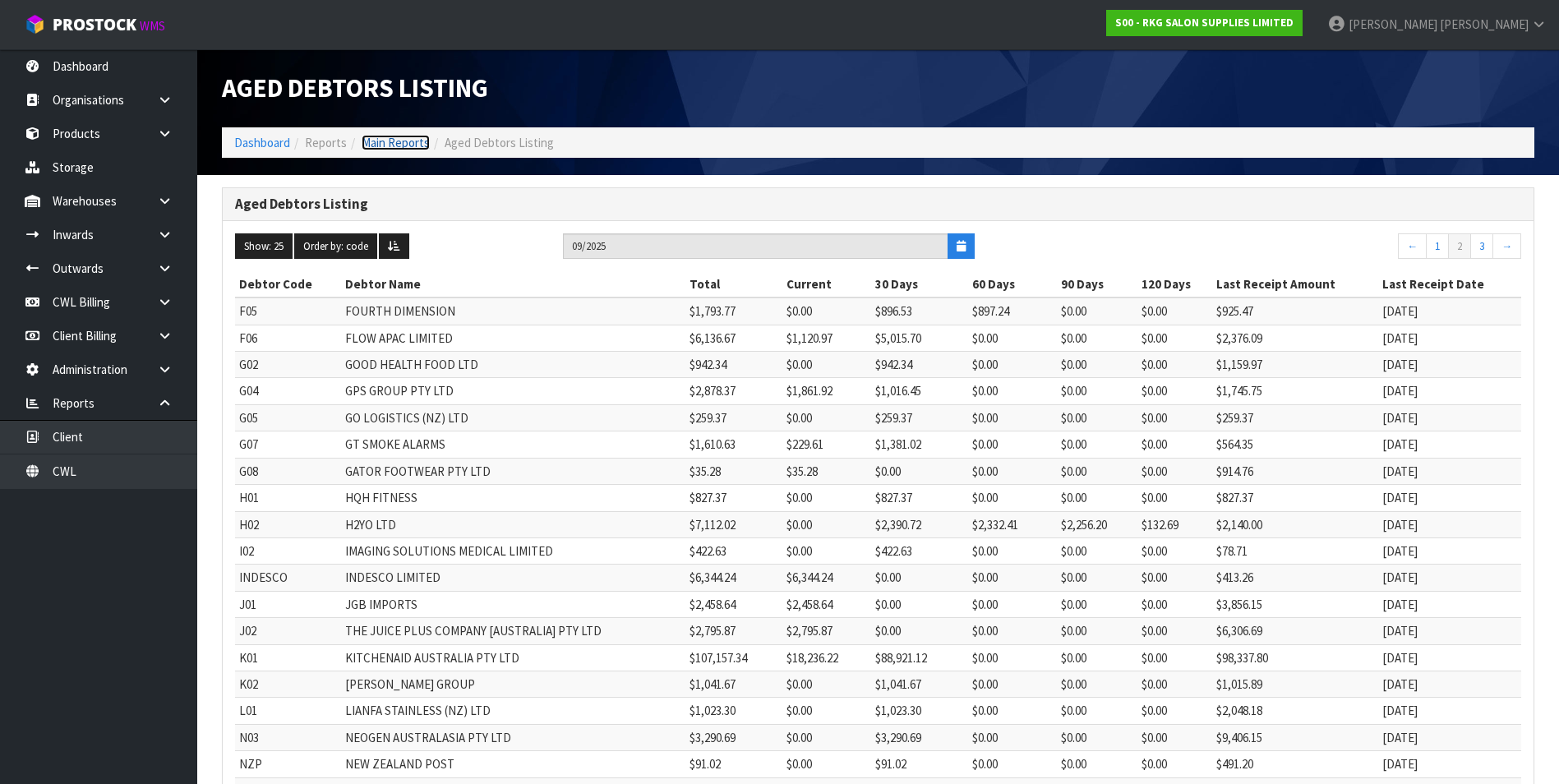
drag, startPoint x: 401, startPoint y: 145, endPoint x: 383, endPoint y: 144, distance: 18.0
click at [400, 144] on link "Main Reports" at bounding box center [395, 143] width 68 height 16
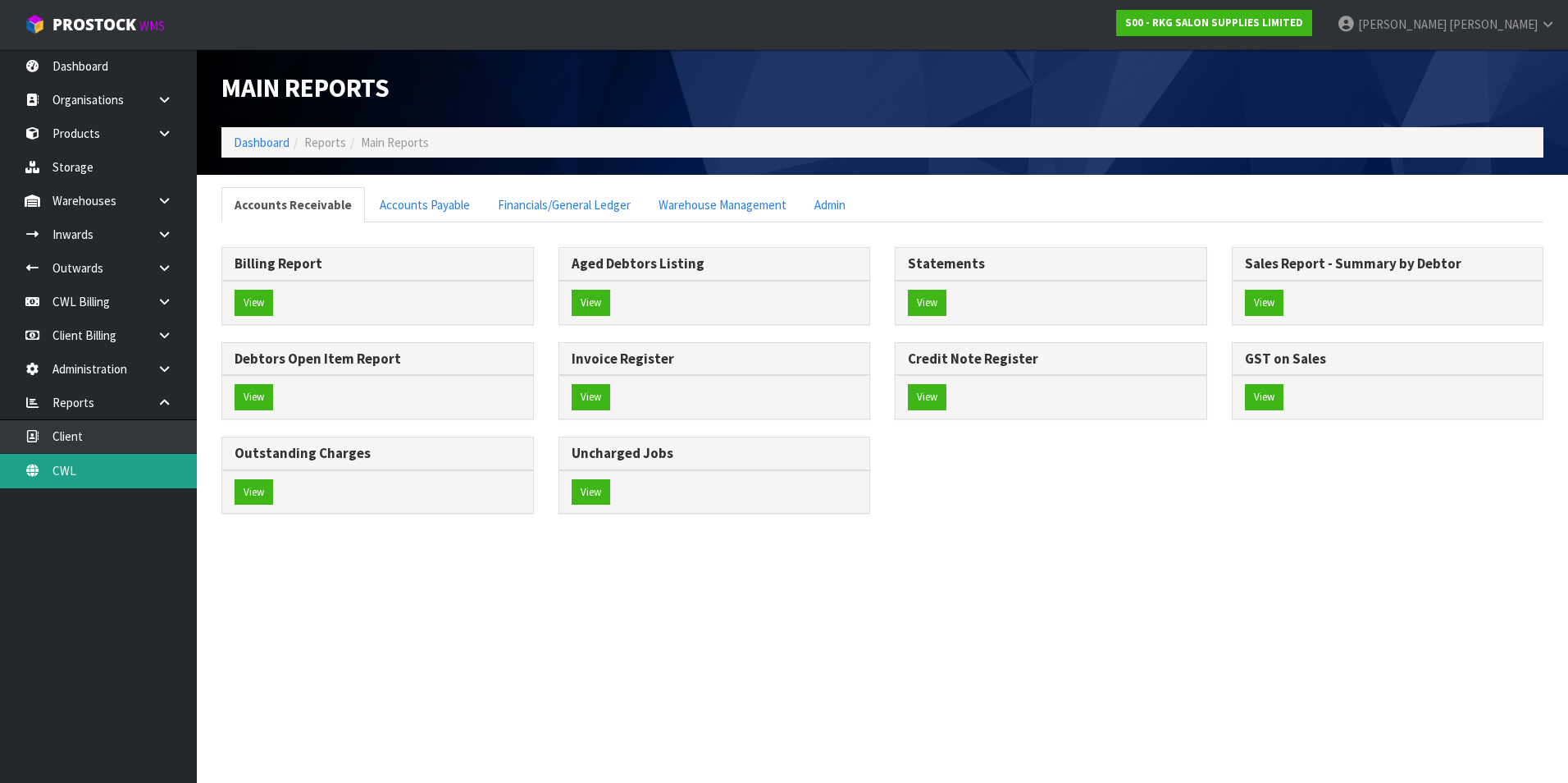
click at [88, 475] on link "CWL" at bounding box center [98, 471] width 197 height 33
click at [572, 214] on link "Financials/General Ledger" at bounding box center [564, 205] width 160 height 35
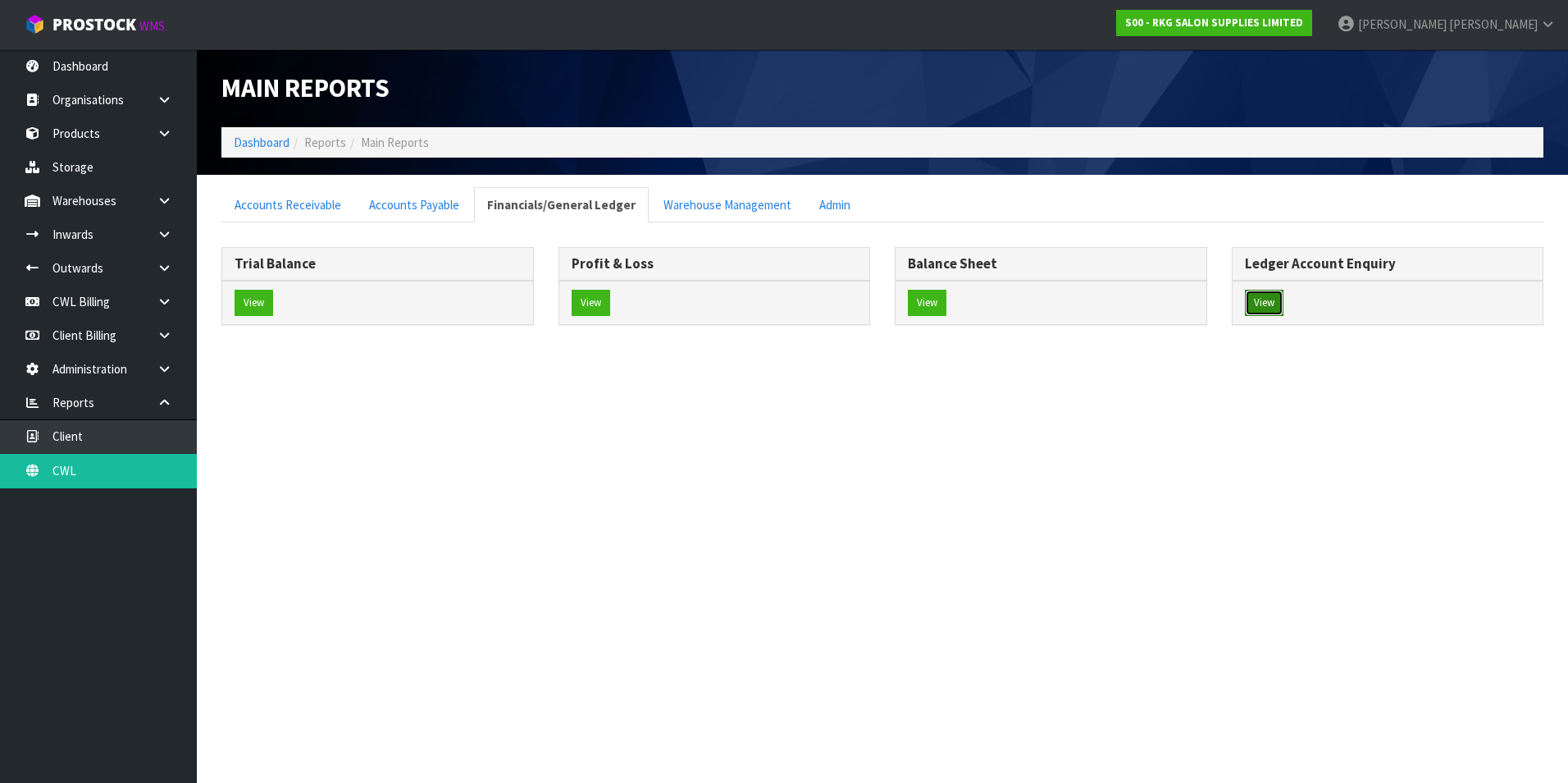
click at [1277, 298] on button "View" at bounding box center [1264, 302] width 38 height 27
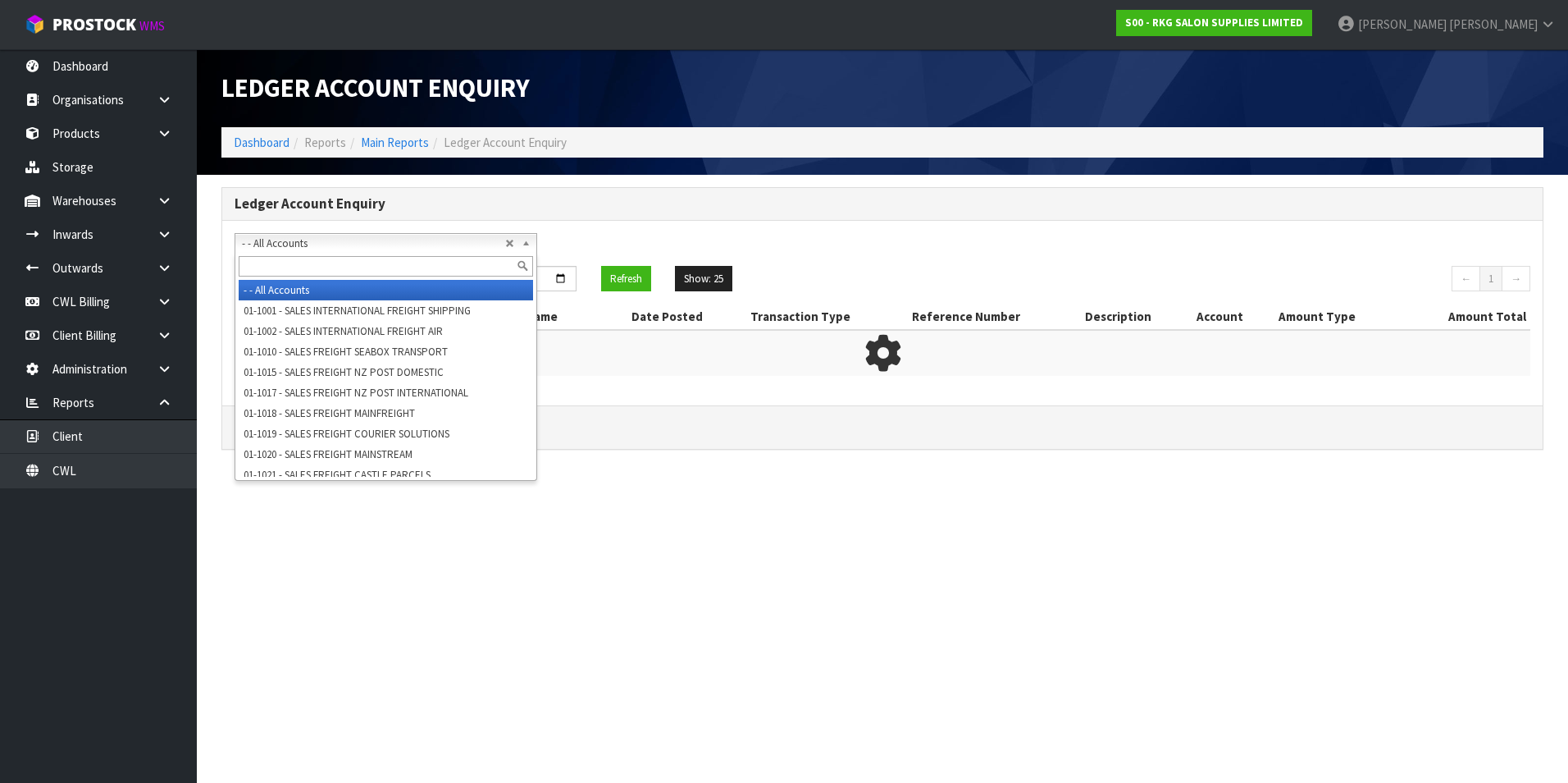
click at [335, 238] on span "- - All Accounts" at bounding box center [373, 243] width 263 height 20
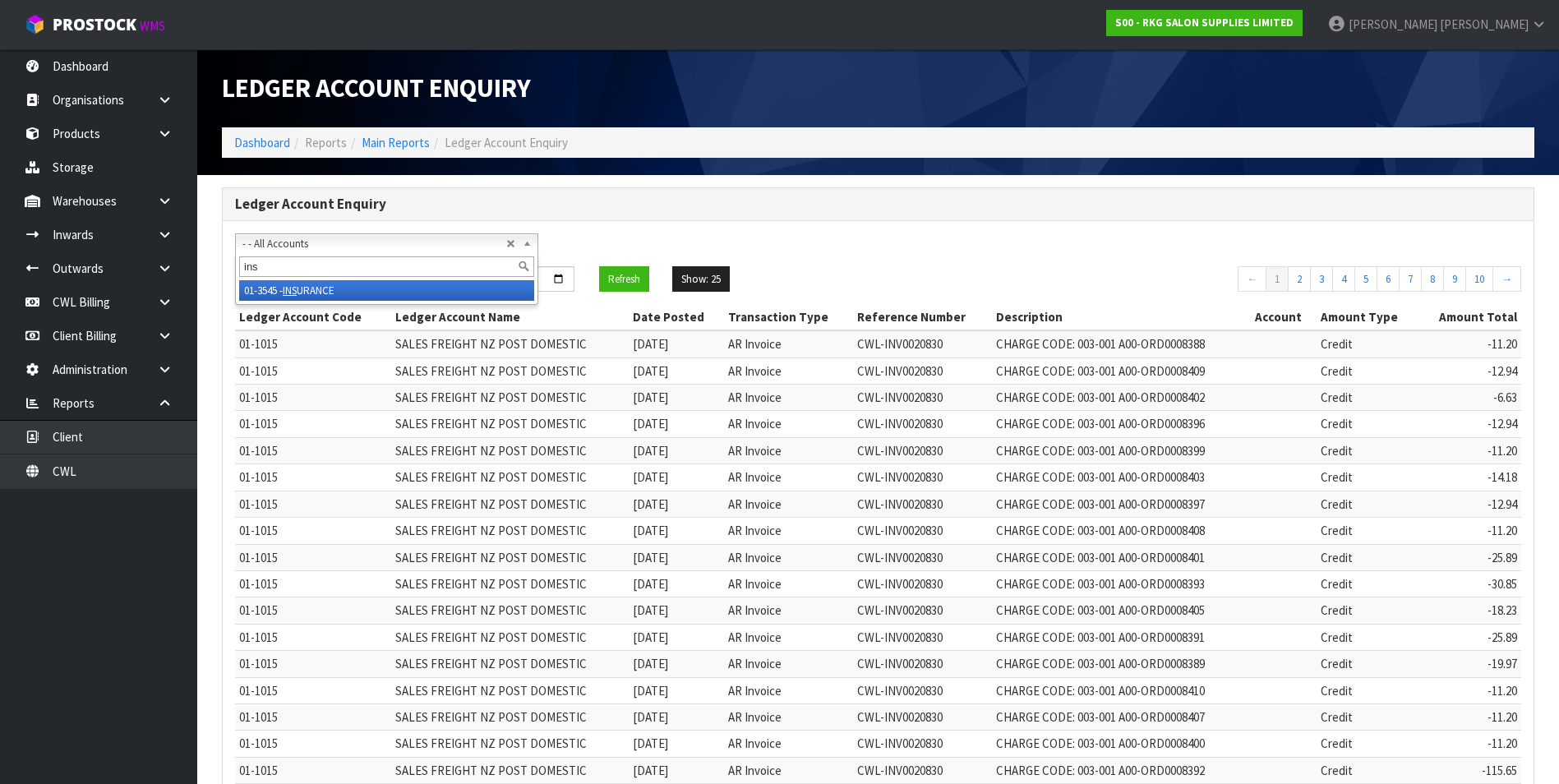
type input "ins"
click at [323, 291] on li "01-3545 - INS URANCE" at bounding box center [386, 290] width 295 height 21
click at [386, 276] on input "[DATE]" at bounding box center [314, 279] width 158 height 26
click at [373, 277] on input "[DATE]" at bounding box center [314, 279] width 158 height 26
type input "[DATE]"
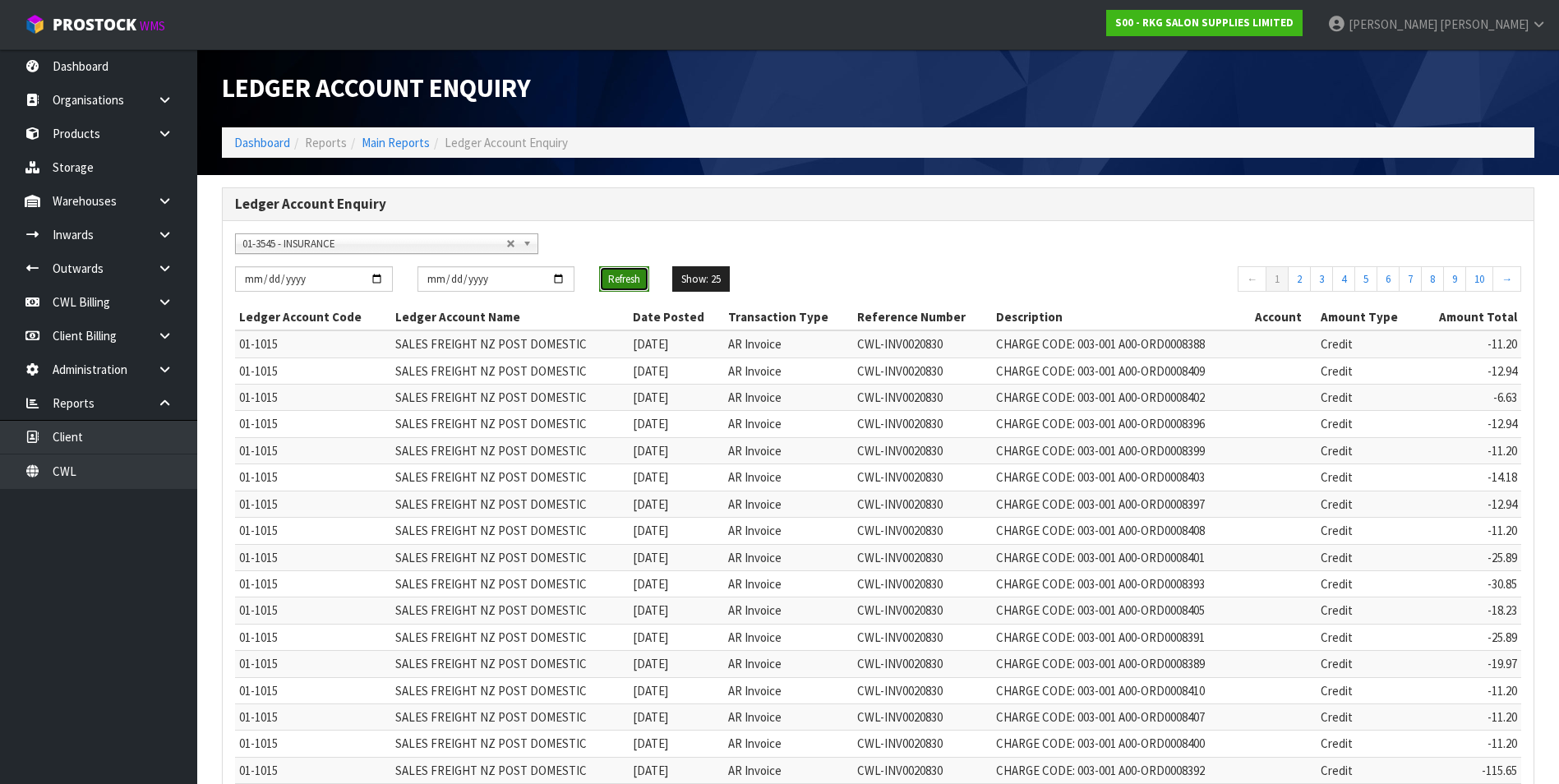
click at [631, 279] on button "Refresh" at bounding box center [624, 279] width 50 height 27
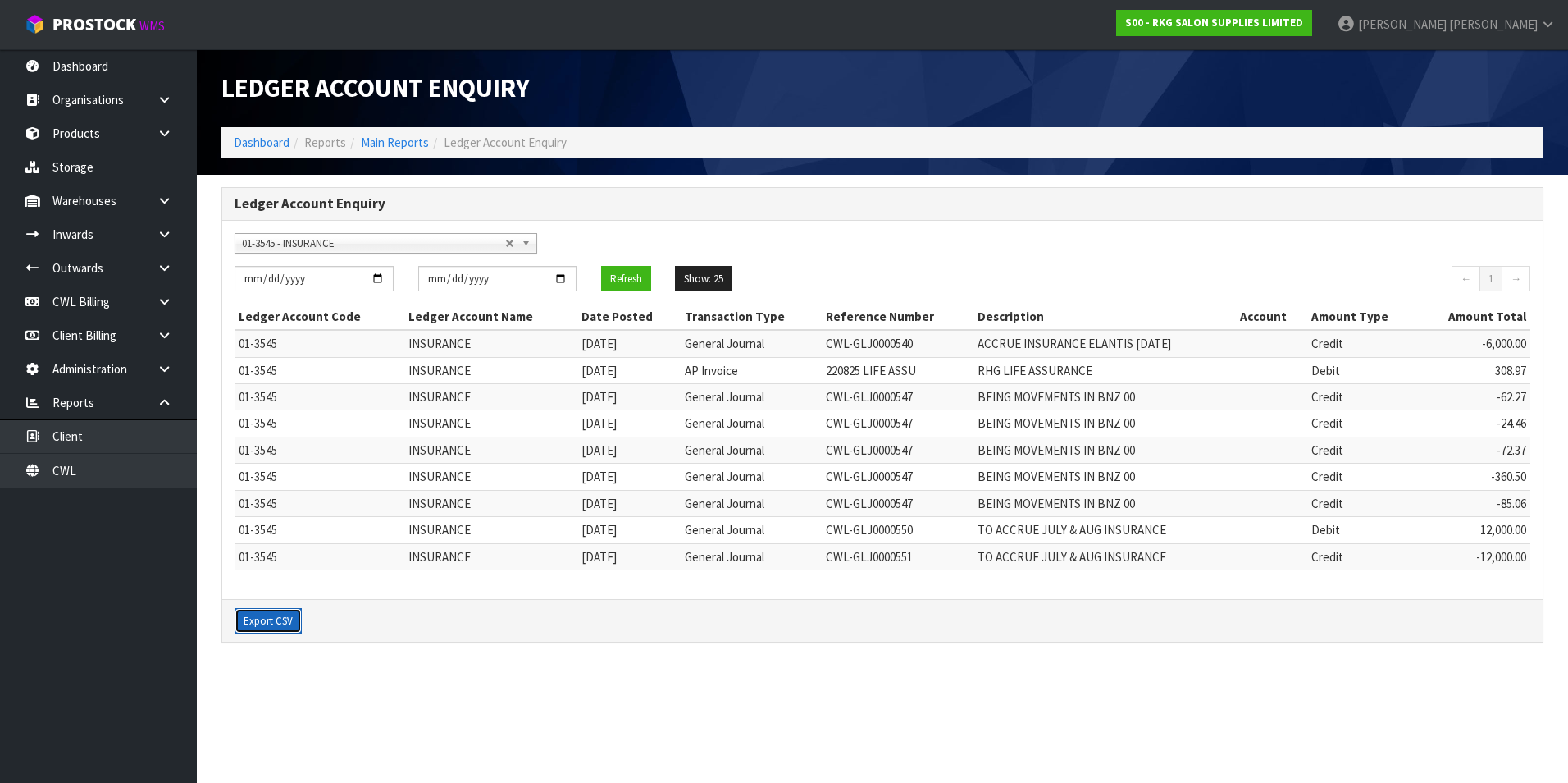
click at [273, 620] on button "Export CSV" at bounding box center [268, 620] width 67 height 27
click at [398, 144] on link "Main Reports" at bounding box center [394, 143] width 68 height 16
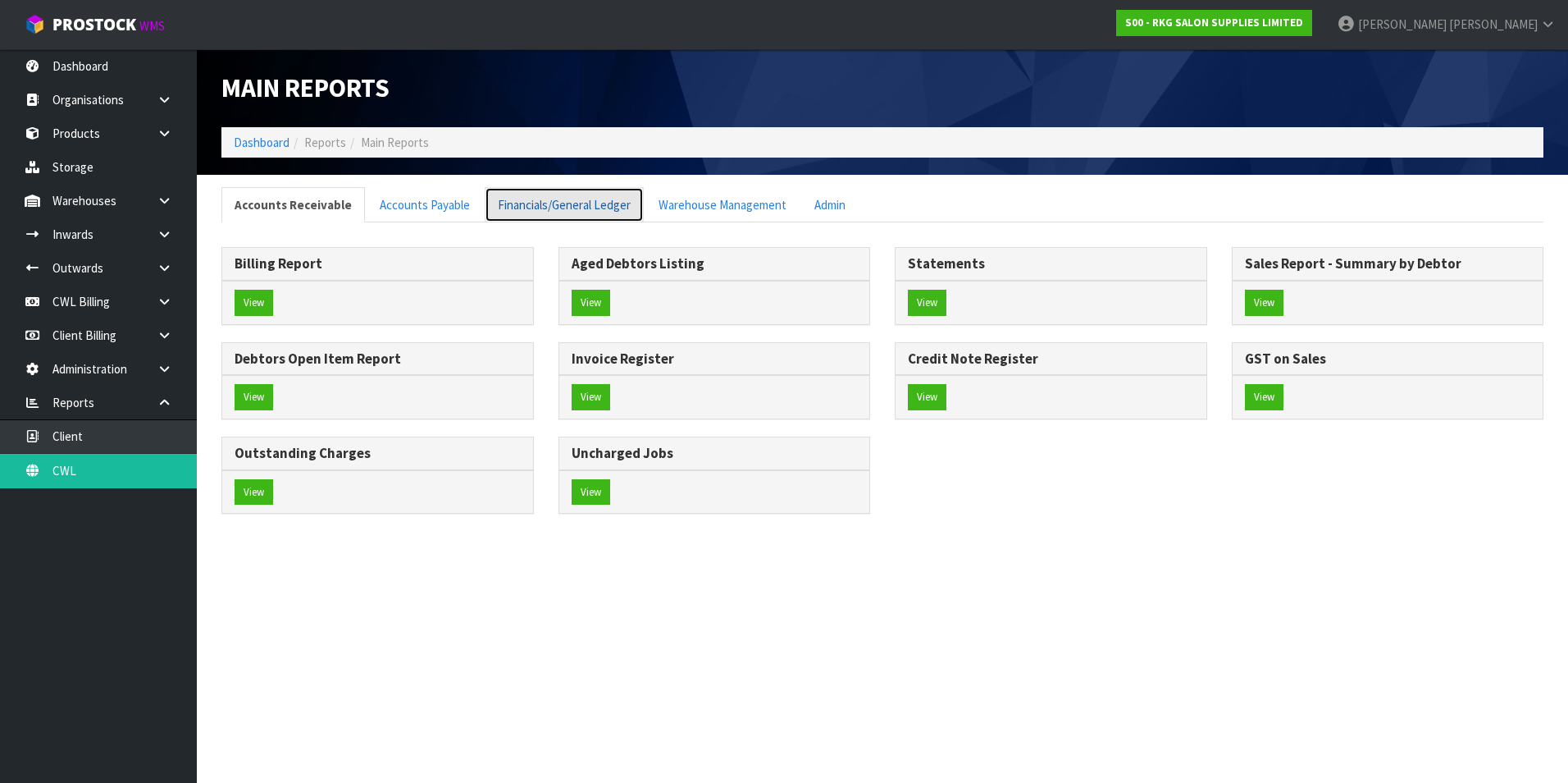
click at [588, 207] on link "Financials/General Ledger" at bounding box center [564, 205] width 160 height 35
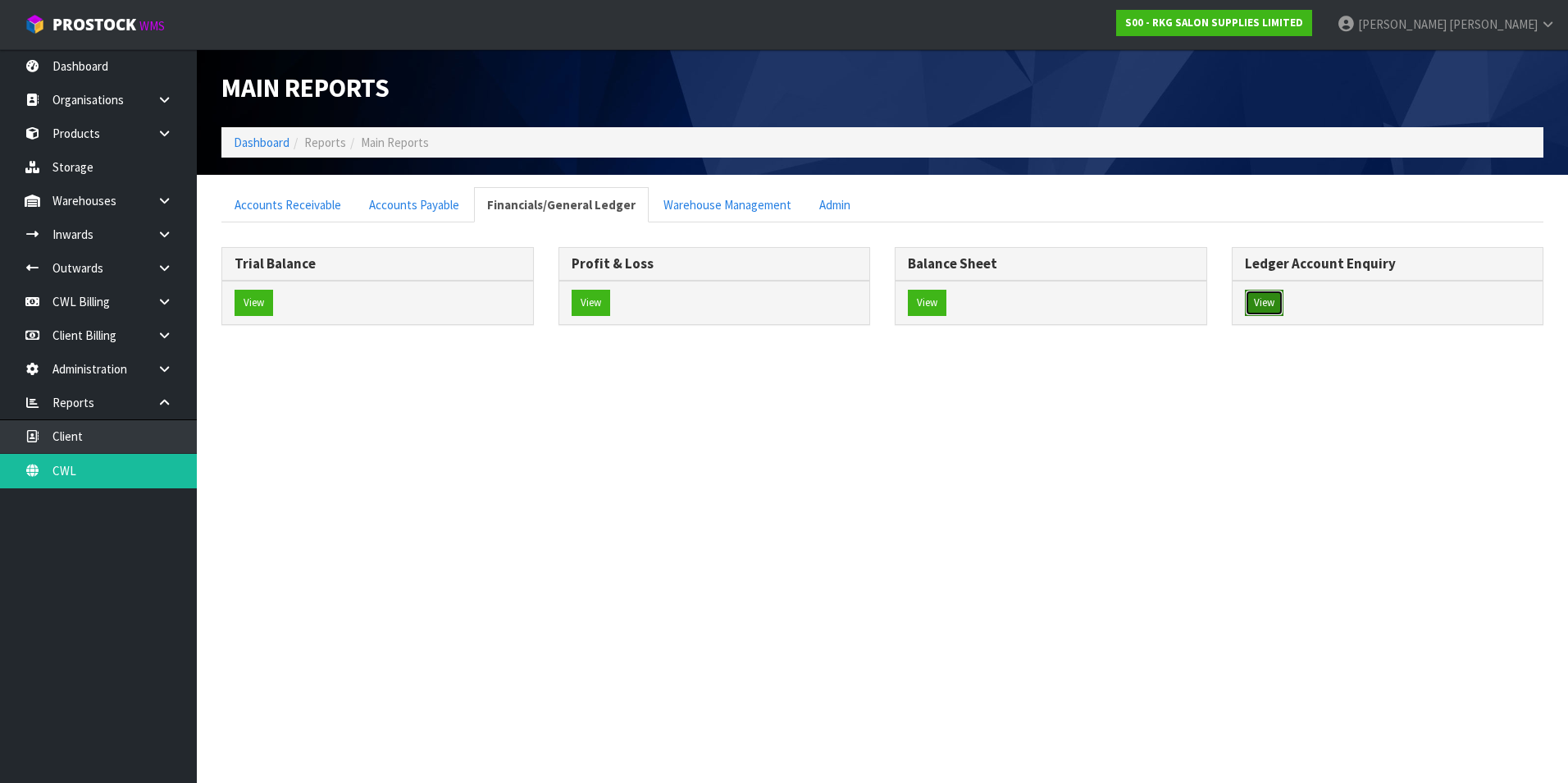
click at [1269, 299] on button "View" at bounding box center [1264, 302] width 38 height 27
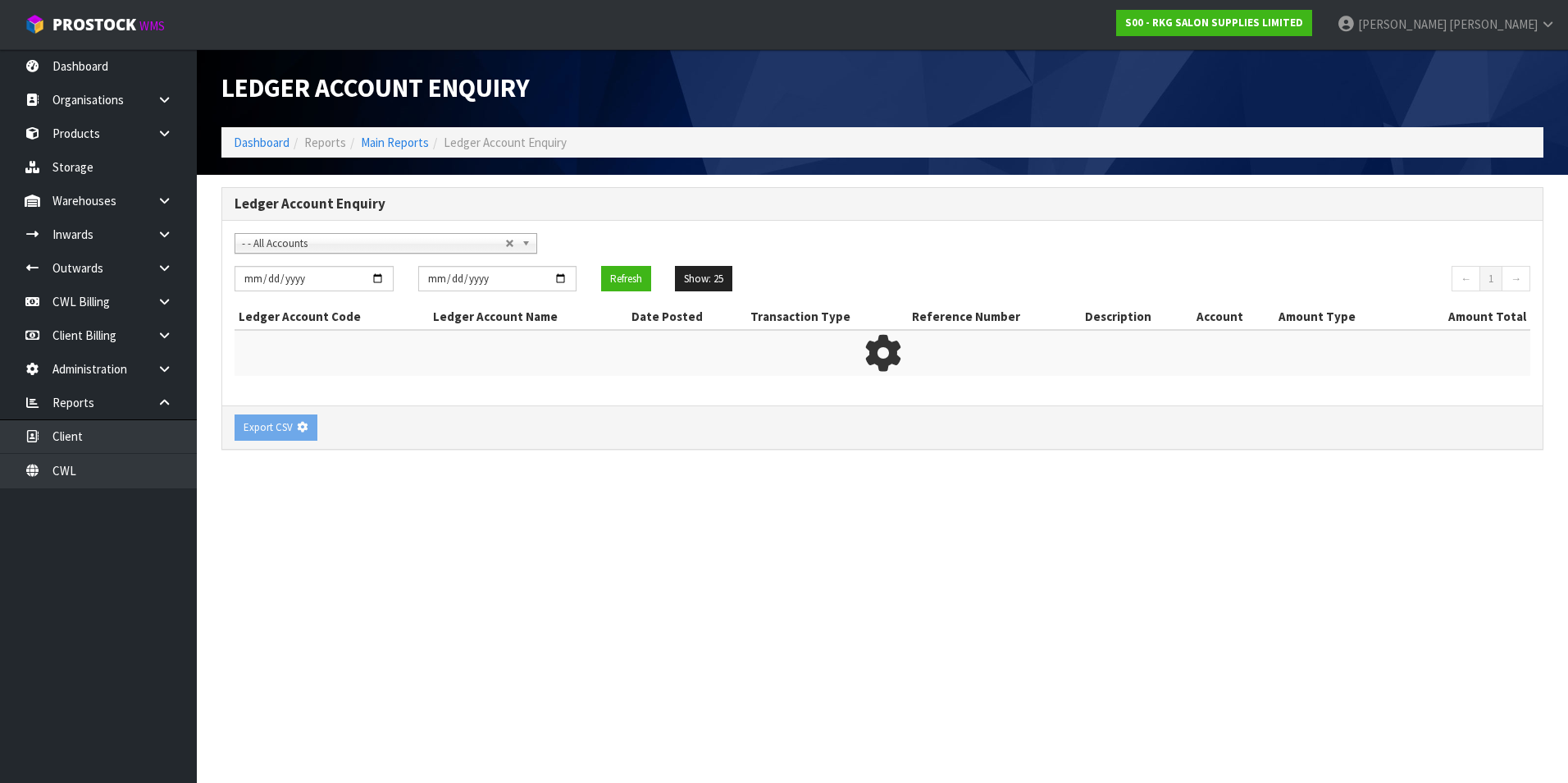
click at [352, 235] on span "- - All Accounts" at bounding box center [373, 243] width 263 height 20
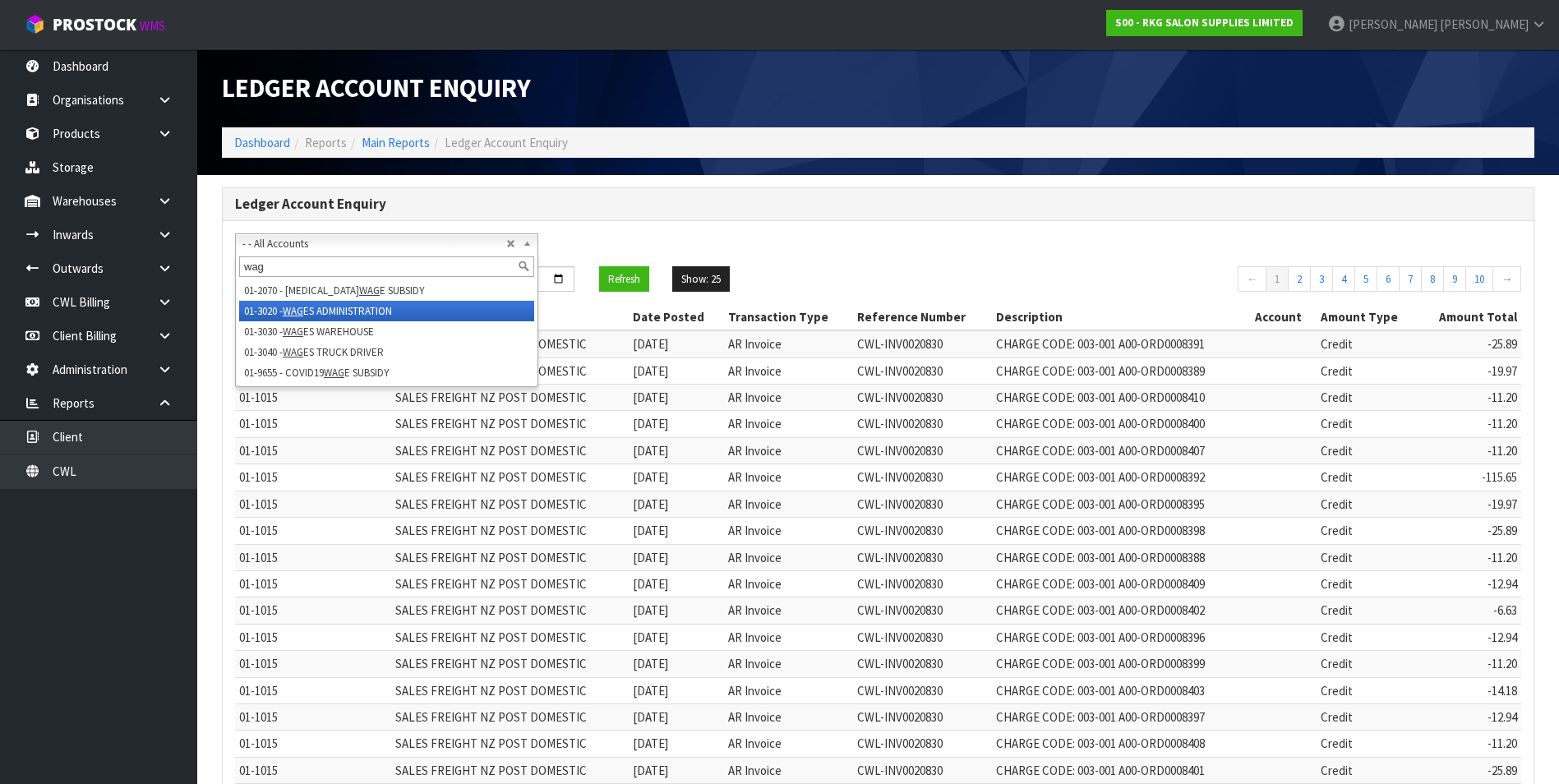
type input "wag"
click at [346, 308] on li "01-3020 - WAG ES ADMINISTRATION" at bounding box center [386, 311] width 295 height 21
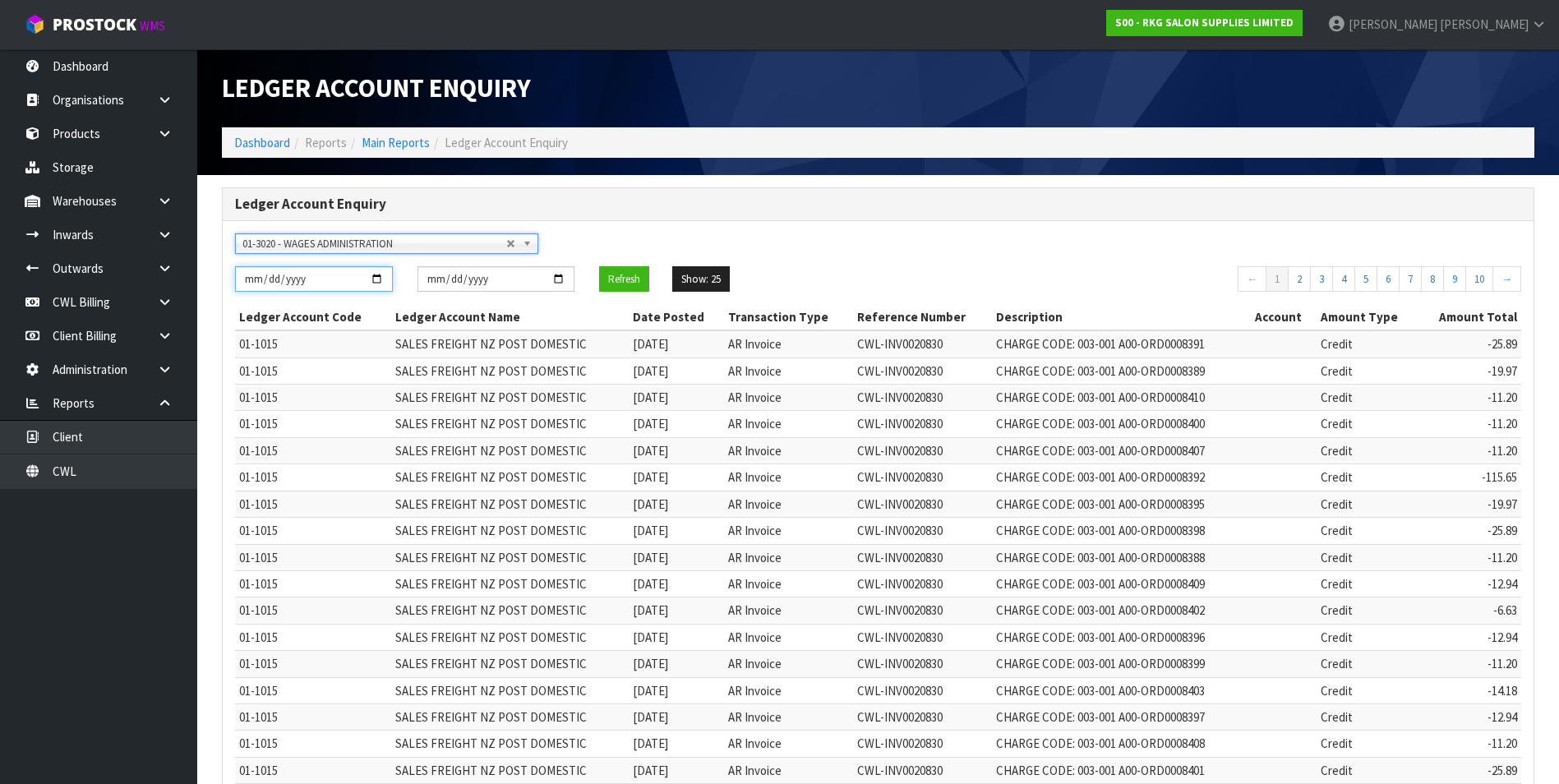
click at [378, 277] on input "[DATE]" at bounding box center [314, 279] width 158 height 26
click at [636, 278] on button "Refresh" at bounding box center [624, 279] width 50 height 27
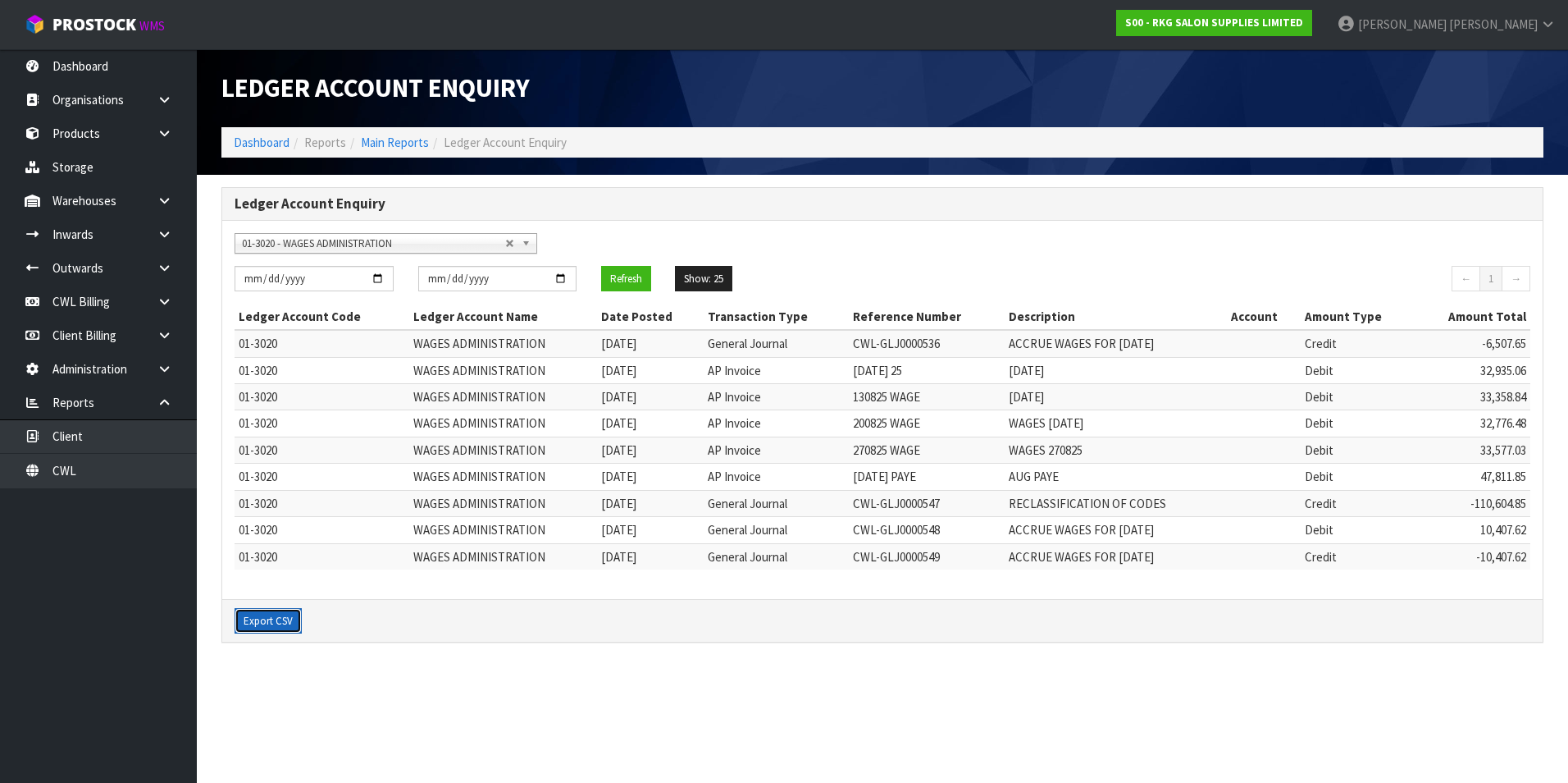
click at [266, 622] on button "Export CSV" at bounding box center [268, 620] width 67 height 27
click at [336, 245] on span "01-3020 - WAGES ADMINISTRATION" at bounding box center [373, 243] width 263 height 20
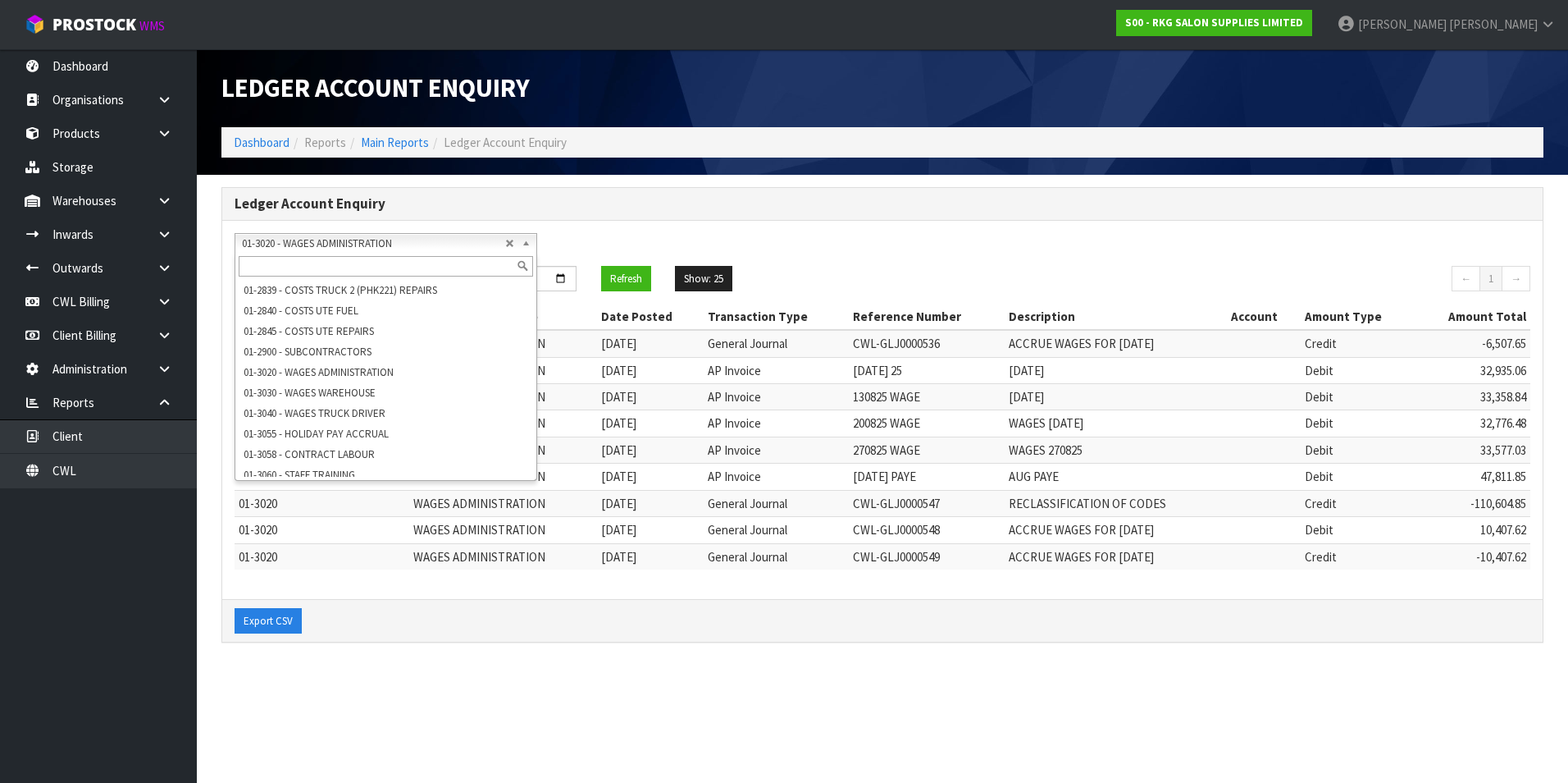
scroll to position [3159, 0]
click at [374, 395] on li "01-3030 - WAGES WAREHOUSE" at bounding box center [385, 384] width 294 height 21
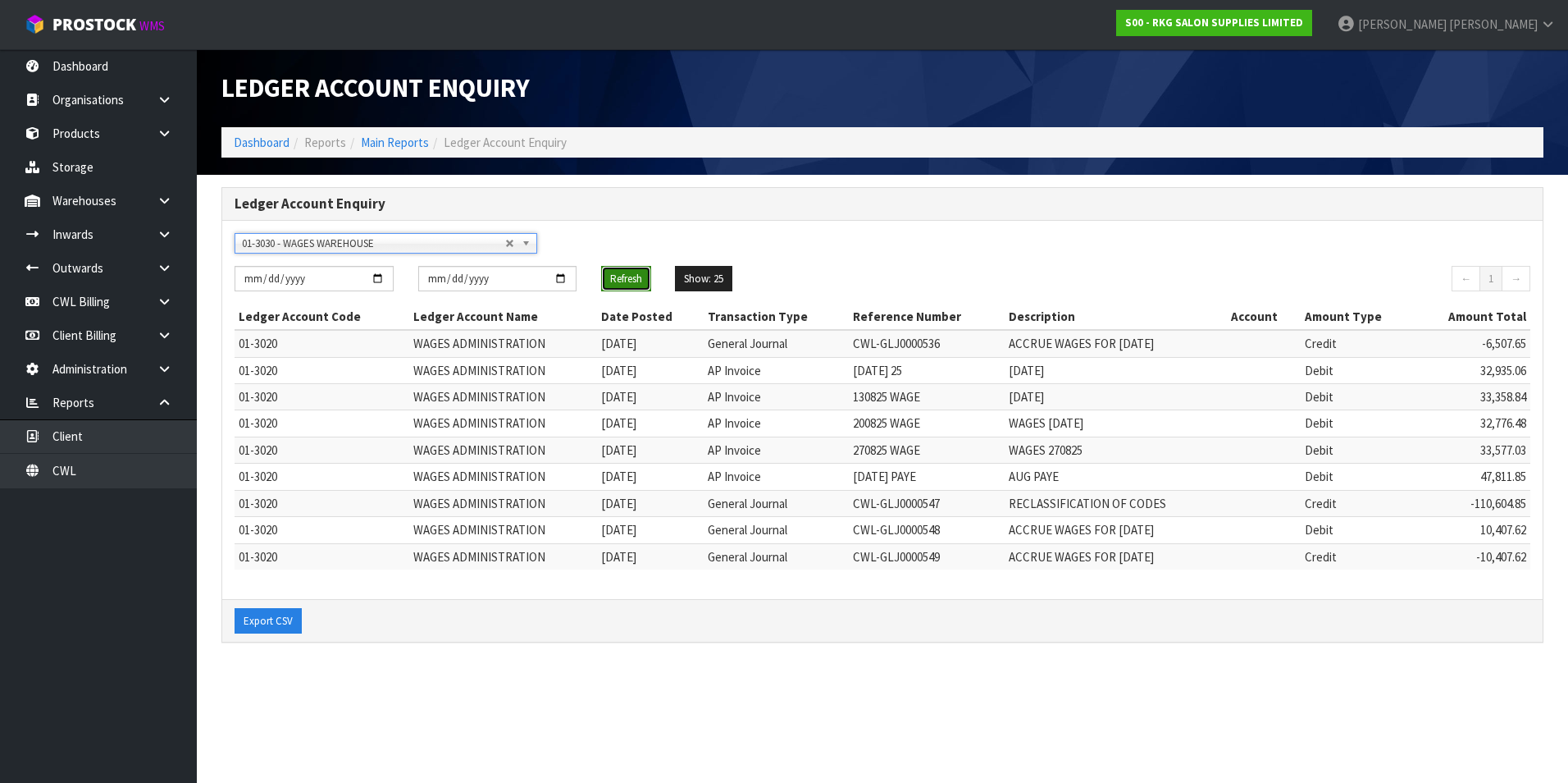
click at [621, 278] on button "Refresh" at bounding box center [625, 279] width 50 height 27
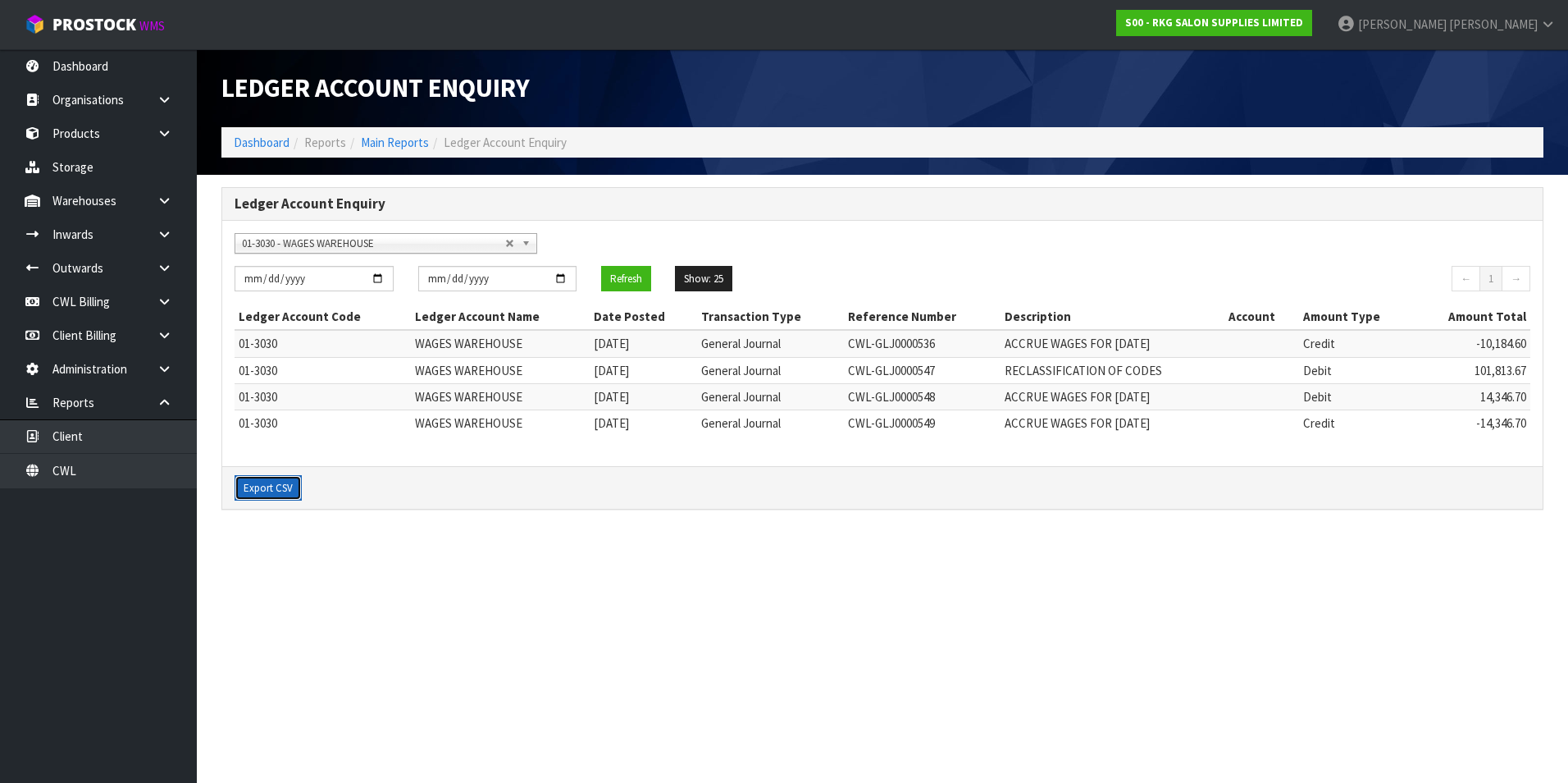
click at [256, 489] on button "Export CSV" at bounding box center [268, 488] width 67 height 27
click at [365, 242] on span "01-3030 - WAGES WAREHOUSE" at bounding box center [373, 243] width 263 height 20
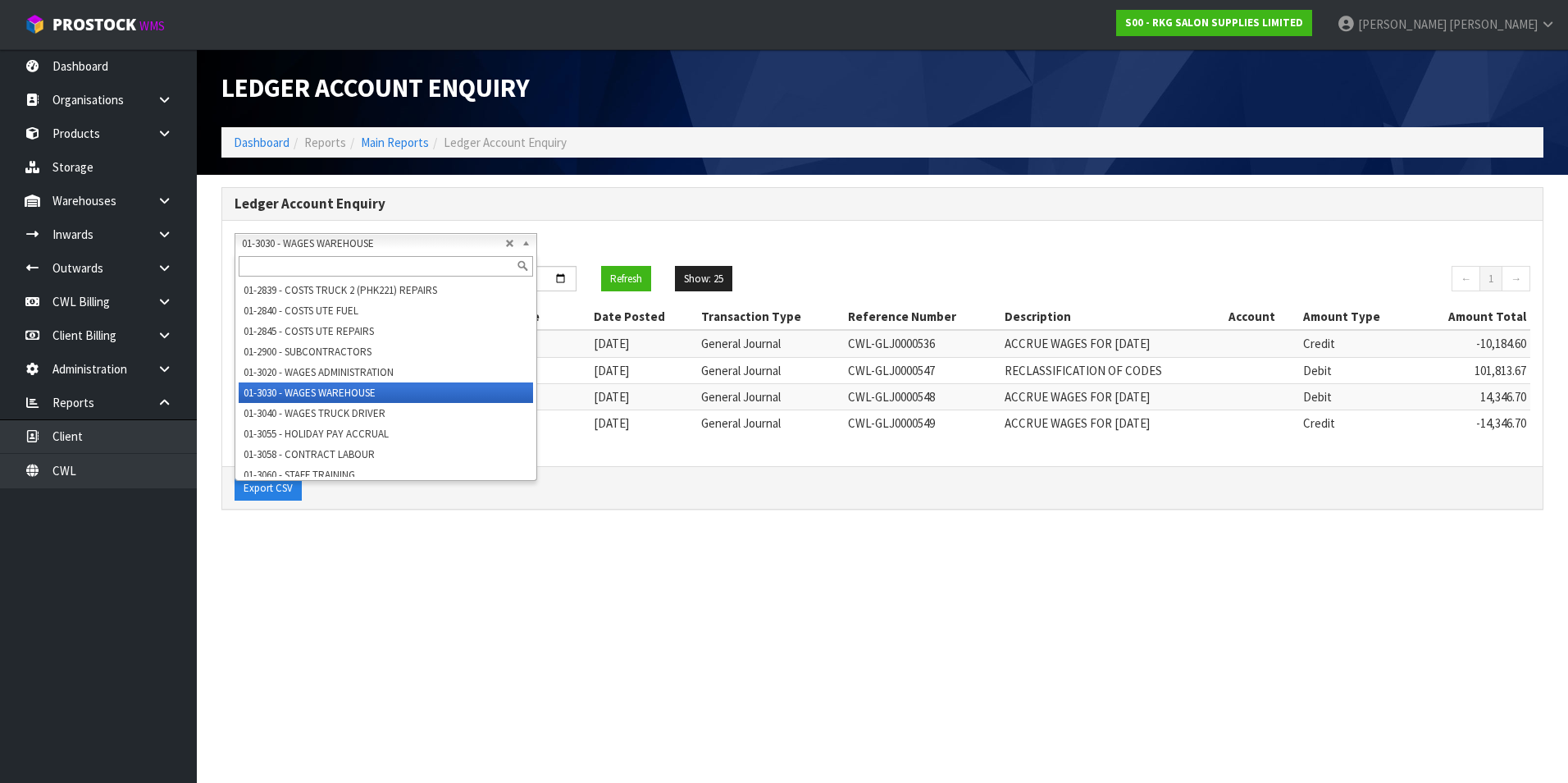
scroll to position [3314, 0]
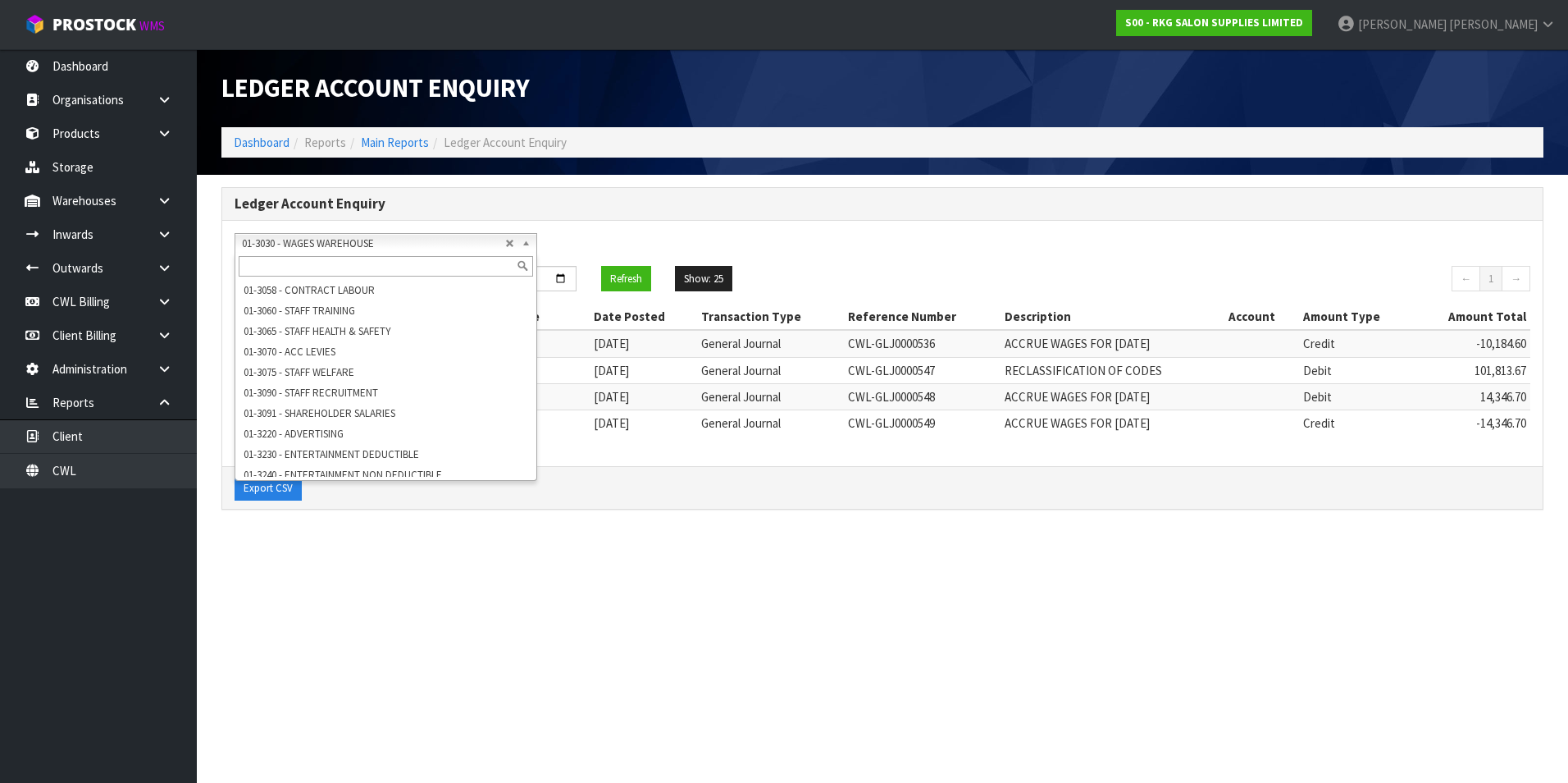
click at [392, 259] on li "01-3040 - WAGES TRUCK DRIVER" at bounding box center [385, 248] width 294 height 21
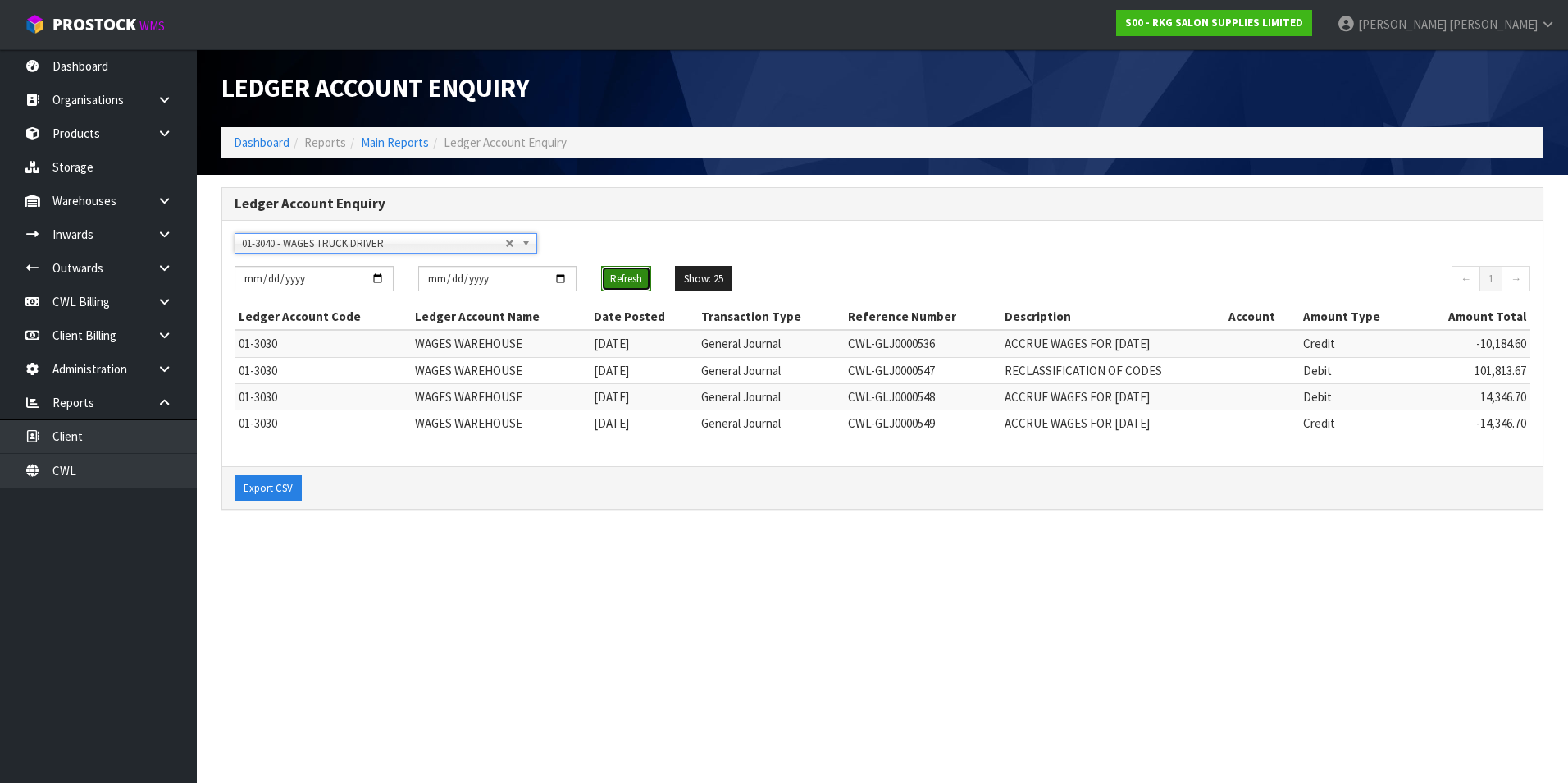
click at [606, 278] on button "Refresh" at bounding box center [625, 279] width 50 height 27
click at [282, 489] on button "Export CSV" at bounding box center [268, 488] width 67 height 27
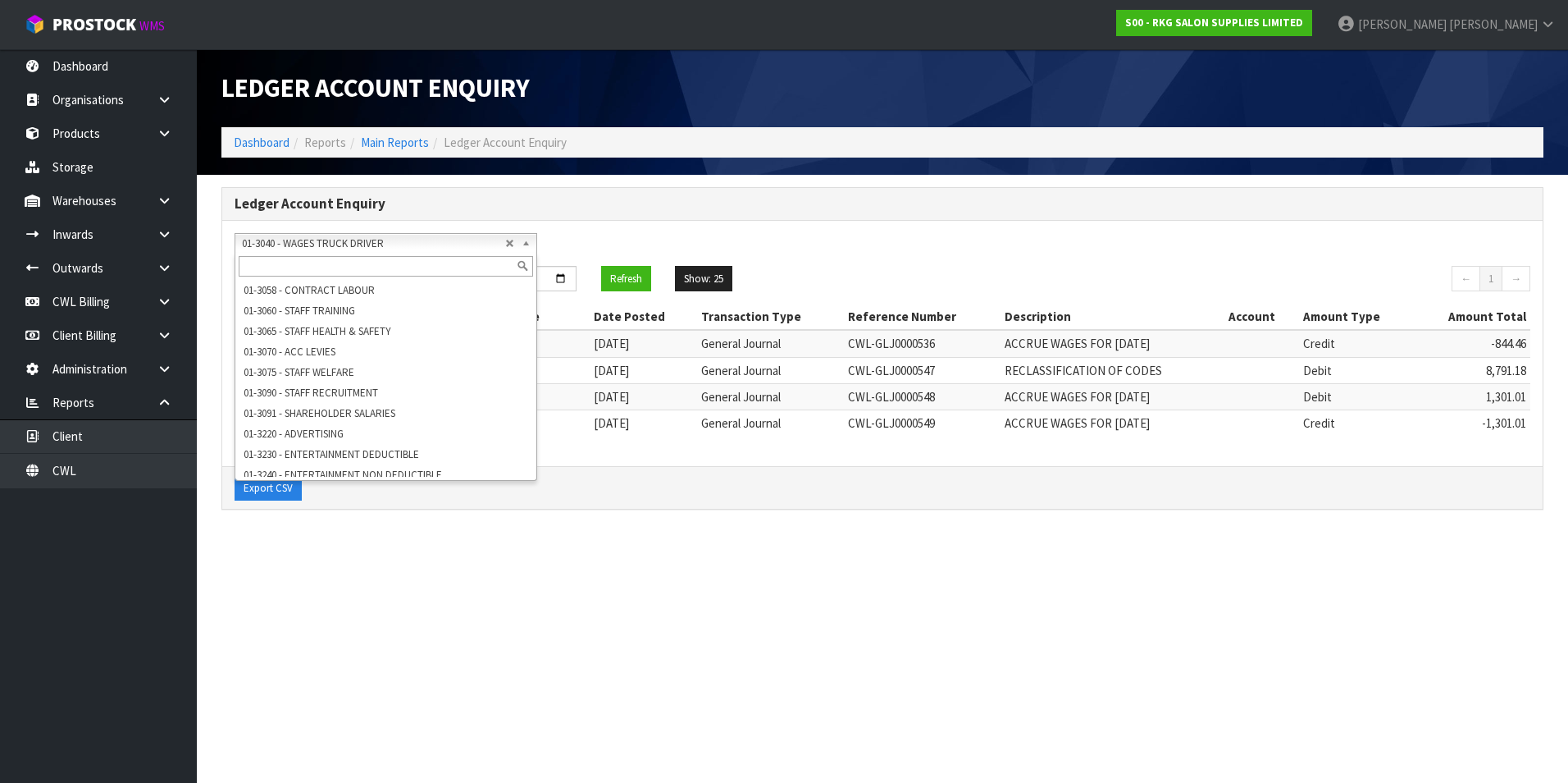
click at [300, 248] on span "01-3040 - WAGES TRUCK DRIVER" at bounding box center [373, 243] width 263 height 20
click at [316, 238] on li "01-3030 - WAGES WAREHOUSE" at bounding box center [385, 228] width 294 height 21
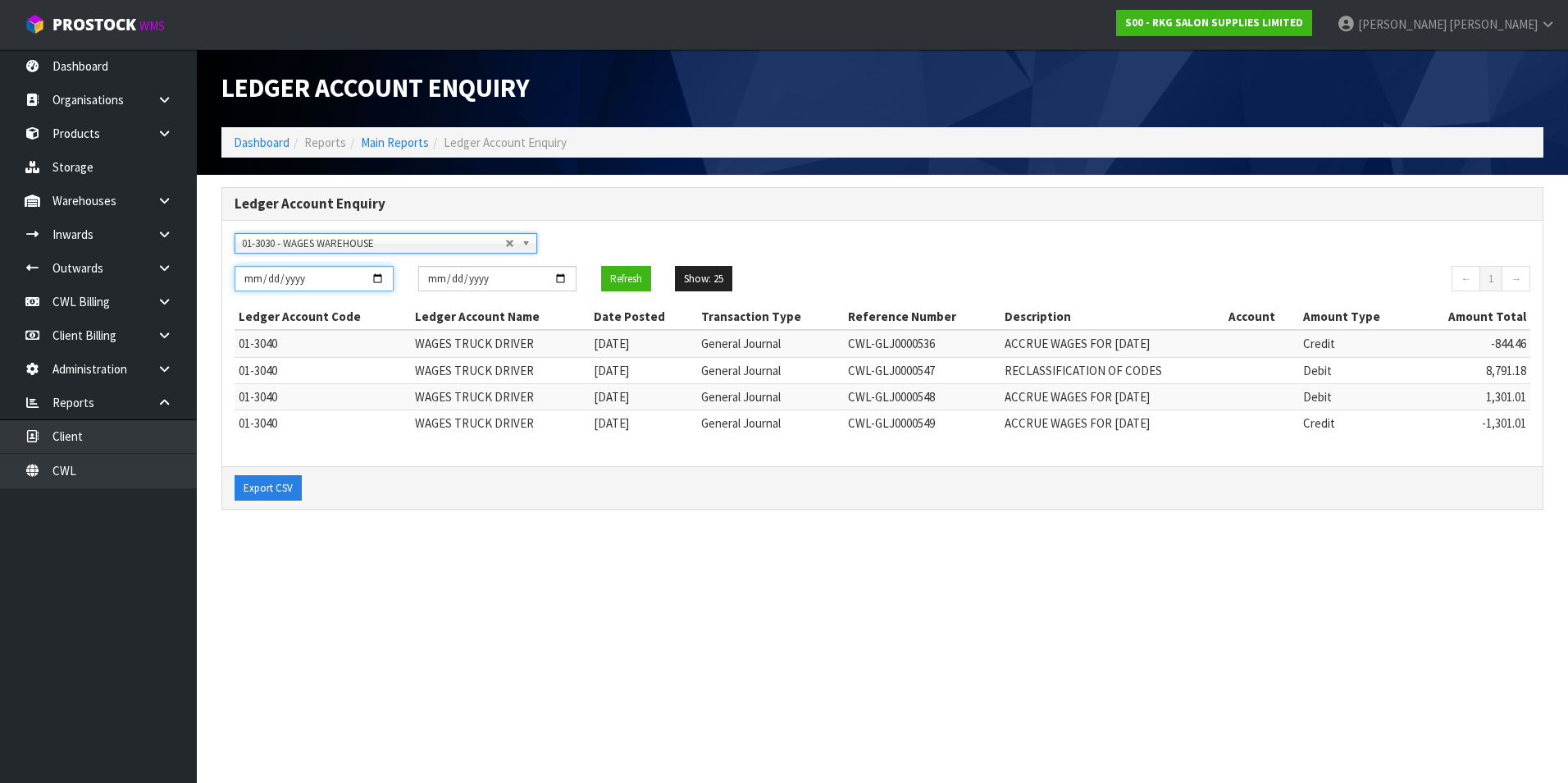
click at [378, 283] on input "[DATE]" at bounding box center [314, 279] width 160 height 26
type input "[DATE]"
click at [559, 278] on input "[DATE]" at bounding box center [498, 279] width 160 height 26
type input "[DATE]"
click at [617, 275] on button "Refresh" at bounding box center [625, 279] width 50 height 27
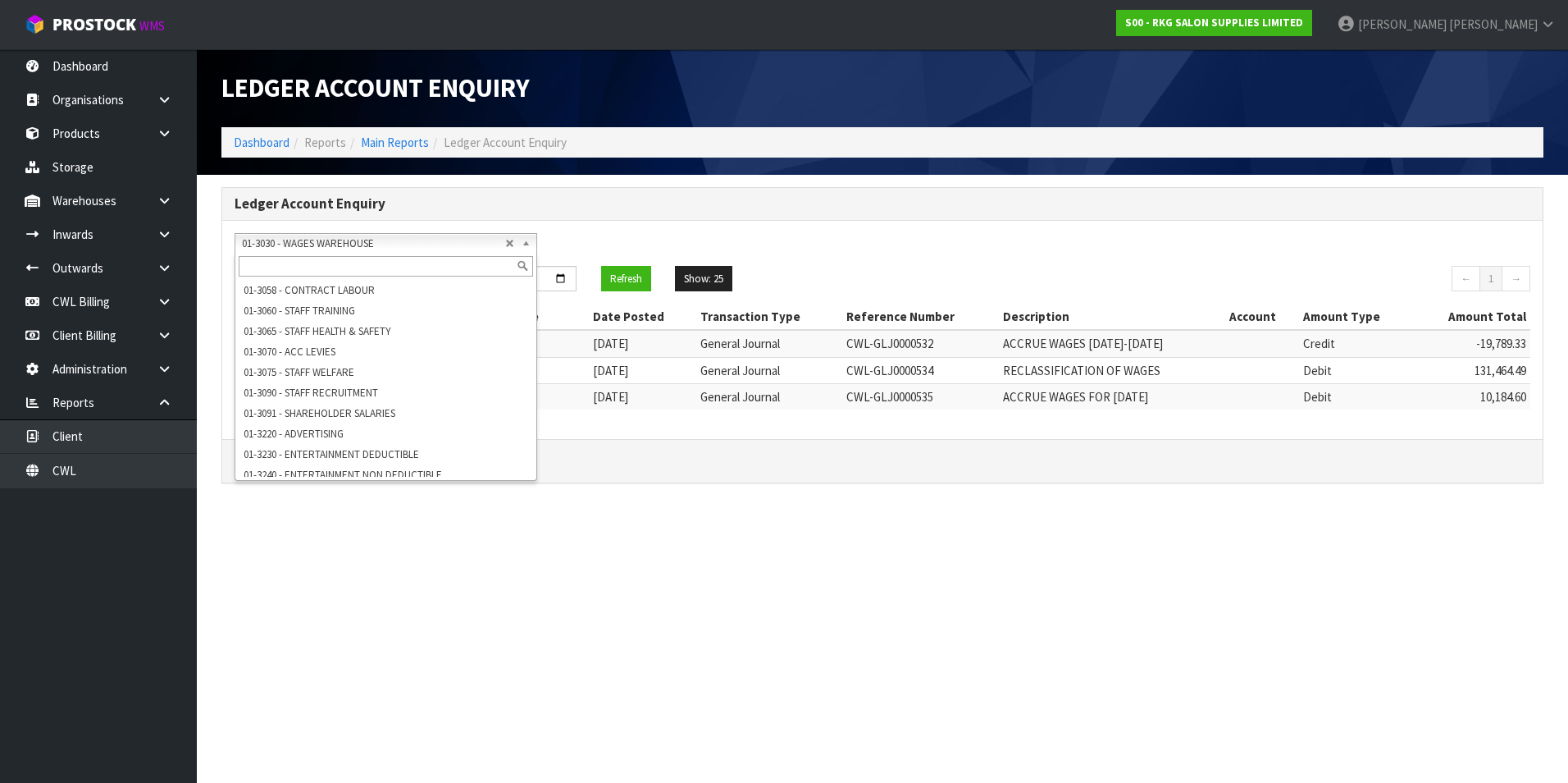
click at [399, 240] on span "01-3030 - WAGES WAREHOUSE" at bounding box center [373, 243] width 263 height 20
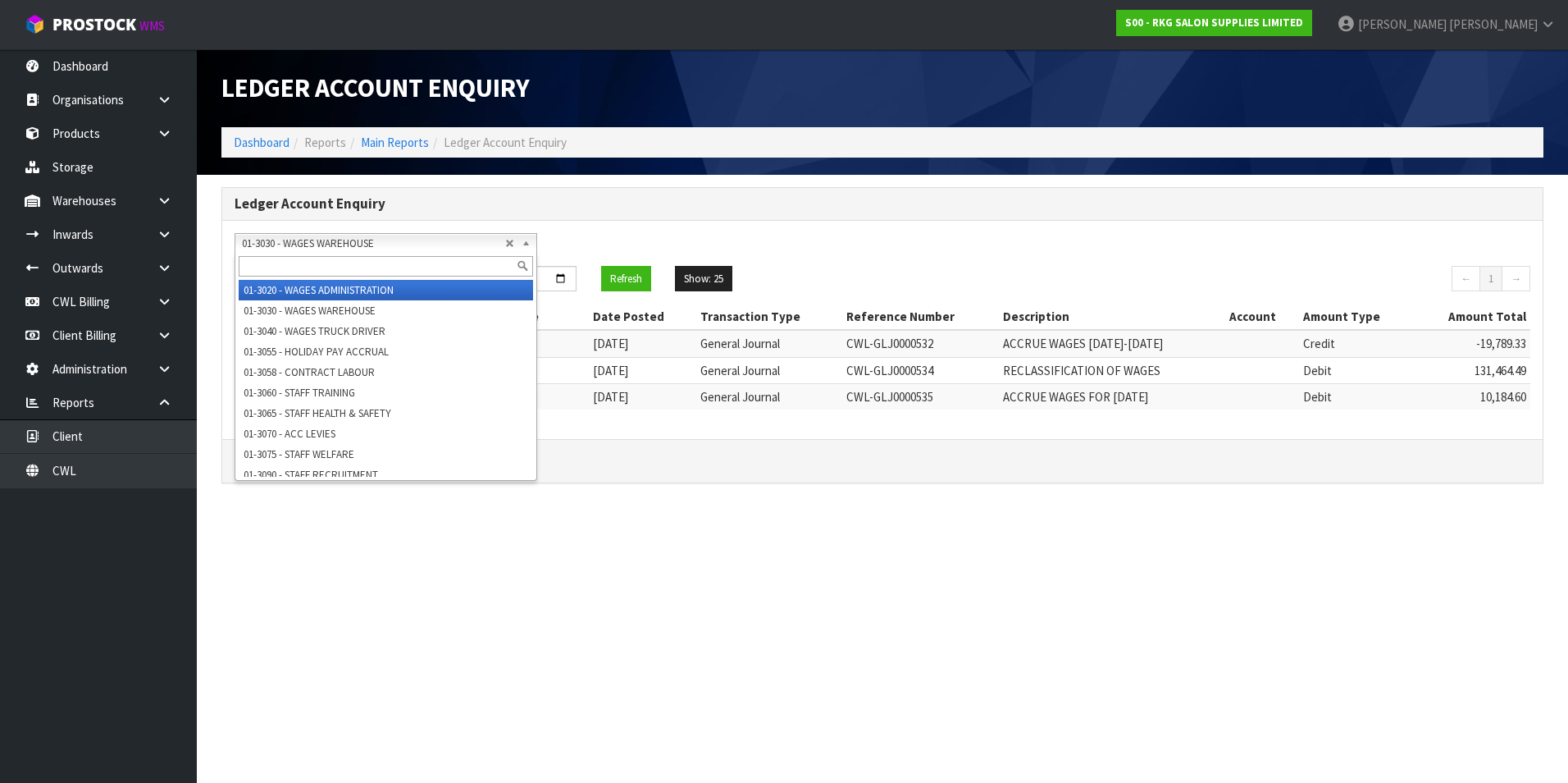
click at [380, 300] on li "01-3020 - WAGES ADMINISTRATION" at bounding box center [385, 290] width 294 height 21
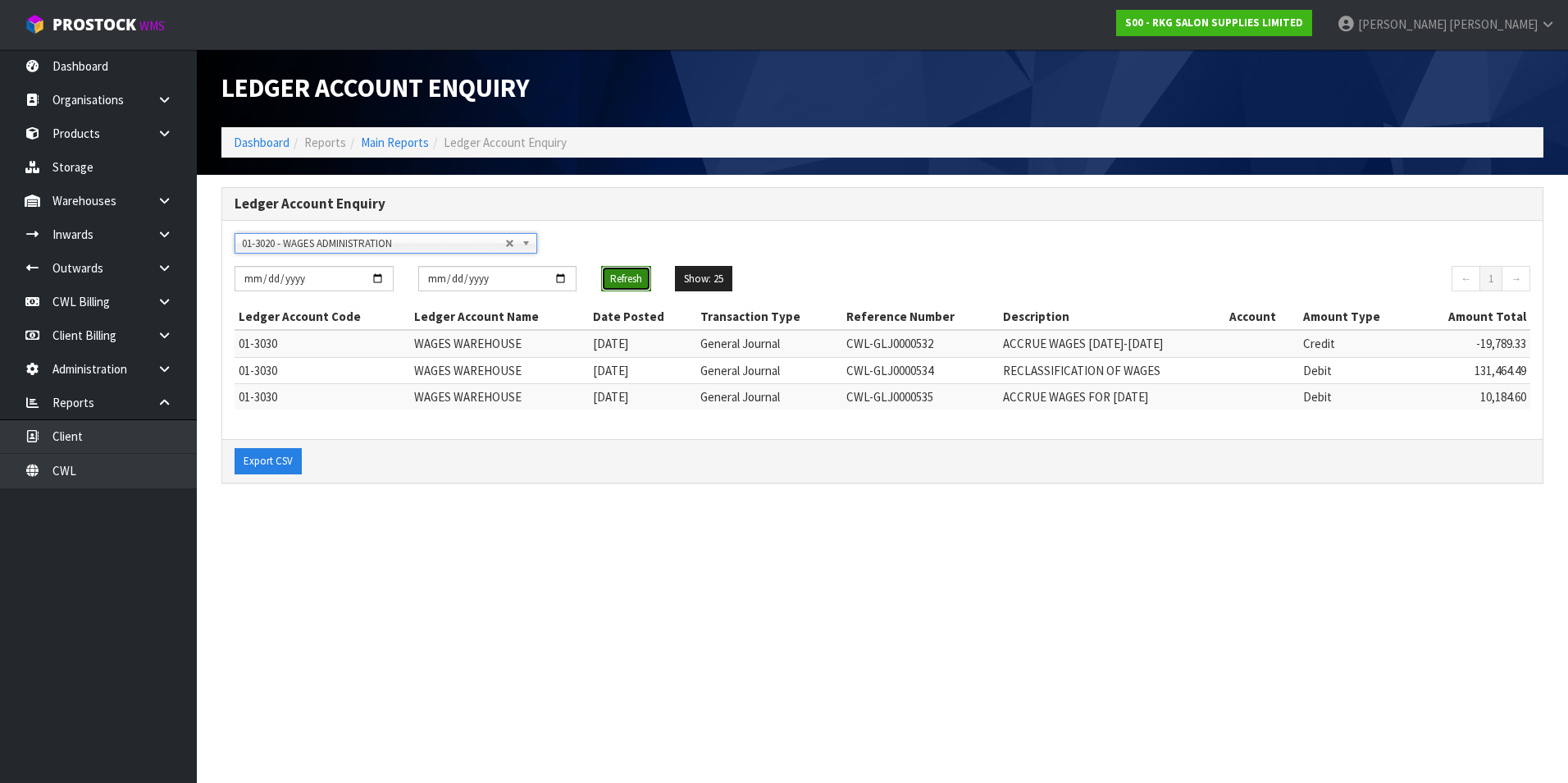
click at [644, 278] on button "Refresh" at bounding box center [625, 279] width 50 height 27
